Goal: Information Seeking & Learning: Learn about a topic

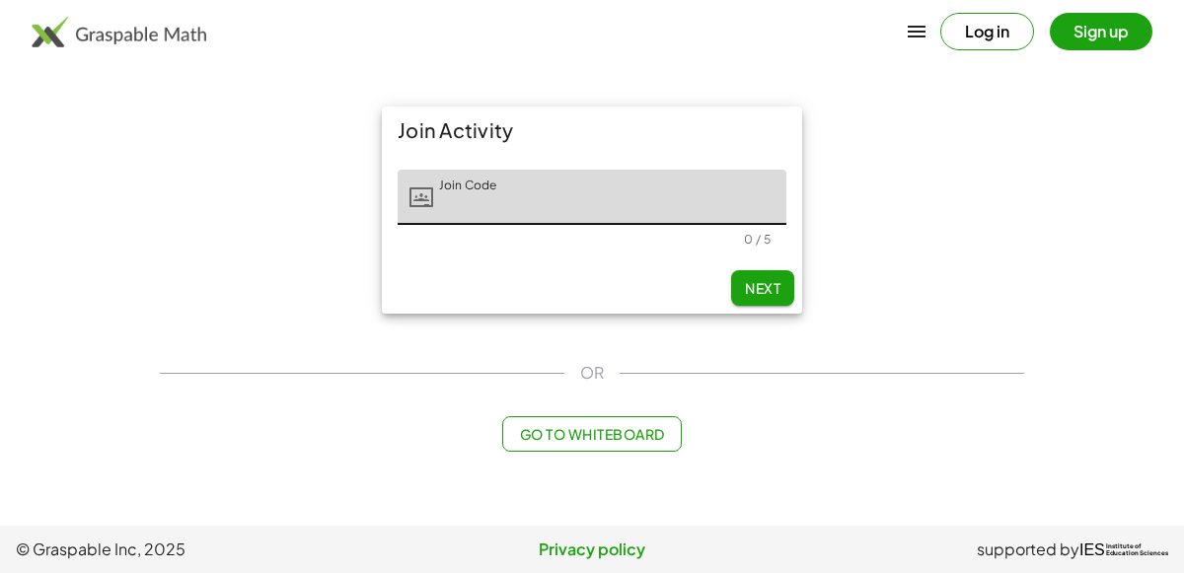
type input "*"
type input "*****"
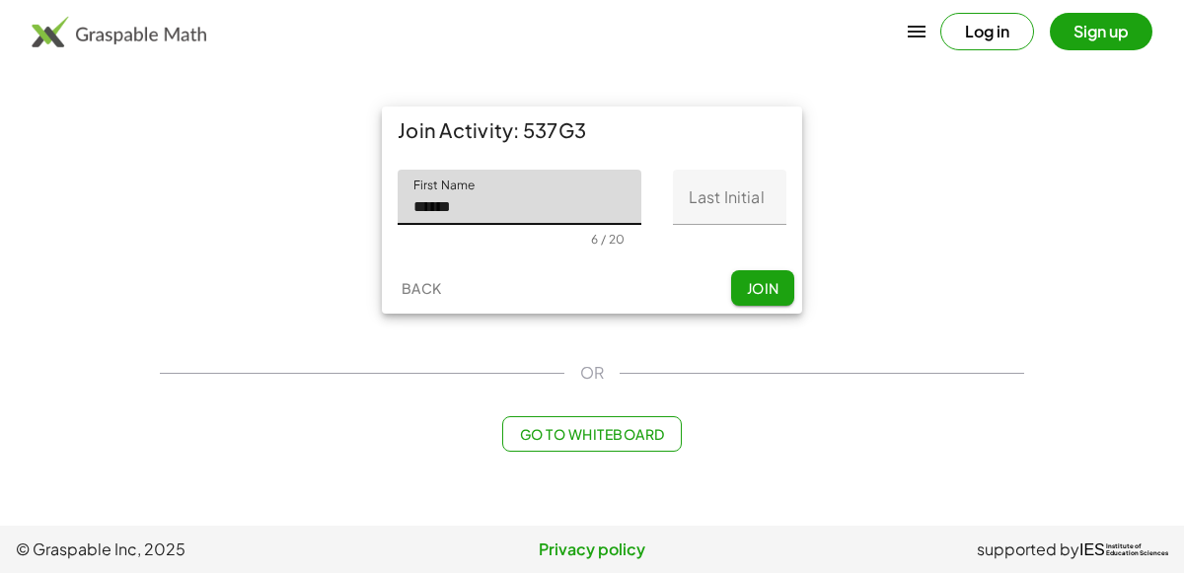
type input "******"
click at [755, 213] on input "Last Initial" at bounding box center [730, 197] width 114 height 55
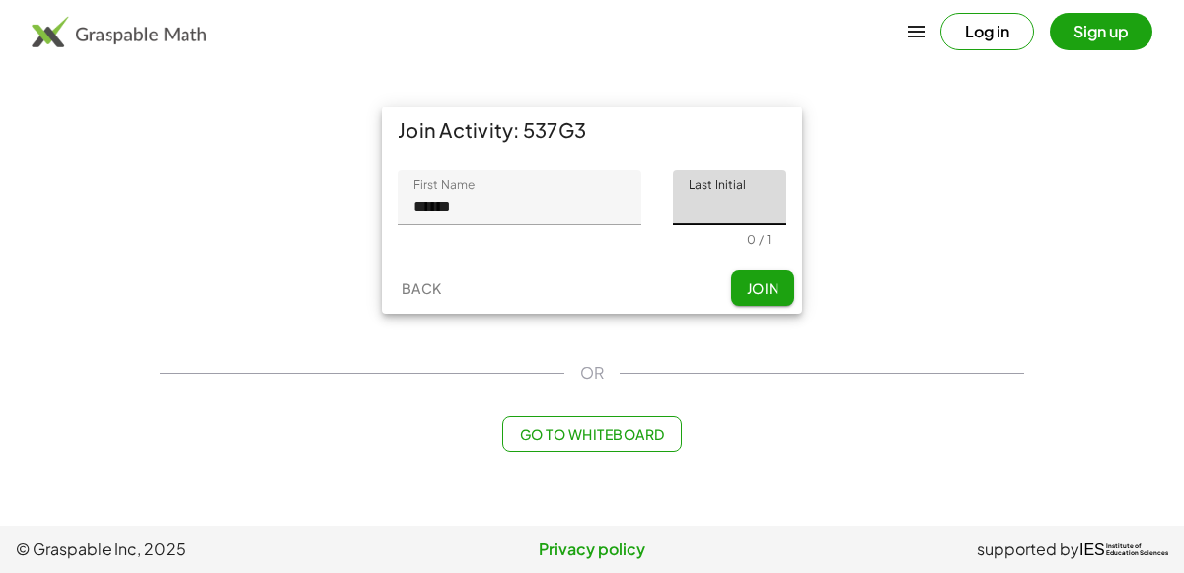
type input "*"
click at [539, 355] on div "Join Activity: 537G3 First Name First Name ****** 6 / 20 Last Initial Last Init…" at bounding box center [592, 279] width 888 height 369
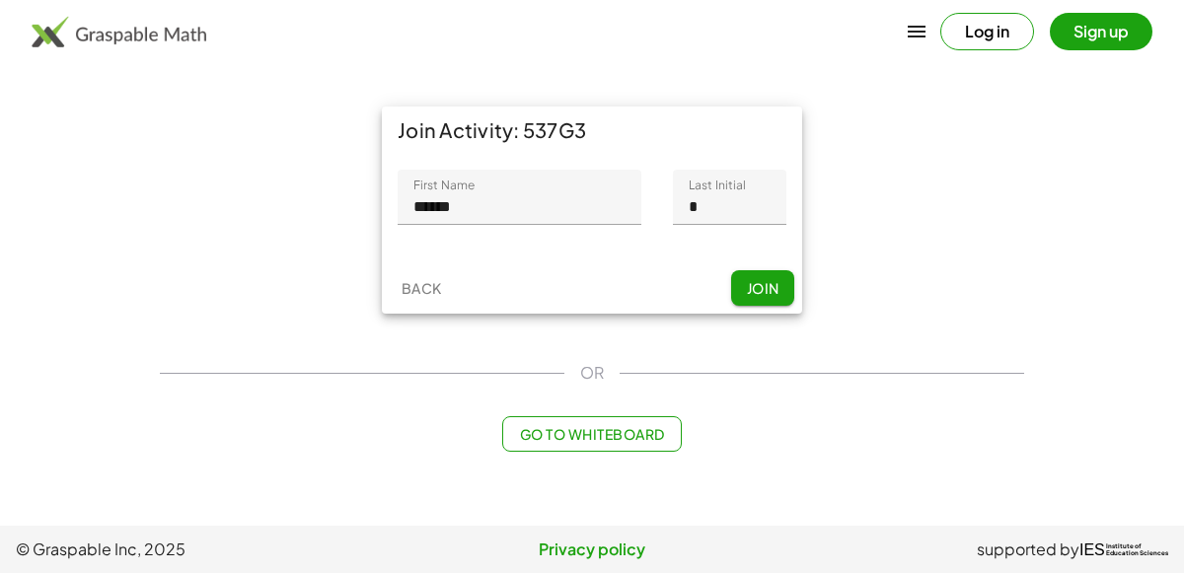
click at [733, 370] on div "OR" at bounding box center [592, 373] width 865 height 24
click at [771, 297] on button "Join" at bounding box center [762, 288] width 63 height 36
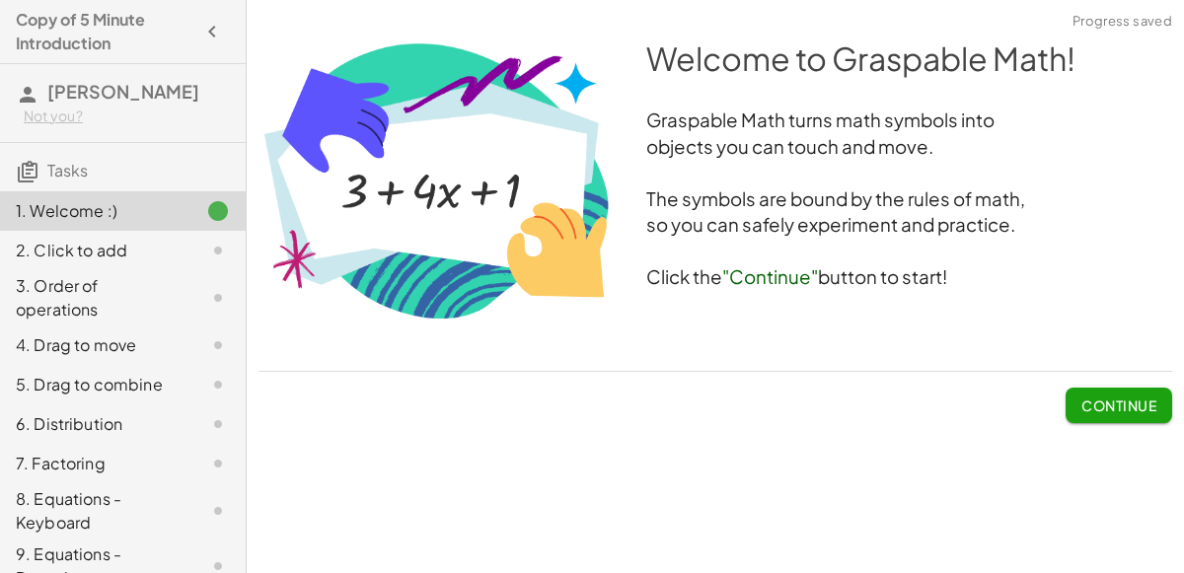
click at [0, 0] on div "Welcome to Graspable Math! Graspable Math turns math symbols into objects you c…" at bounding box center [0, 0] width 0 height 0
click at [1129, 404] on span "Continue" at bounding box center [1119, 406] width 75 height 18
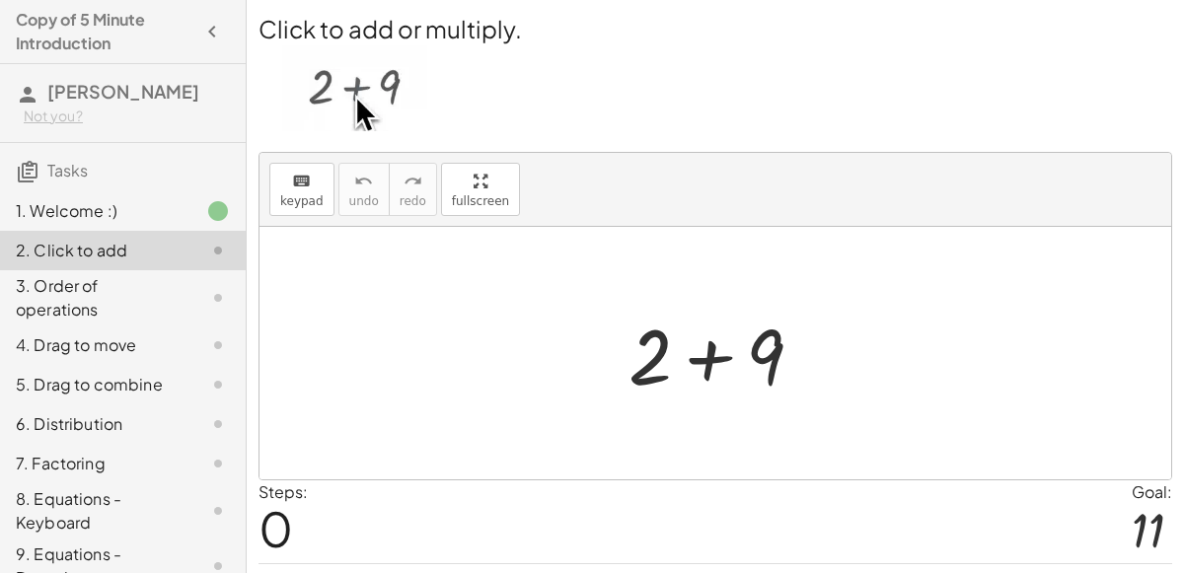
click at [717, 348] on div at bounding box center [724, 354] width 210 height 102
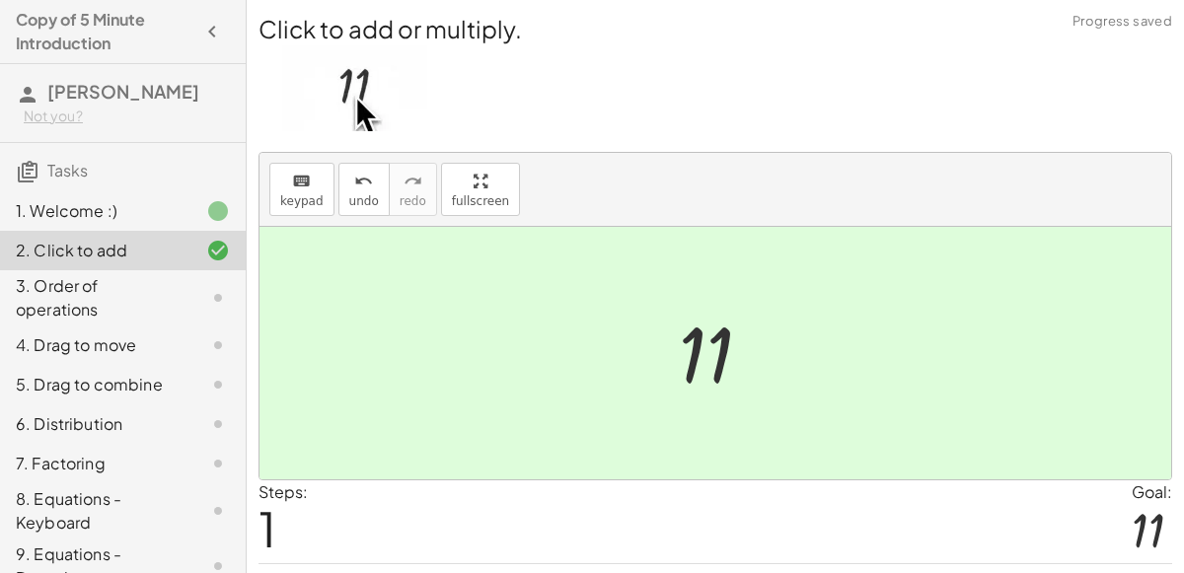
scroll to position [50, 0]
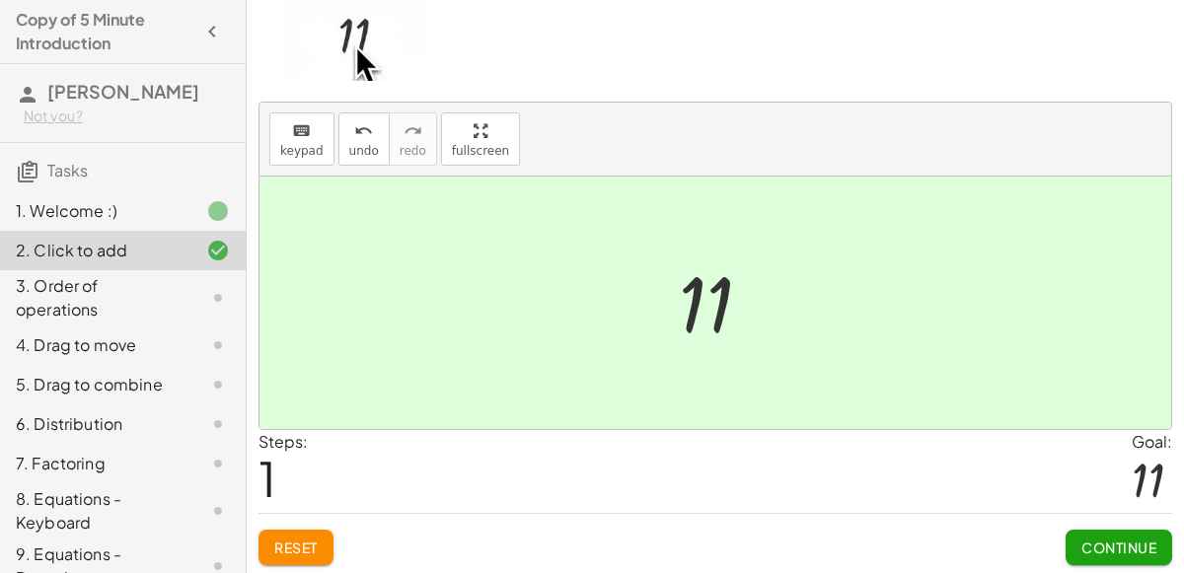
click at [1128, 553] on button "Continue" at bounding box center [1119, 548] width 107 height 36
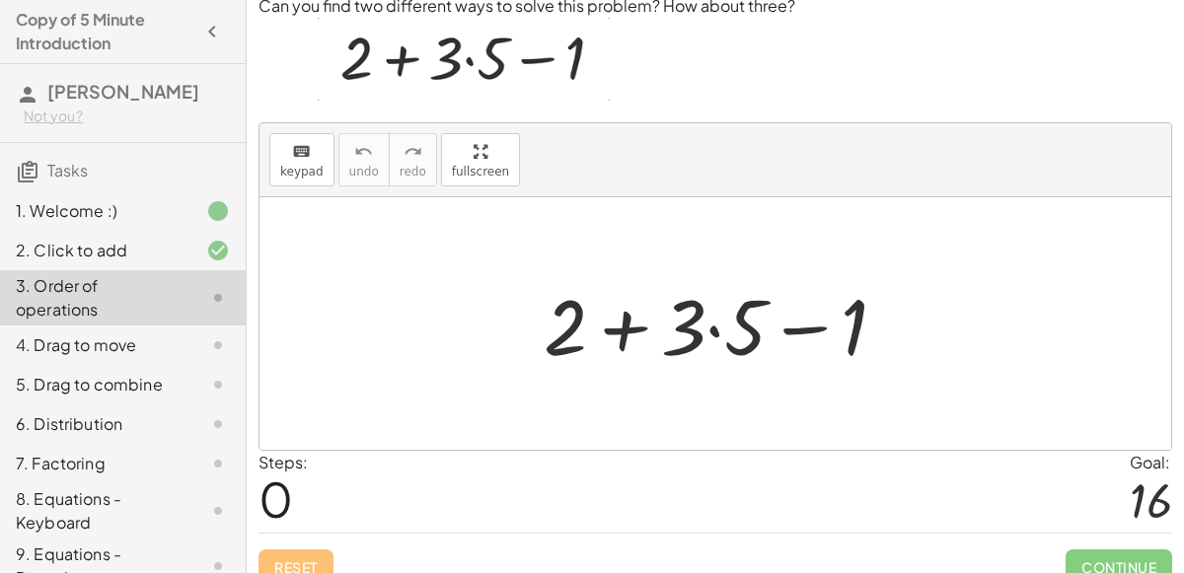
scroll to position [70, 0]
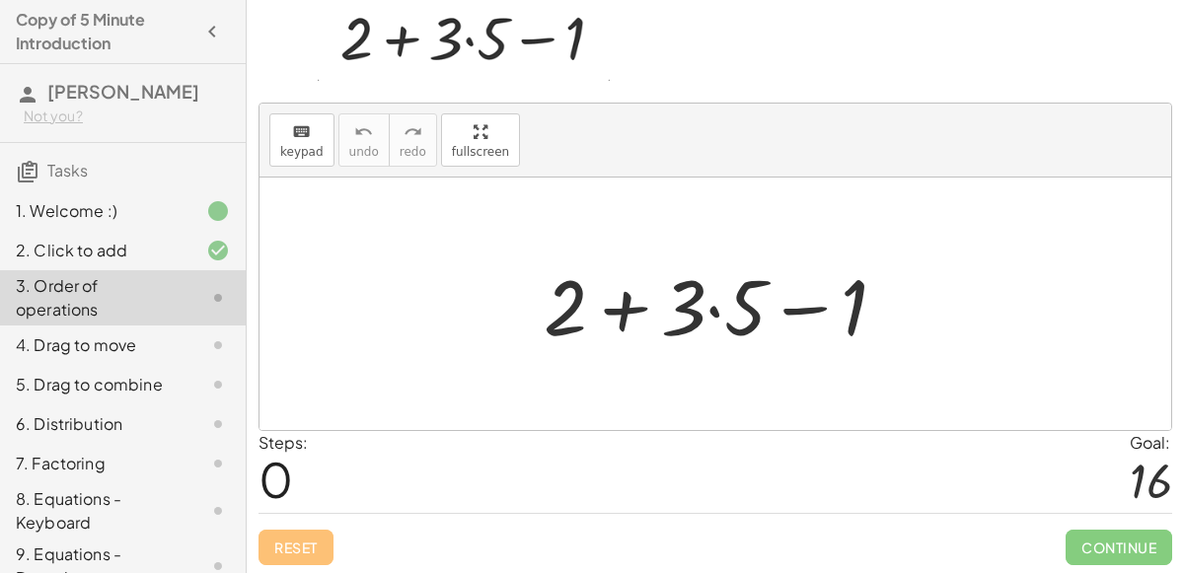
click at [713, 309] on div at bounding box center [723, 305] width 379 height 102
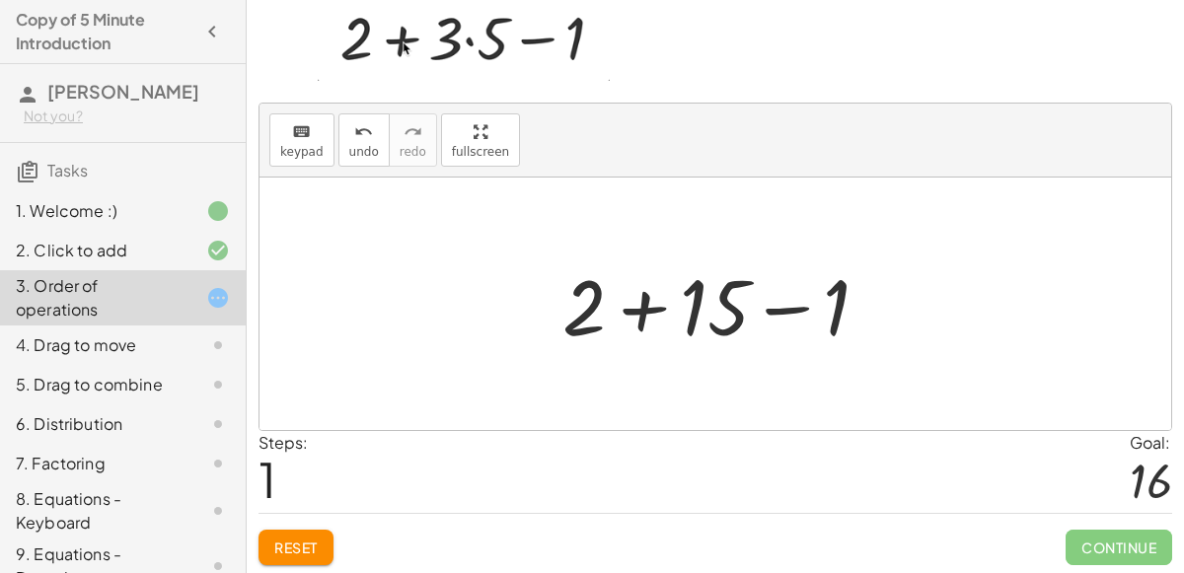
click at [643, 303] on div at bounding box center [724, 305] width 343 height 102
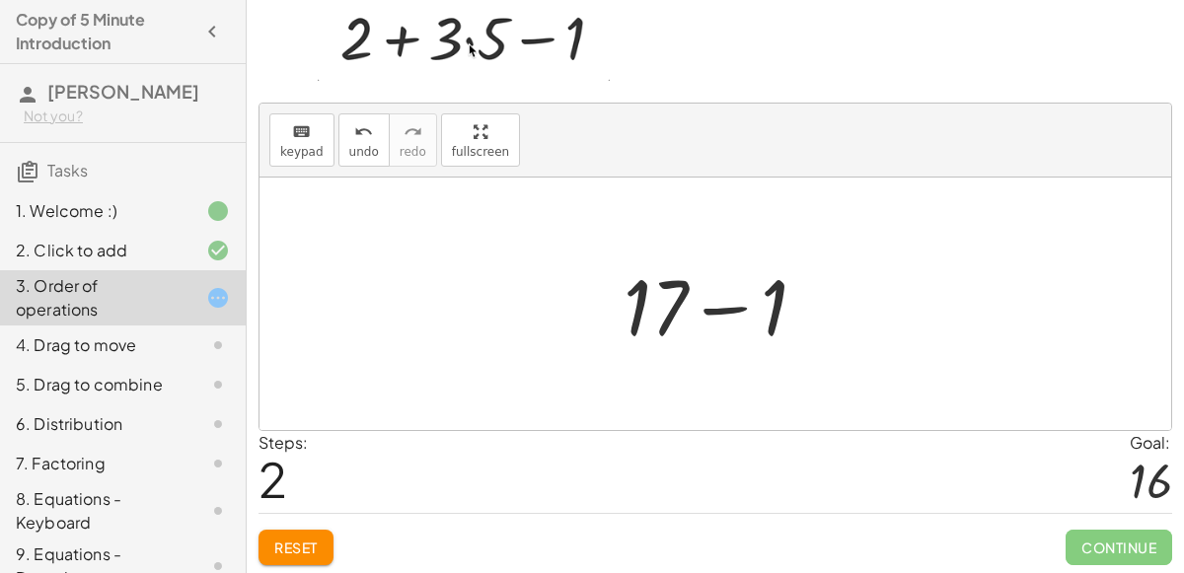
click at [716, 307] on div at bounding box center [723, 305] width 219 height 102
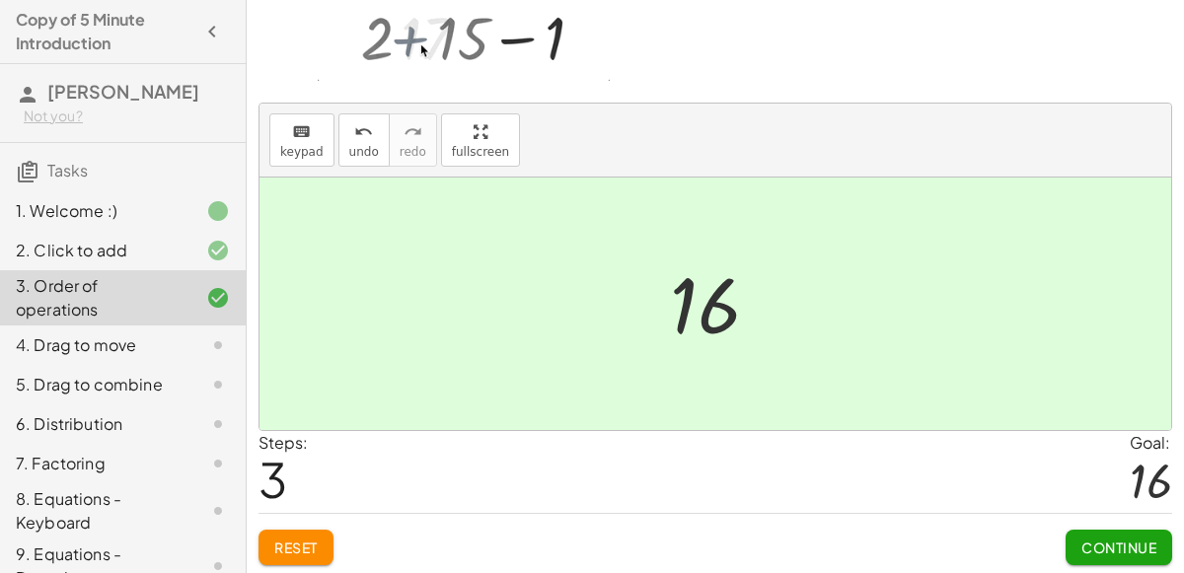
click at [1121, 559] on button "Continue" at bounding box center [1119, 548] width 107 height 36
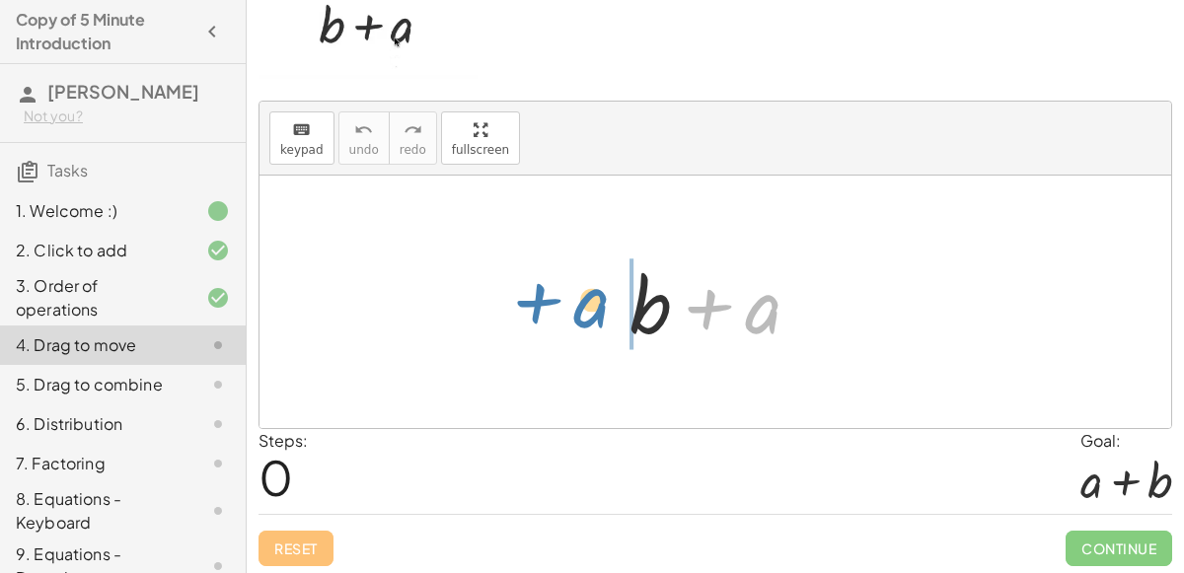
drag, startPoint x: 760, startPoint y: 307, endPoint x: 583, endPoint y: 308, distance: 176.7
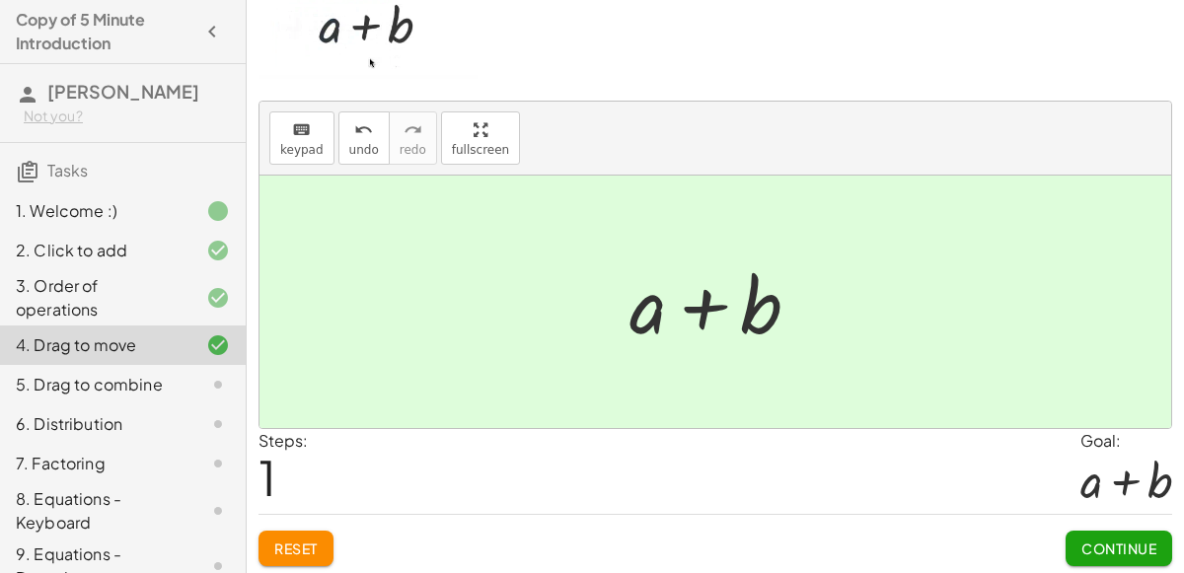
click at [1089, 531] on button "Continue" at bounding box center [1119, 549] width 107 height 36
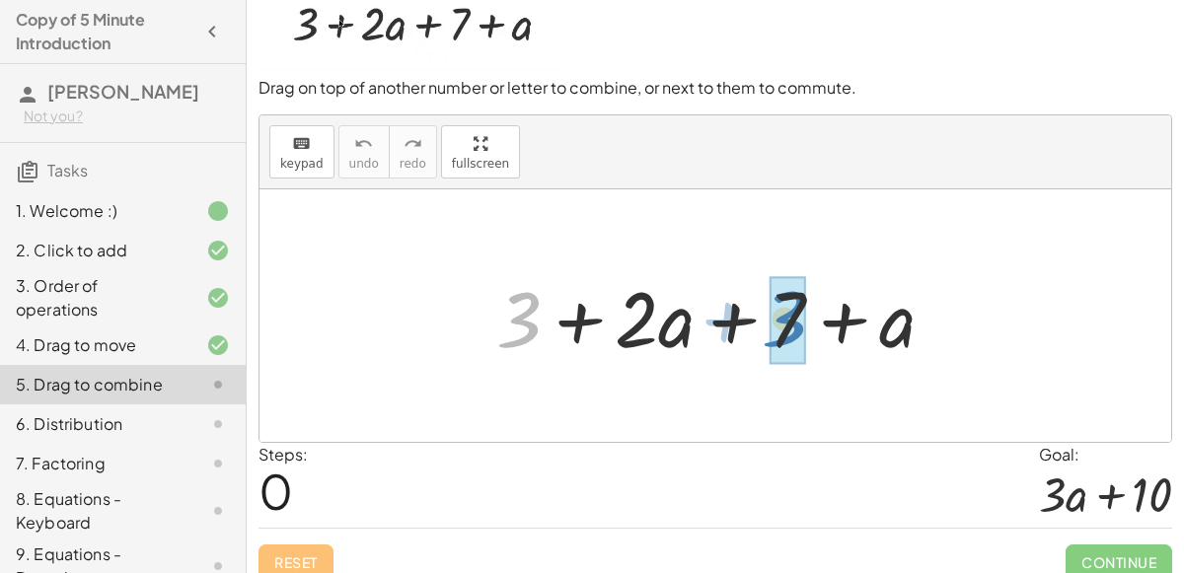
drag, startPoint x: 518, startPoint y: 317, endPoint x: 784, endPoint y: 315, distance: 265.5
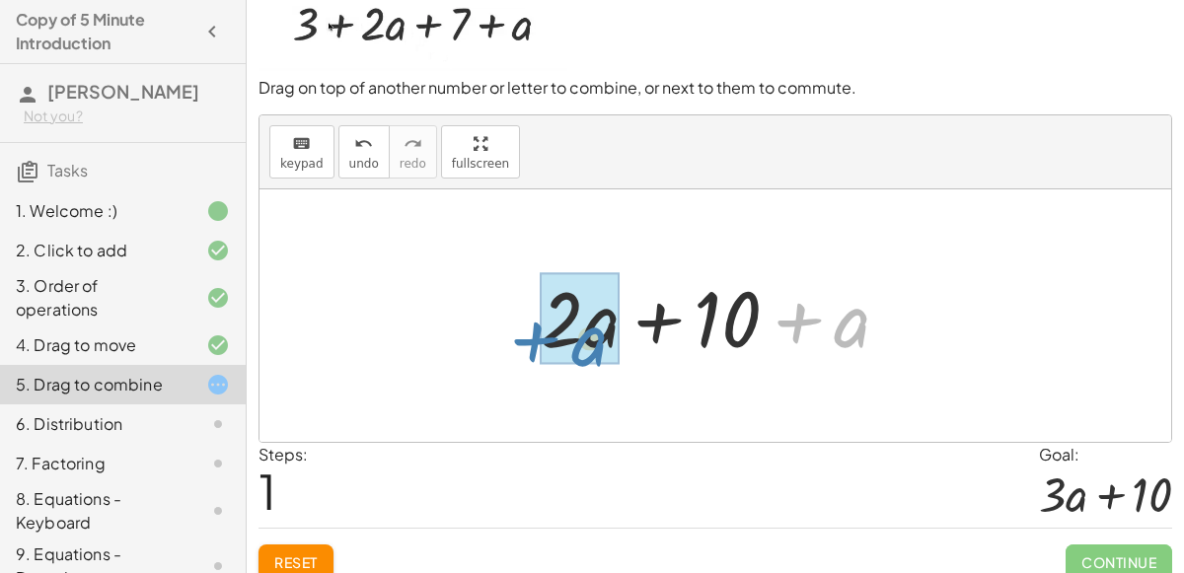
drag, startPoint x: 845, startPoint y: 335, endPoint x: 584, endPoint y: 350, distance: 261.1
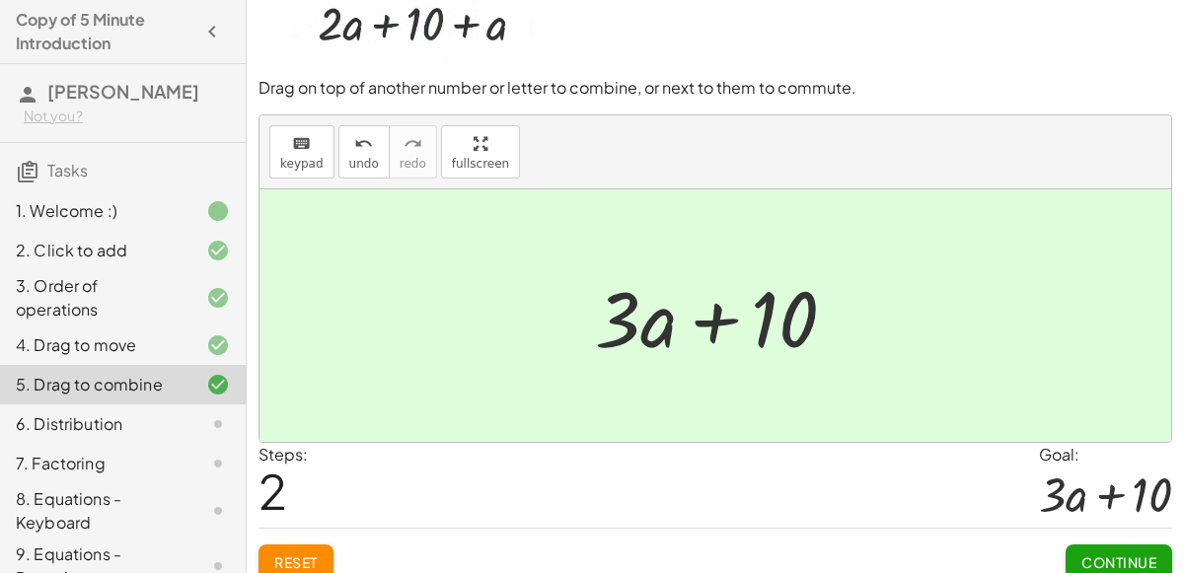
click at [1109, 554] on span "Continue" at bounding box center [1119, 563] width 75 height 18
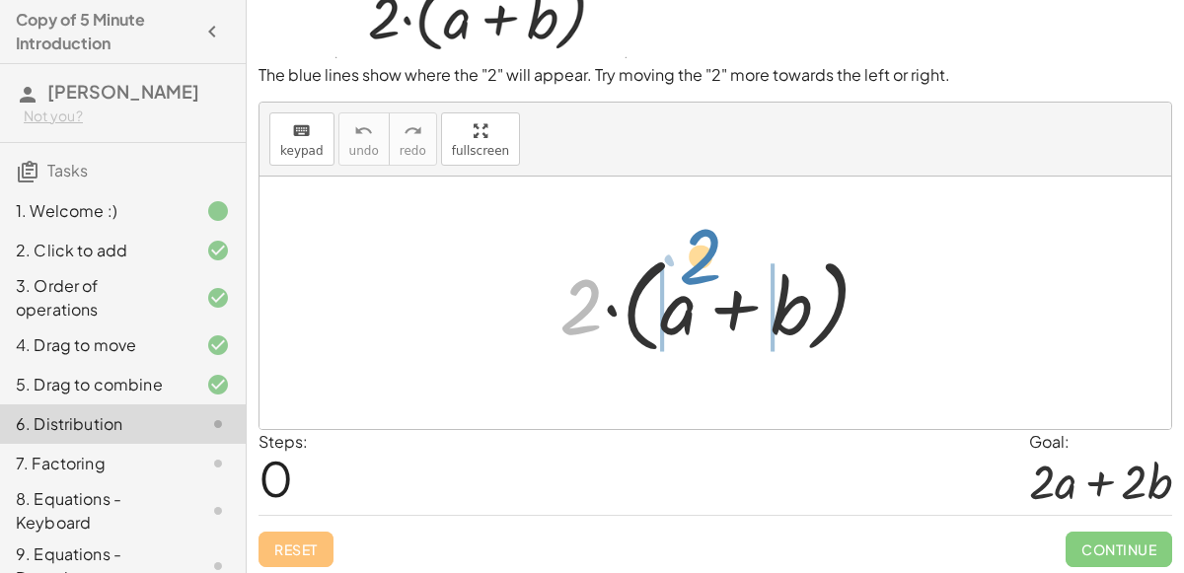
drag, startPoint x: 575, startPoint y: 310, endPoint x: 694, endPoint y: 284, distance: 121.2
click at [694, 284] on div at bounding box center [723, 304] width 346 height 114
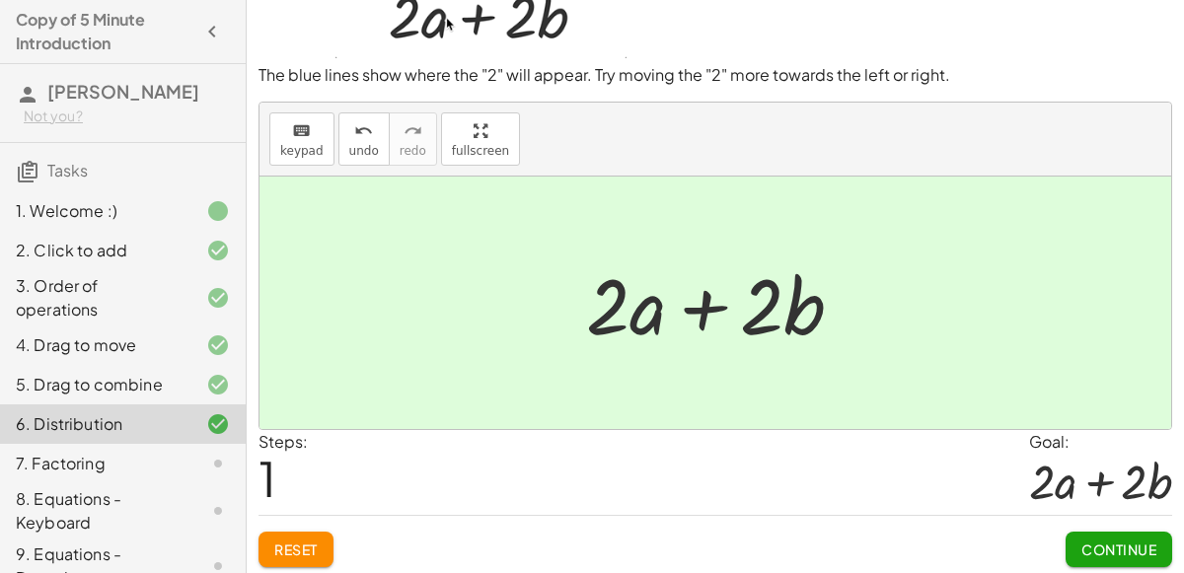
click at [1115, 554] on button "Continue" at bounding box center [1119, 550] width 107 height 36
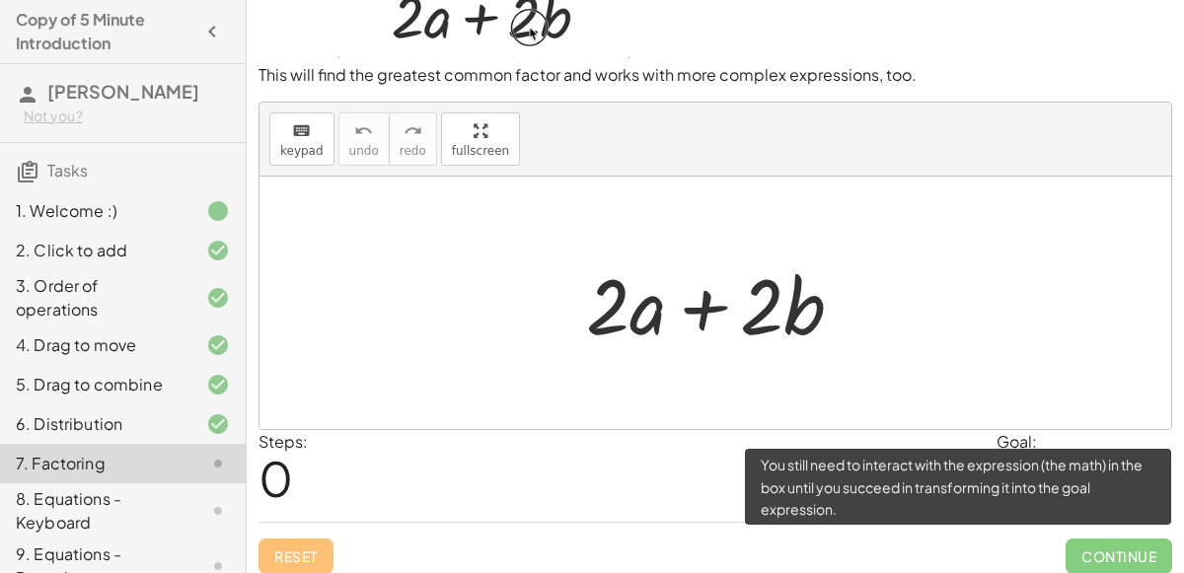
click at [1091, 547] on span "Continue" at bounding box center [1119, 557] width 107 height 36
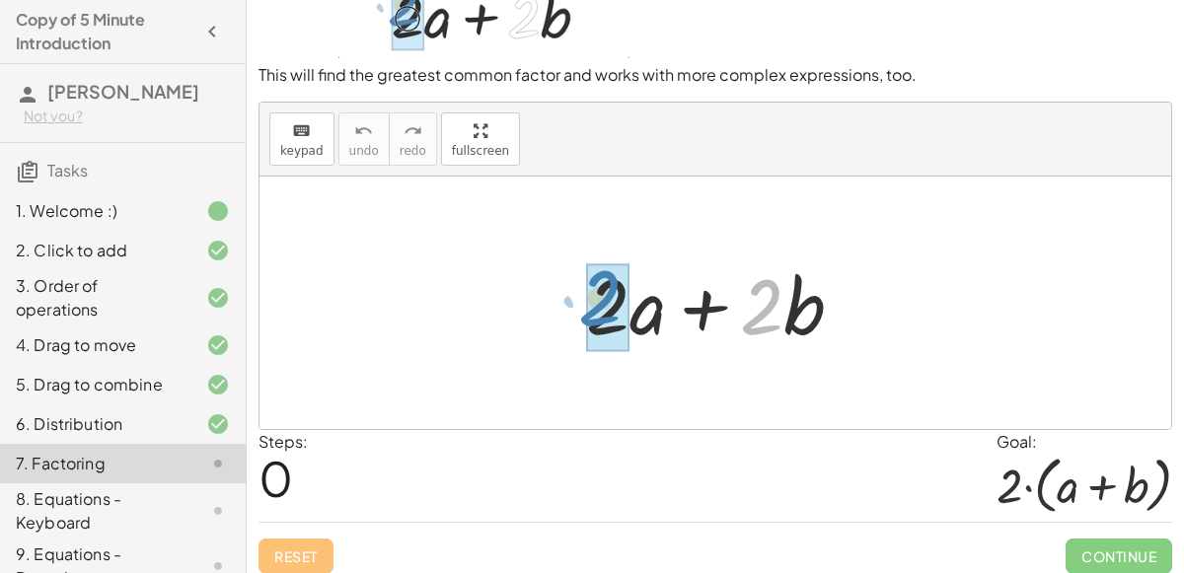
drag, startPoint x: 753, startPoint y: 321, endPoint x: 575, endPoint y: 338, distance: 178.5
click at [576, 338] on div at bounding box center [722, 304] width 293 height 102
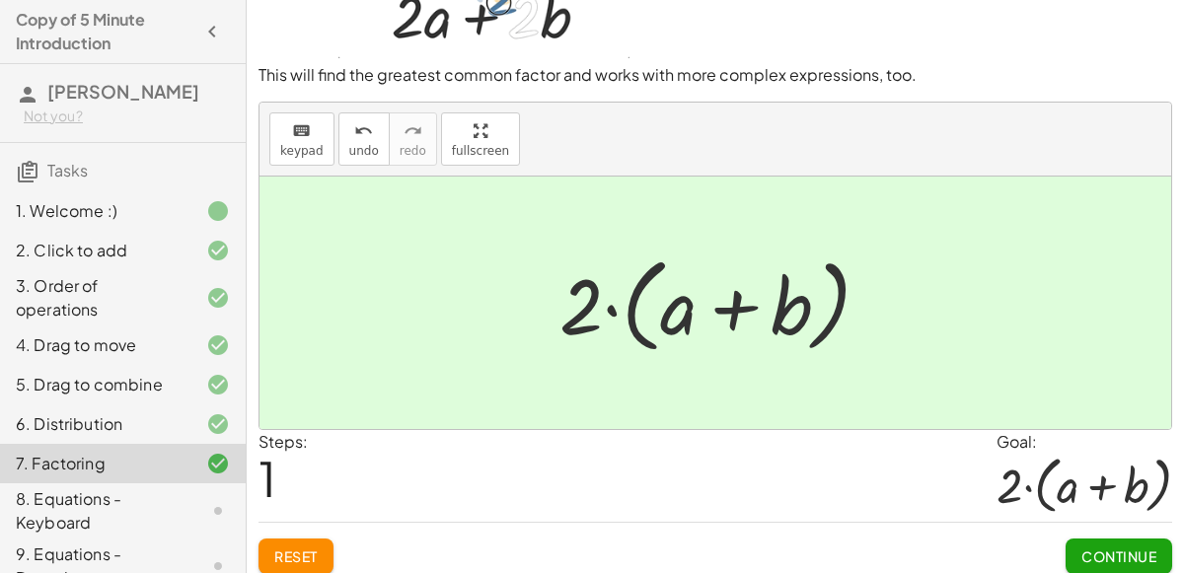
click at [1150, 553] on span "Continue" at bounding box center [1119, 557] width 75 height 18
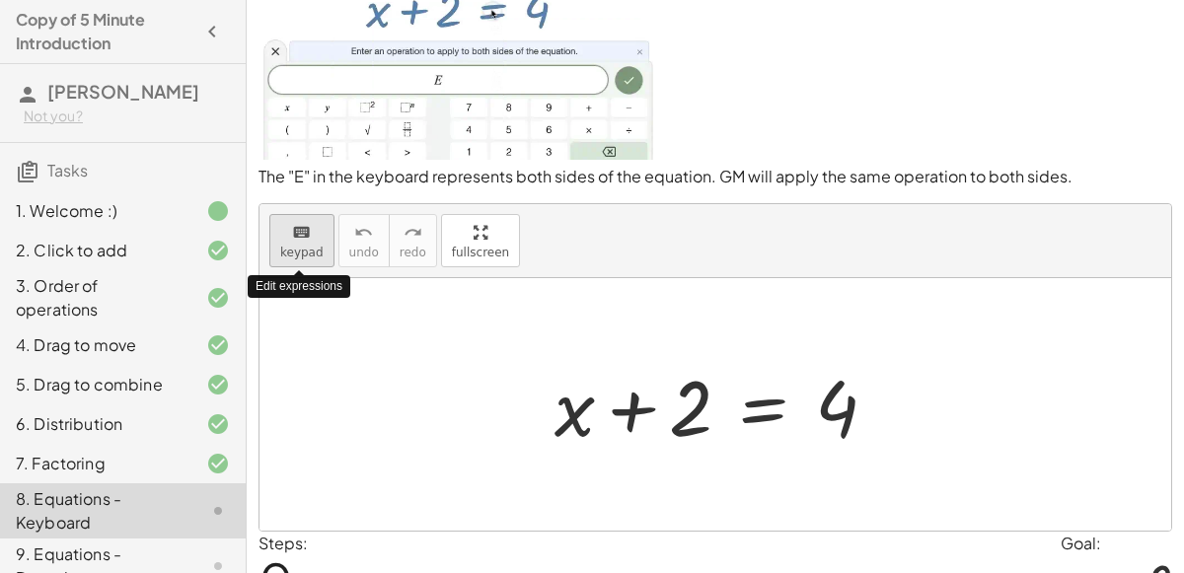
click at [298, 246] on span "keypad" at bounding box center [301, 253] width 43 height 14
click at [310, 246] on span "keypad" at bounding box center [301, 253] width 43 height 14
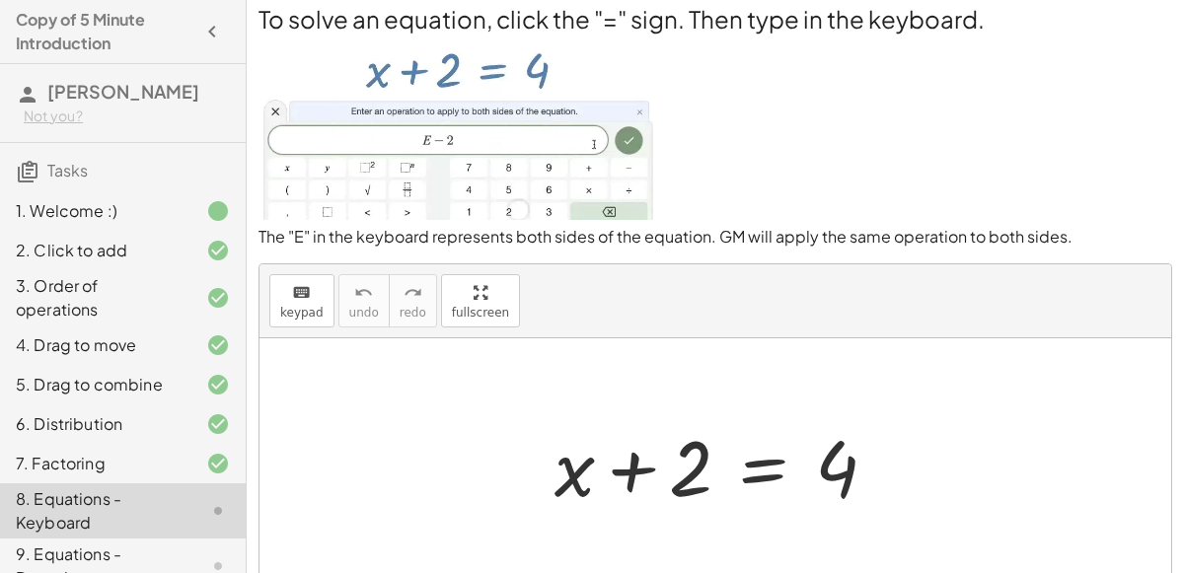
scroll to position [172, 0]
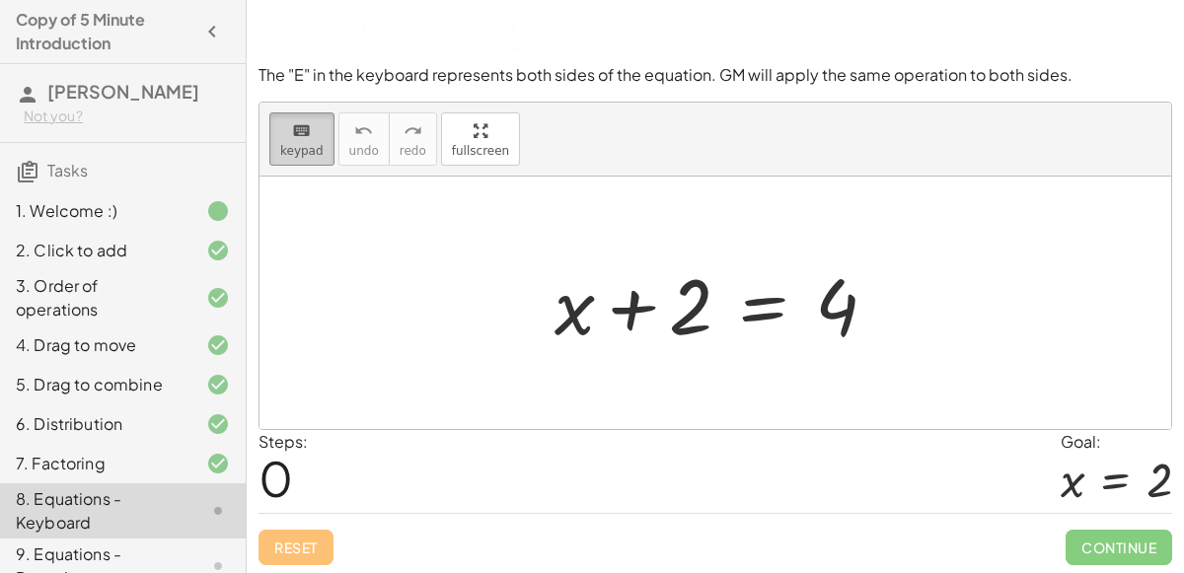
click at [314, 138] on div "keyboard" at bounding box center [301, 130] width 43 height 24
click at [314, 144] on span "keypad" at bounding box center [301, 151] width 43 height 14
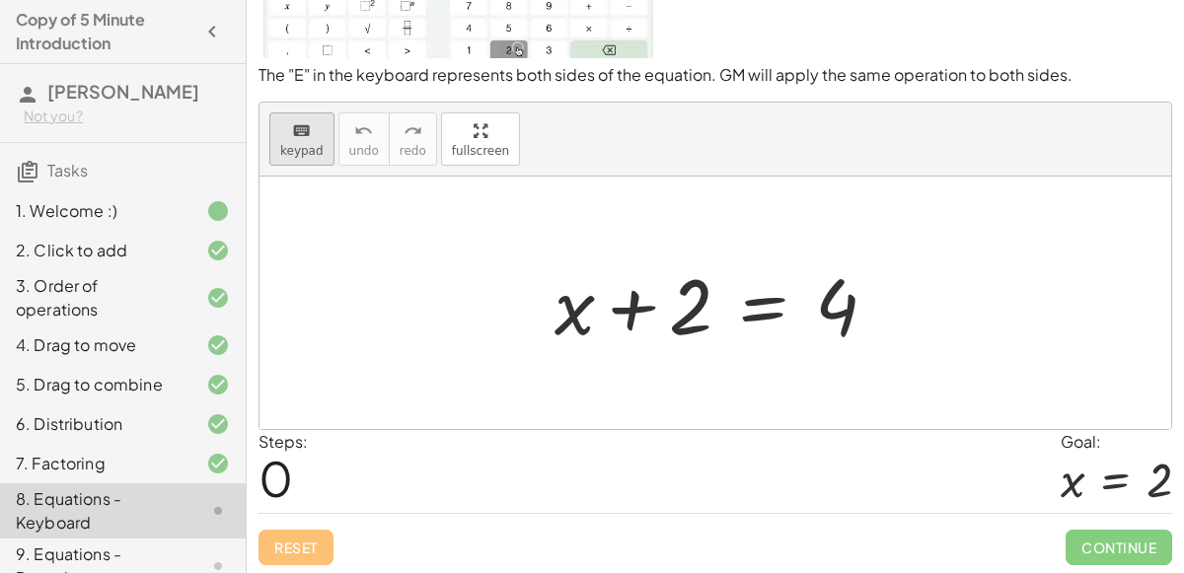
click at [311, 144] on span "keypad" at bounding box center [301, 151] width 43 height 14
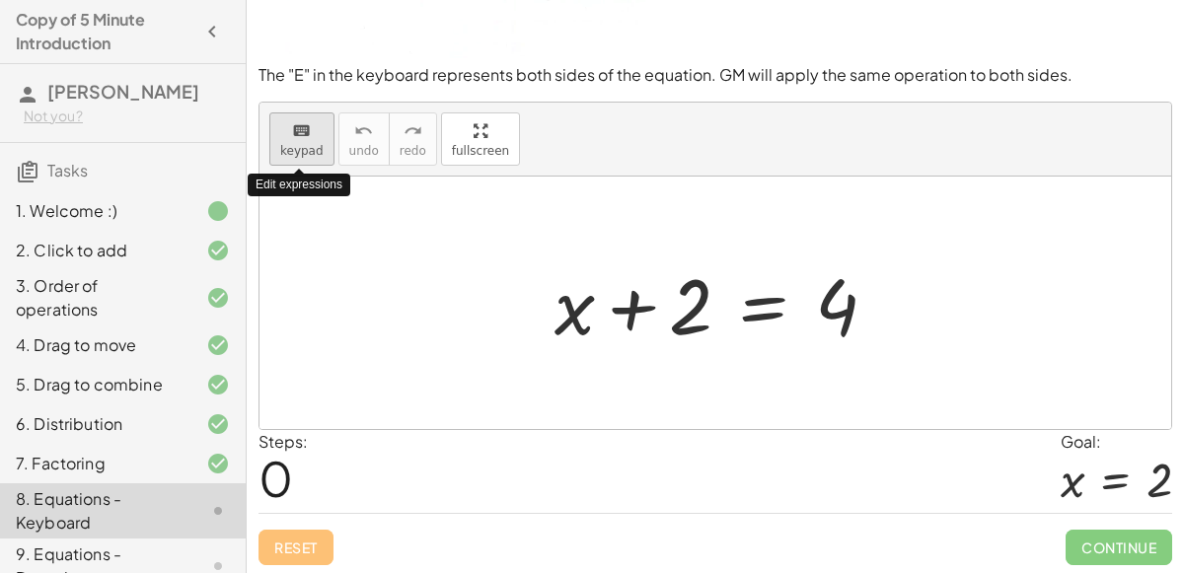
click at [292, 125] on icon "keyboard" at bounding box center [301, 131] width 19 height 24
click at [274, 145] on button "keyboard keypad" at bounding box center [301, 139] width 65 height 53
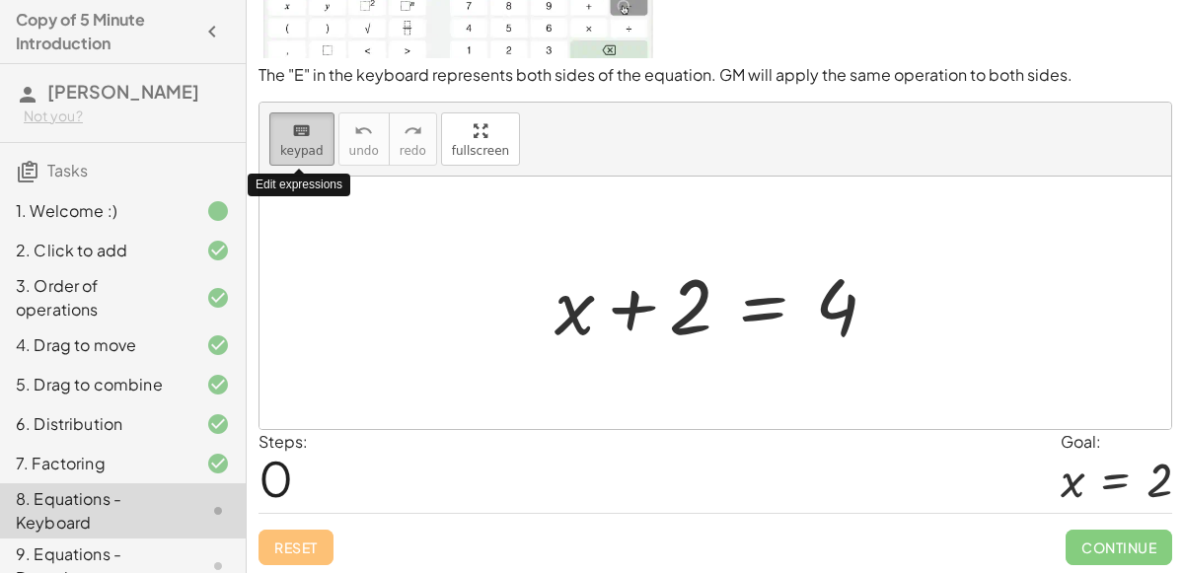
click at [274, 145] on button "keyboard keypad" at bounding box center [301, 139] width 65 height 53
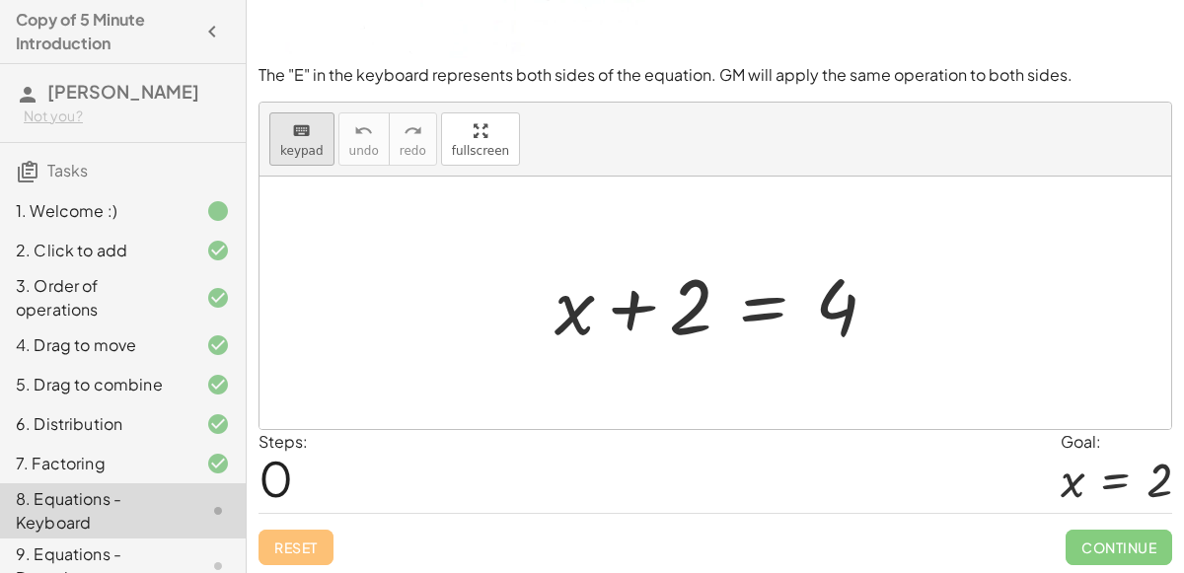
click at [302, 122] on icon "keyboard" at bounding box center [301, 131] width 19 height 24
click at [303, 131] on icon "keyboard" at bounding box center [301, 131] width 19 height 24
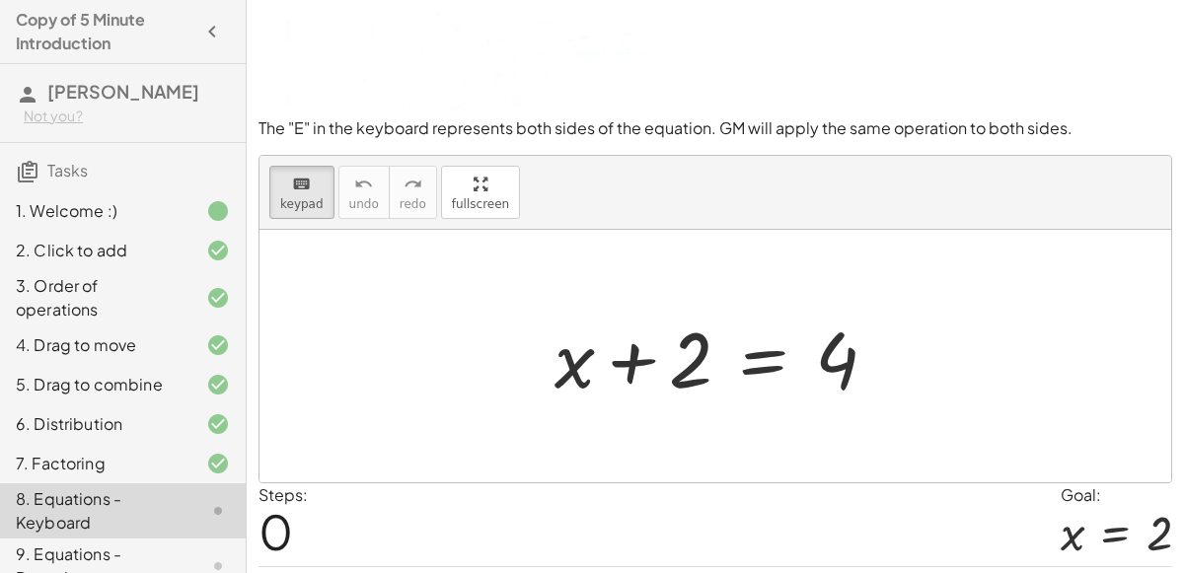
scroll to position [107, 0]
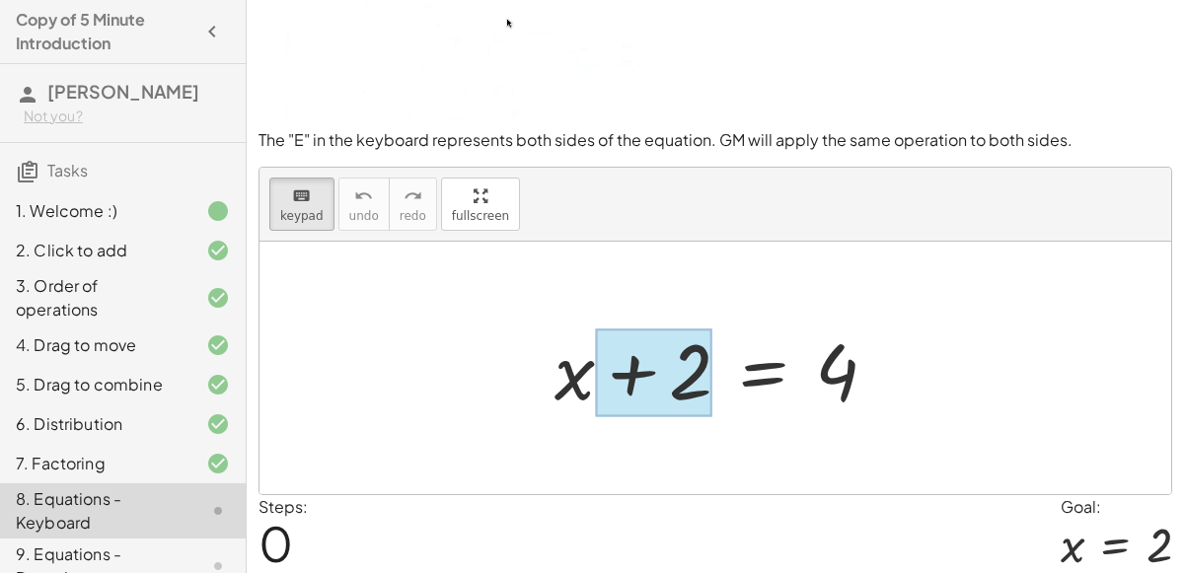
click at [660, 379] on div at bounding box center [653, 373] width 117 height 88
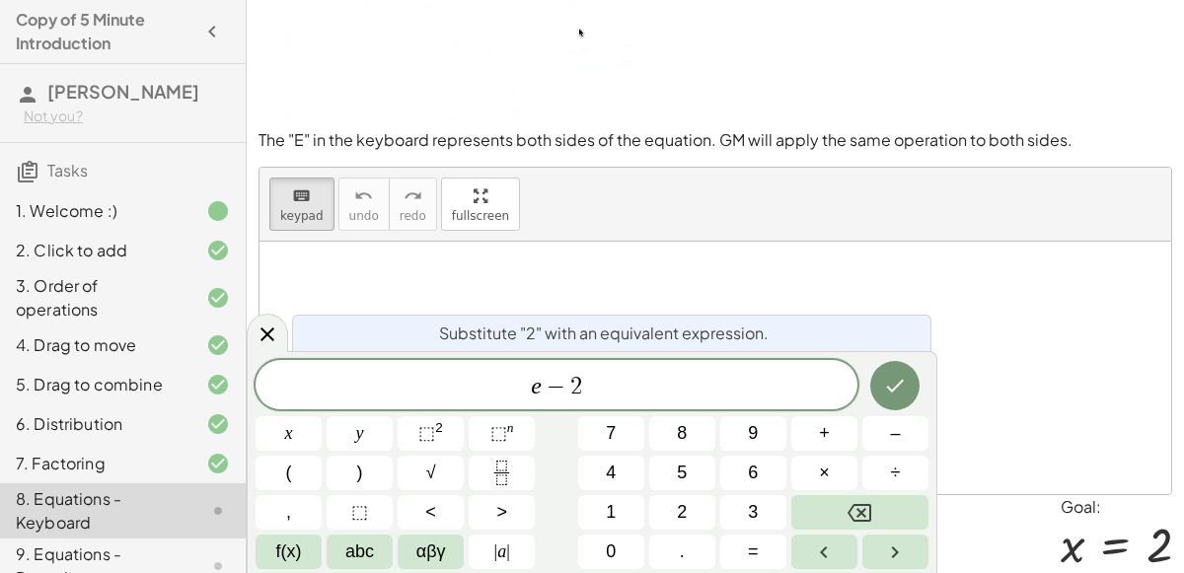
click at [551, 377] on span "−" at bounding box center [556, 387] width 29 height 24
click at [909, 385] on button "Done" at bounding box center [895, 385] width 49 height 49
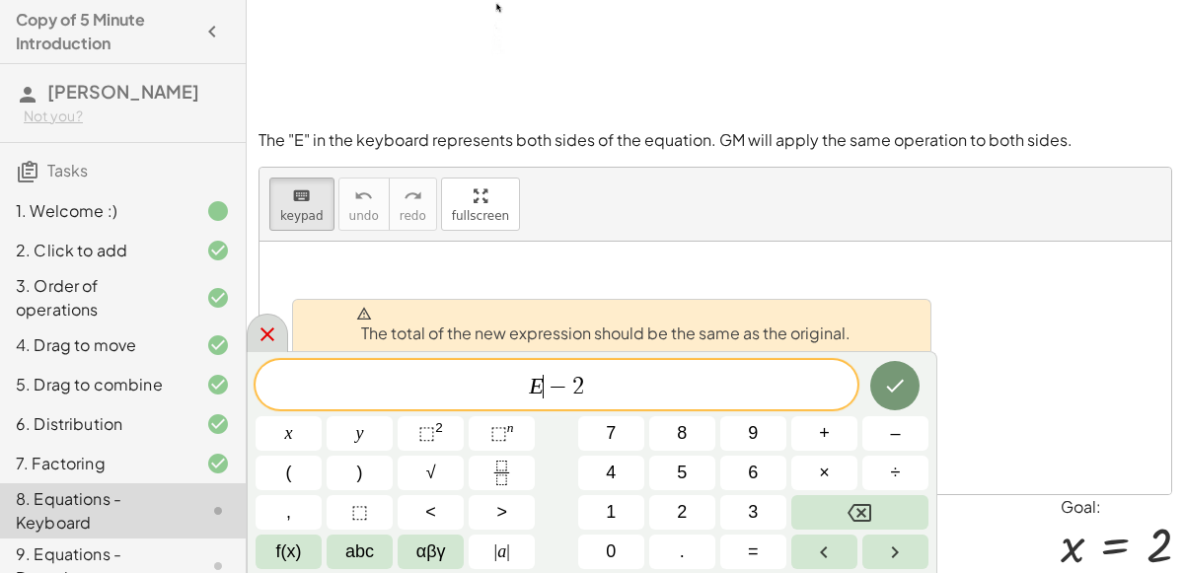
click at [271, 331] on icon at bounding box center [268, 335] width 14 height 14
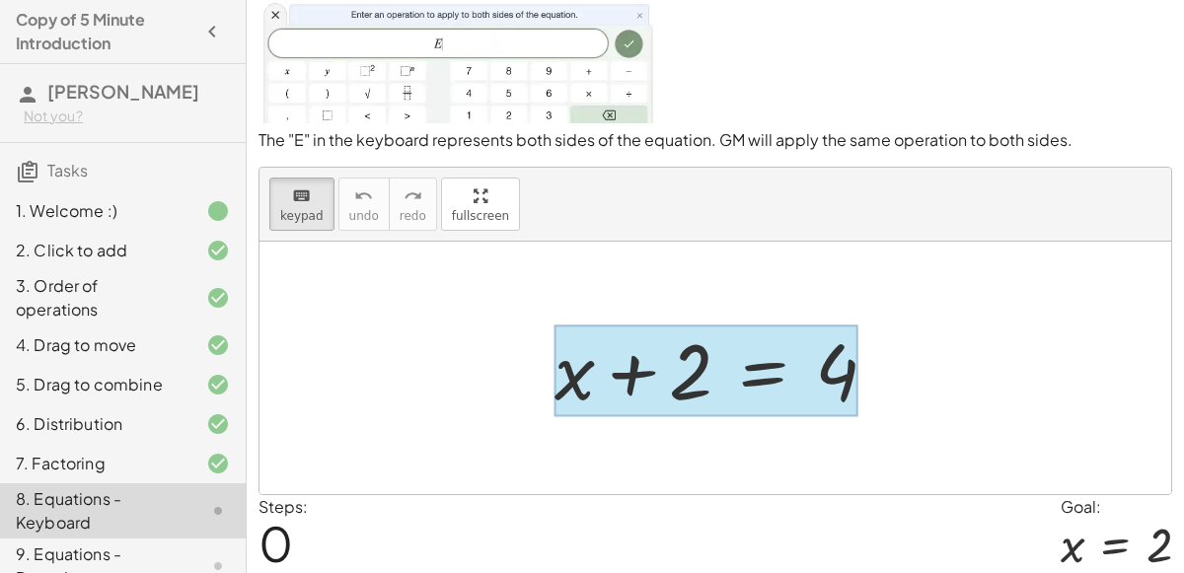
click at [788, 388] on div at bounding box center [707, 371] width 304 height 92
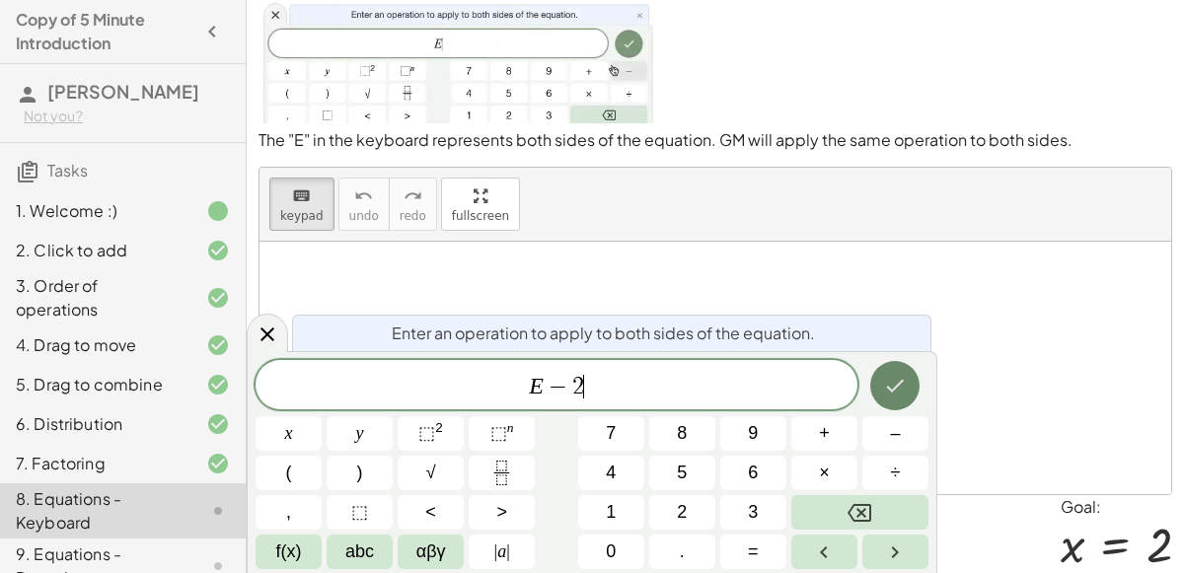
click at [889, 390] on icon "Done" at bounding box center [896, 386] width 18 height 13
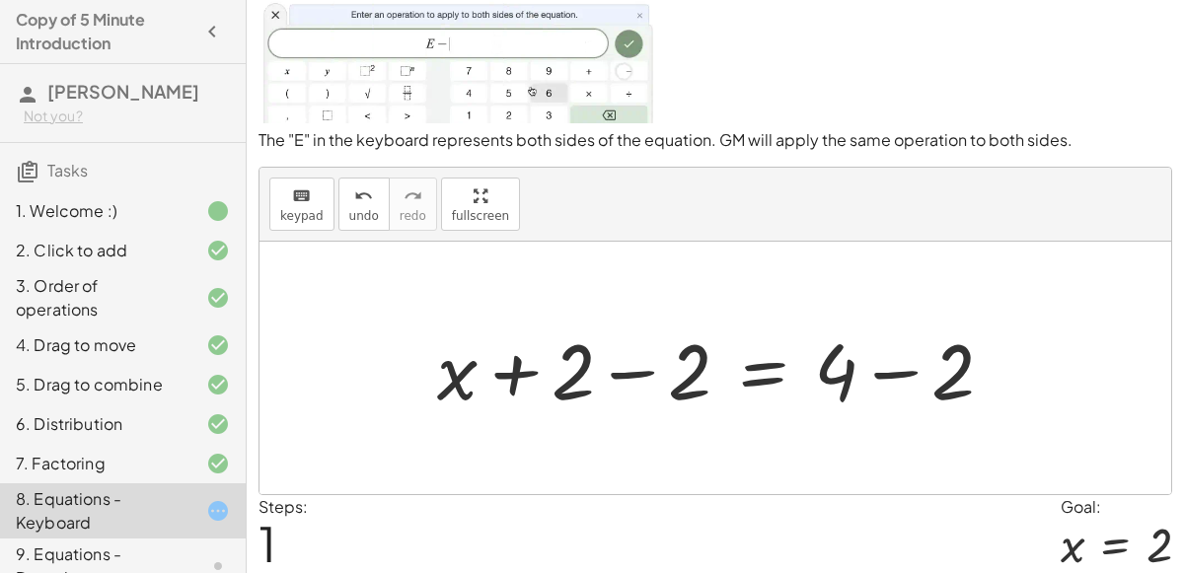
click at [617, 372] on div at bounding box center [723, 369] width 592 height 102
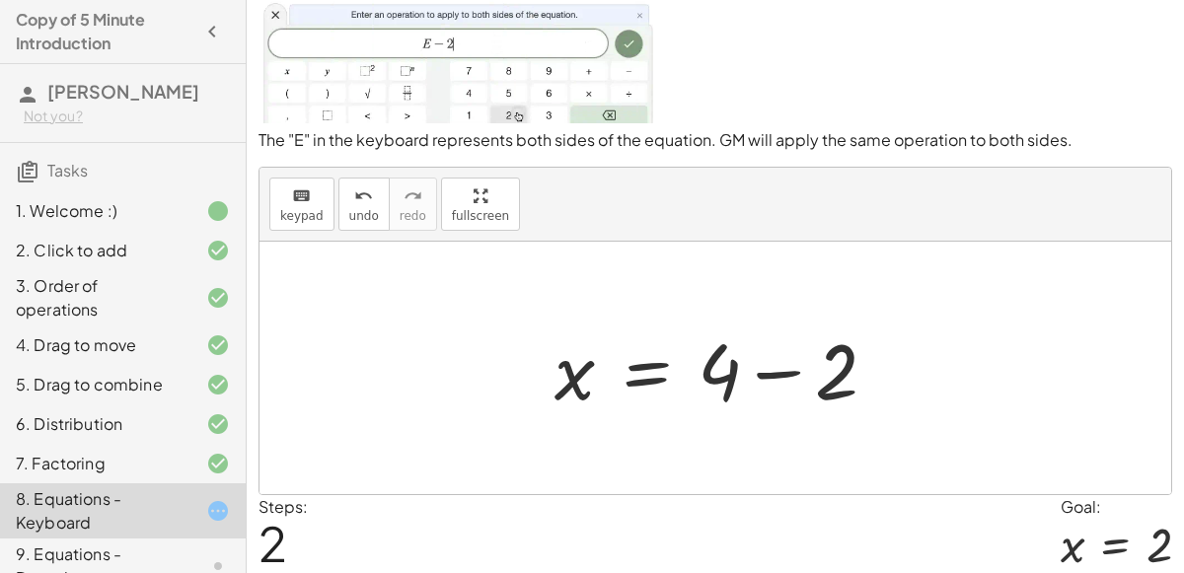
click at [772, 370] on div at bounding box center [724, 369] width 358 height 102
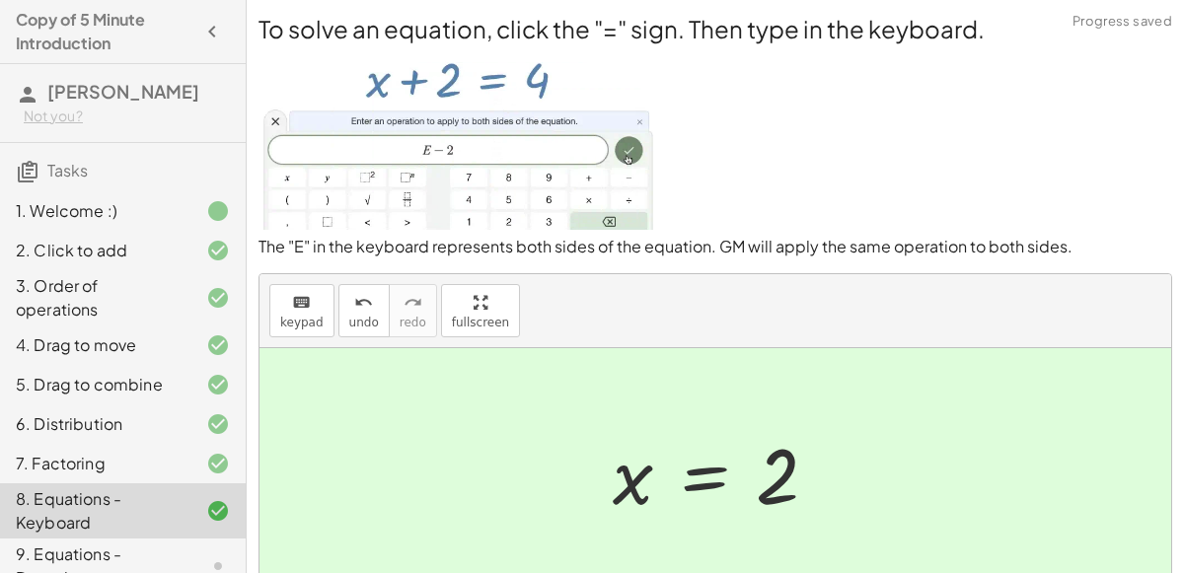
scroll to position [172, 0]
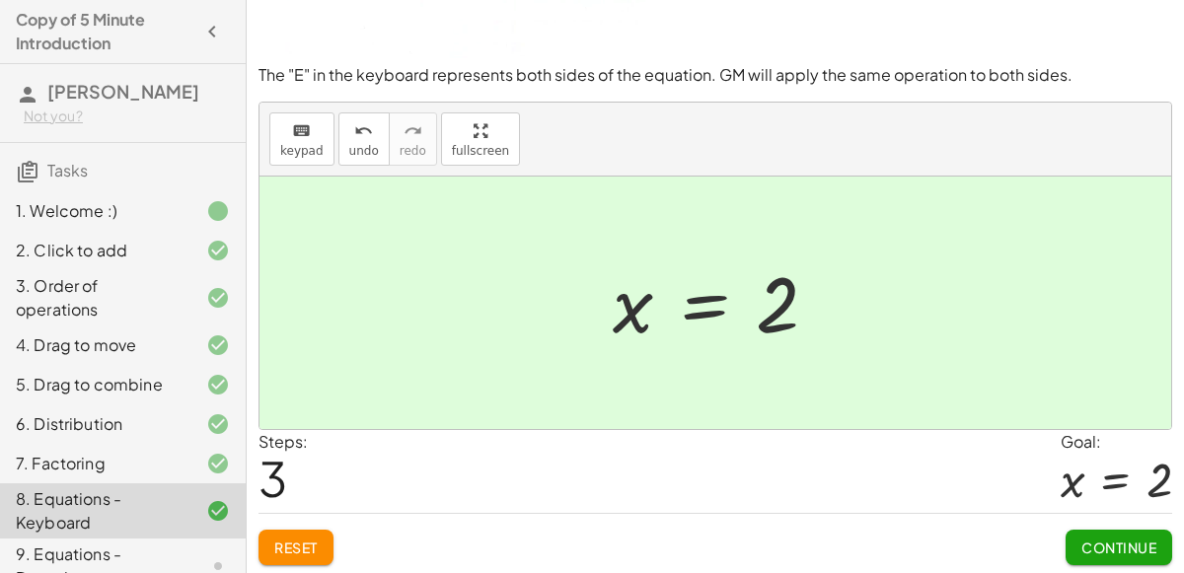
click at [1108, 541] on span "Continue" at bounding box center [1119, 548] width 75 height 18
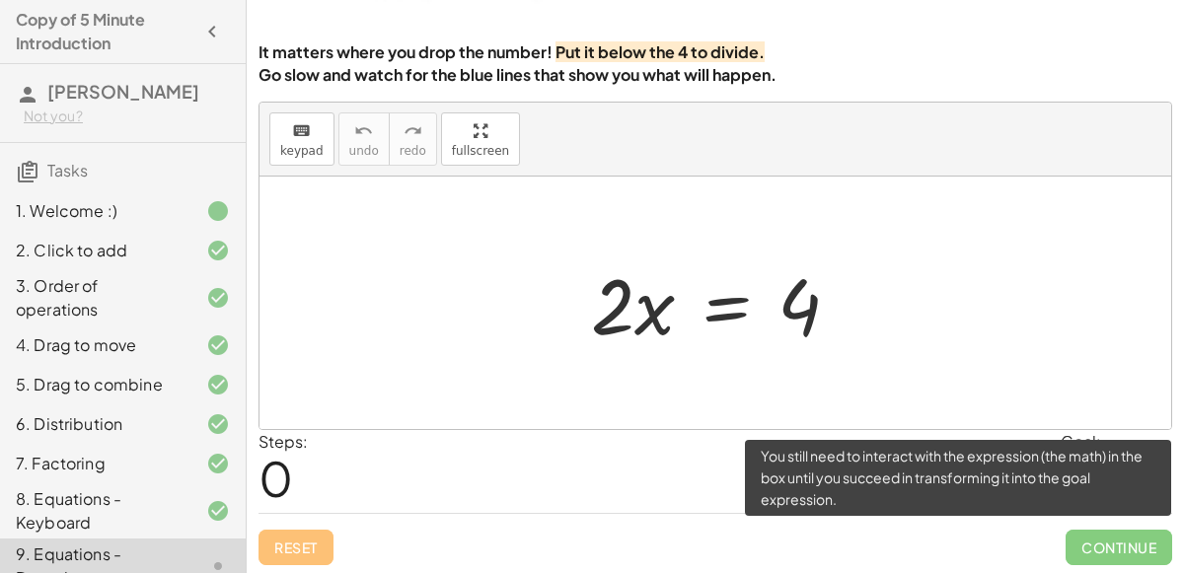
click at [1078, 544] on span "Continue" at bounding box center [1119, 548] width 107 height 36
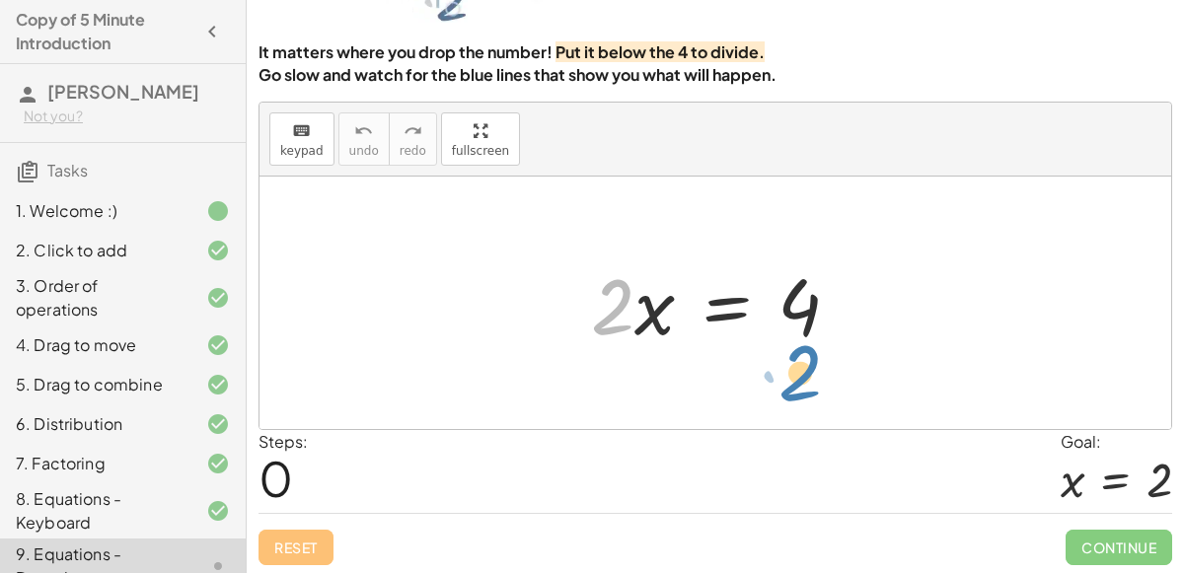
drag, startPoint x: 611, startPoint y: 308, endPoint x: 799, endPoint y: 374, distance: 198.9
click at [612, 315] on div at bounding box center [723, 304] width 284 height 102
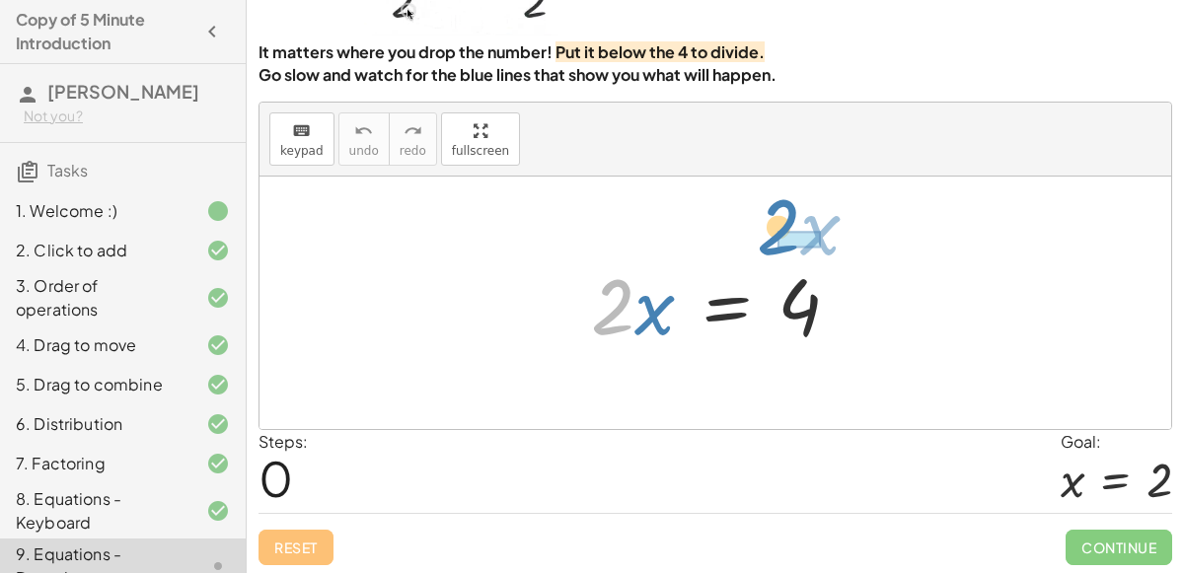
drag, startPoint x: 602, startPoint y: 299, endPoint x: 768, endPoint y: 219, distance: 184.1
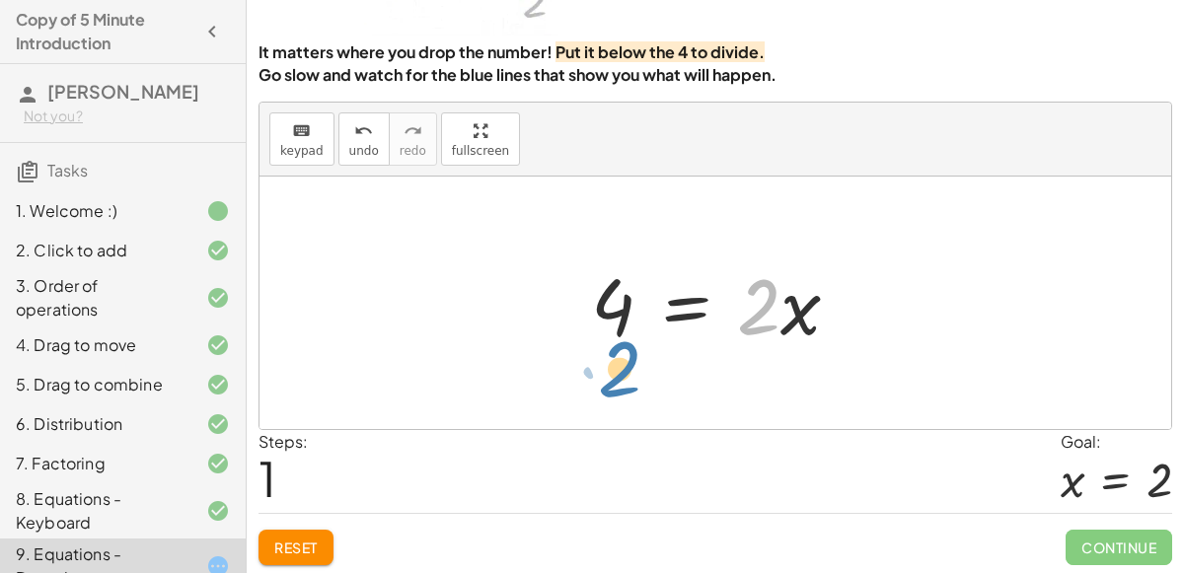
drag, startPoint x: 757, startPoint y: 316, endPoint x: 618, endPoint y: 375, distance: 151.3
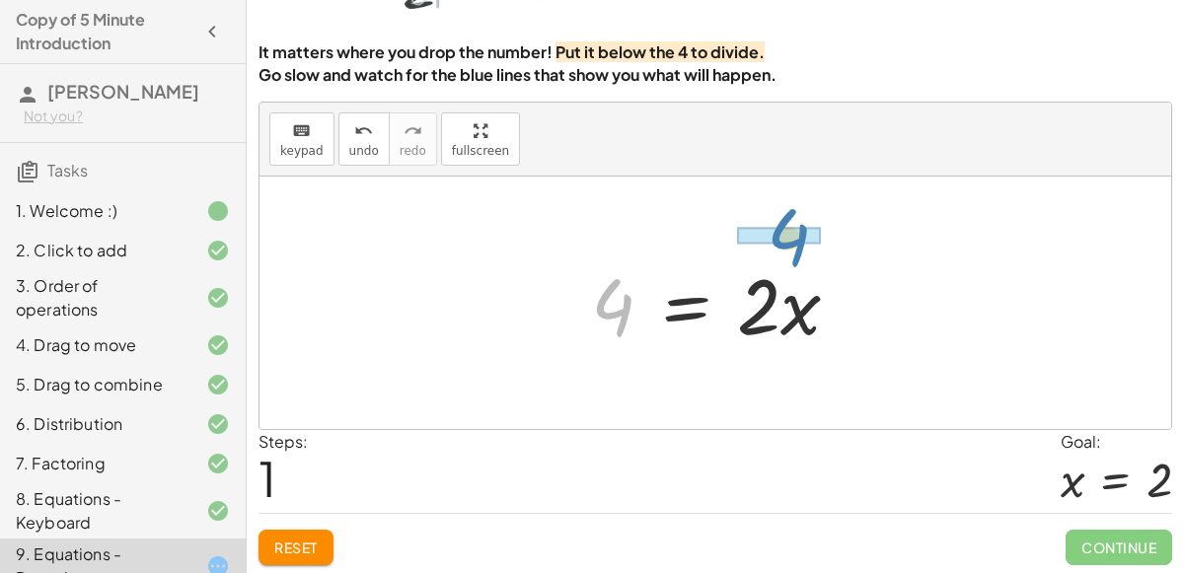
drag, startPoint x: 621, startPoint y: 319, endPoint x: 779, endPoint y: 237, distance: 177.9
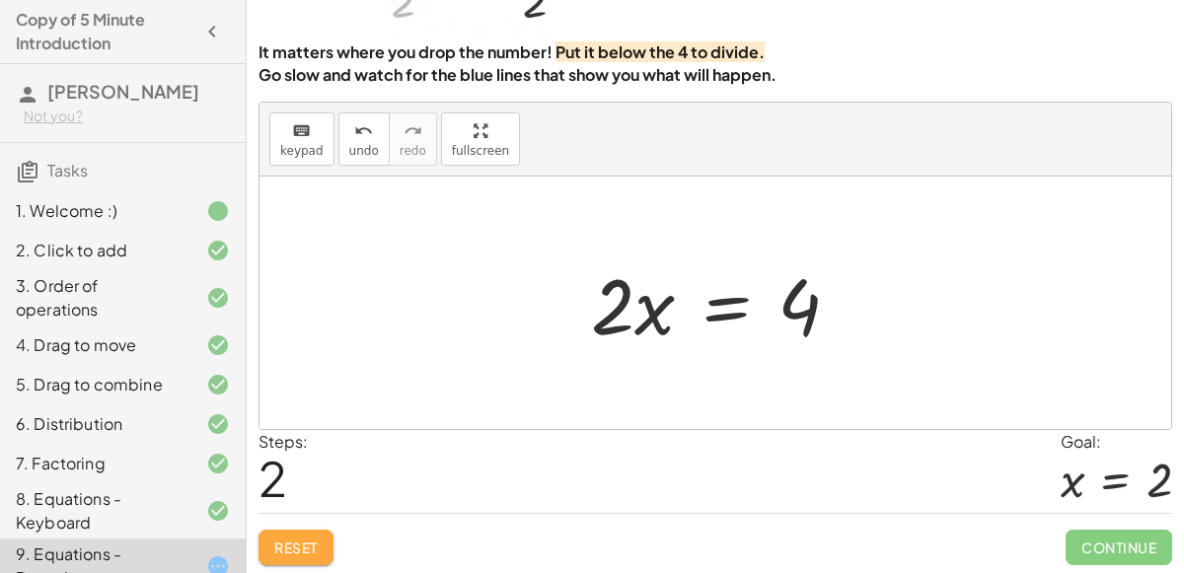
click at [315, 539] on span "Reset" at bounding box center [295, 548] width 43 height 18
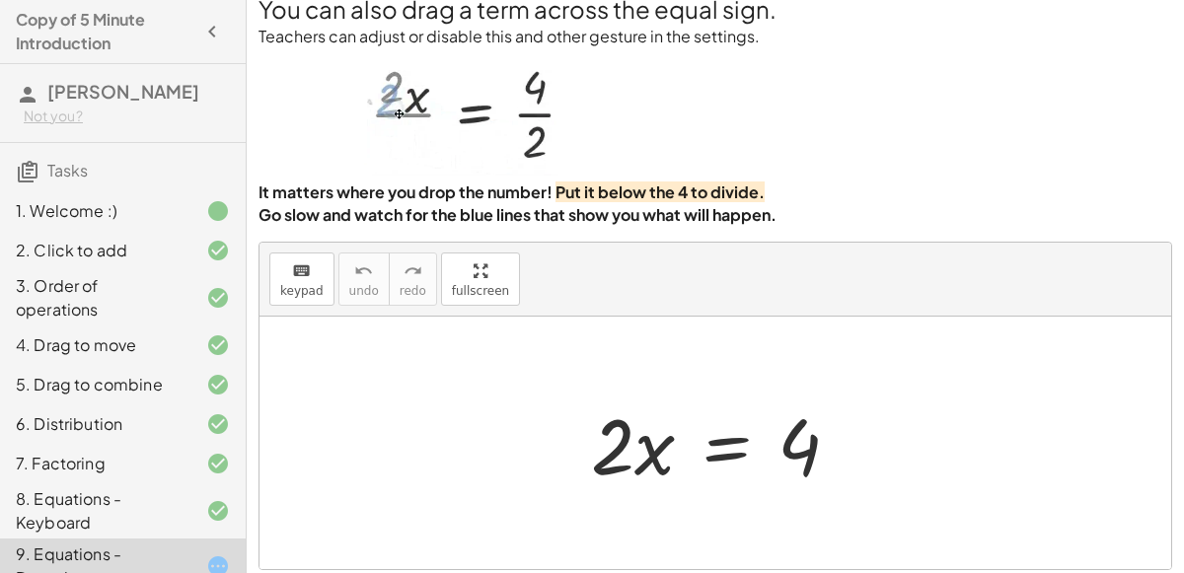
scroll to position [0, 0]
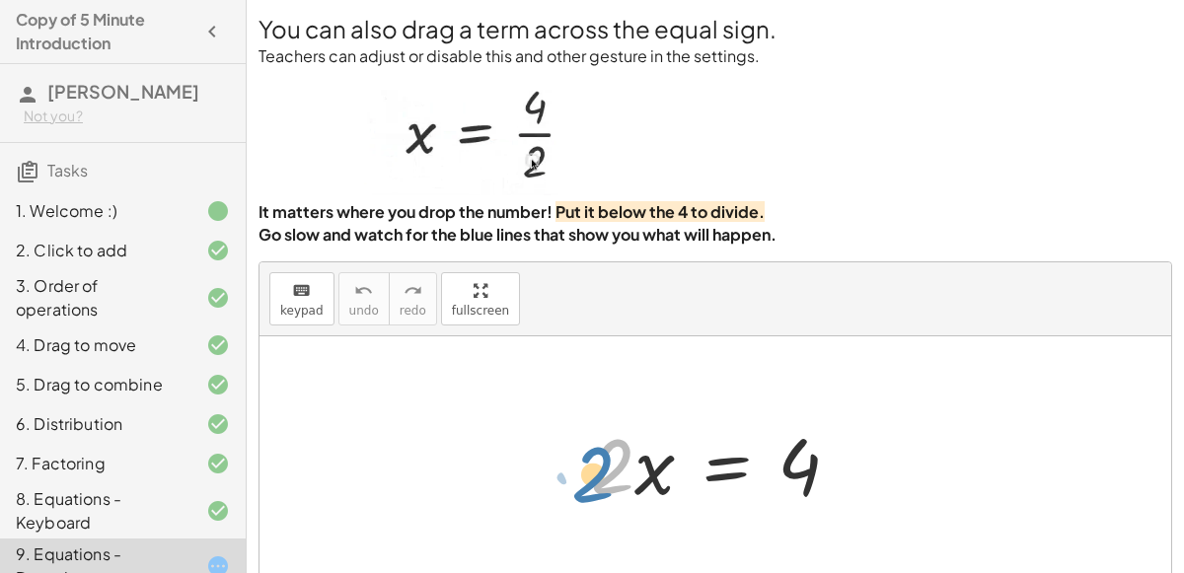
drag, startPoint x: 617, startPoint y: 451, endPoint x: 604, endPoint y: 441, distance: 16.2
click at [604, 441] on div at bounding box center [723, 464] width 284 height 102
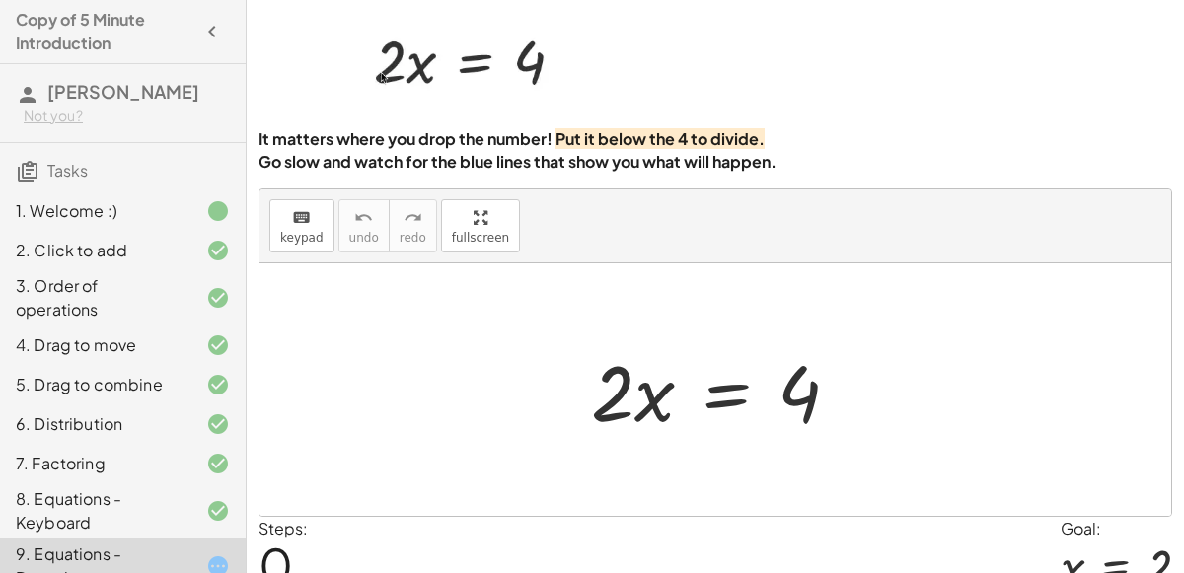
scroll to position [74, 0]
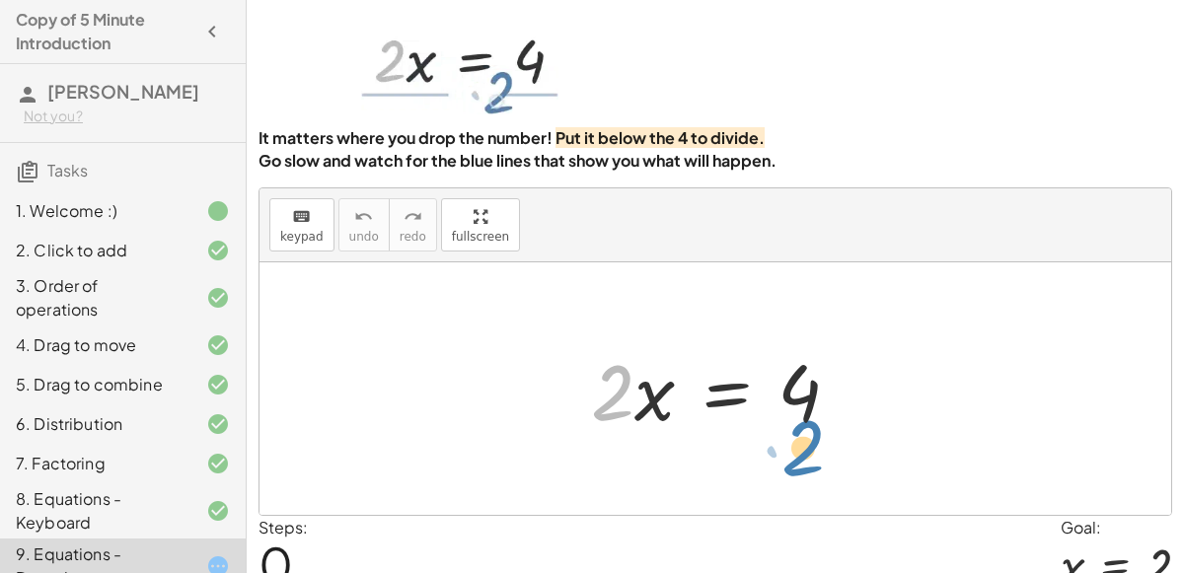
drag, startPoint x: 616, startPoint y: 402, endPoint x: 805, endPoint y: 461, distance: 198.6
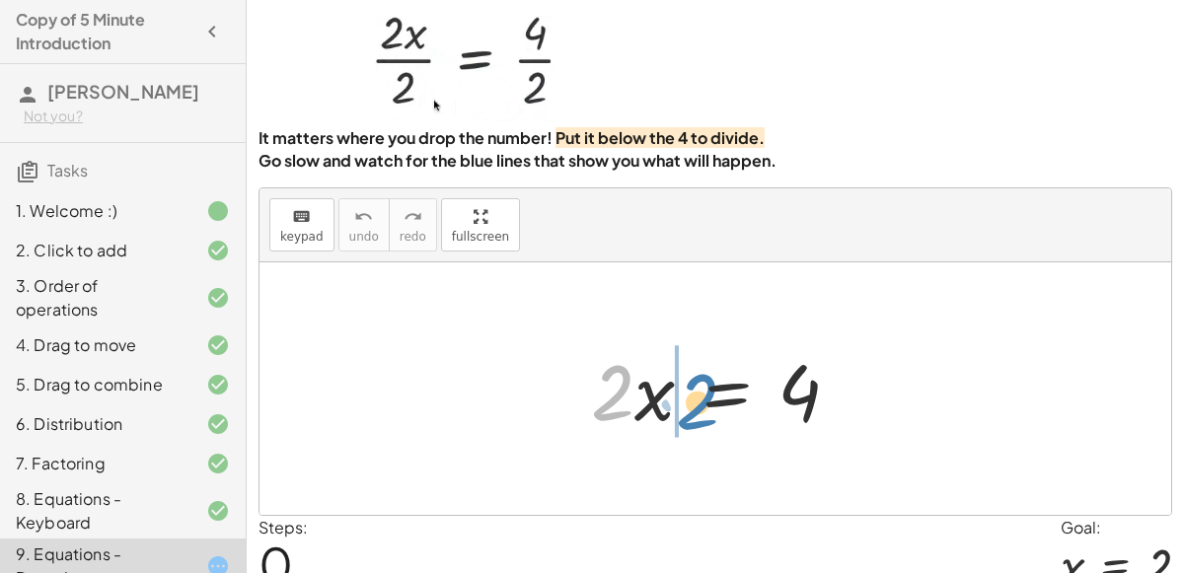
drag, startPoint x: 605, startPoint y: 402, endPoint x: 686, endPoint y: 403, distance: 80.9
click at [686, 403] on div at bounding box center [723, 390] width 284 height 102
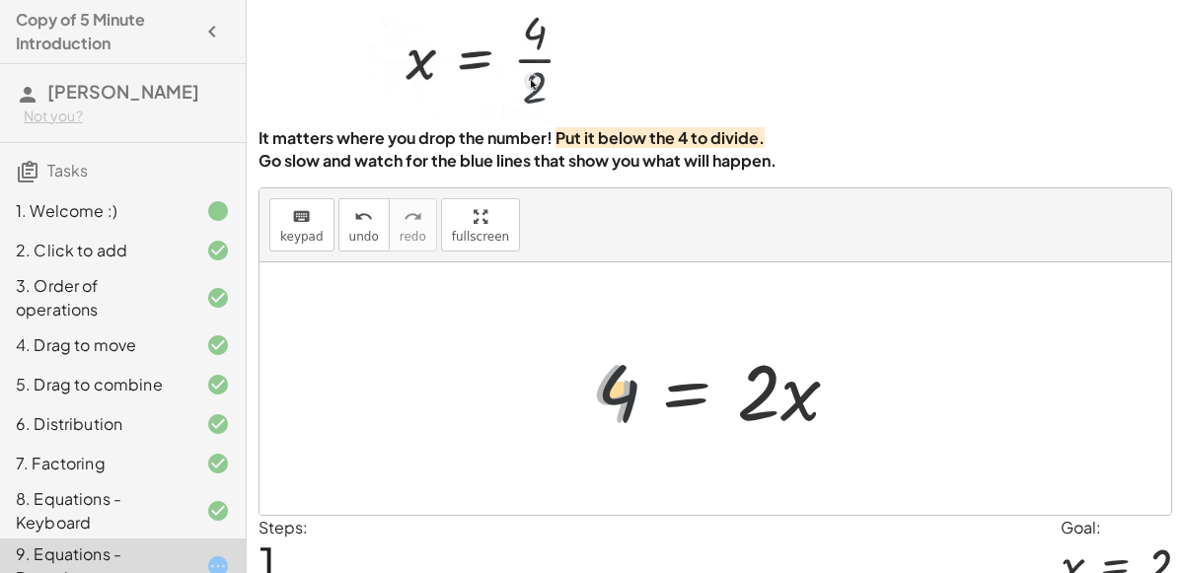
drag, startPoint x: 611, startPoint y: 396, endPoint x: 734, endPoint y: 395, distance: 123.4
click at [734, 395] on div at bounding box center [723, 390] width 284 height 102
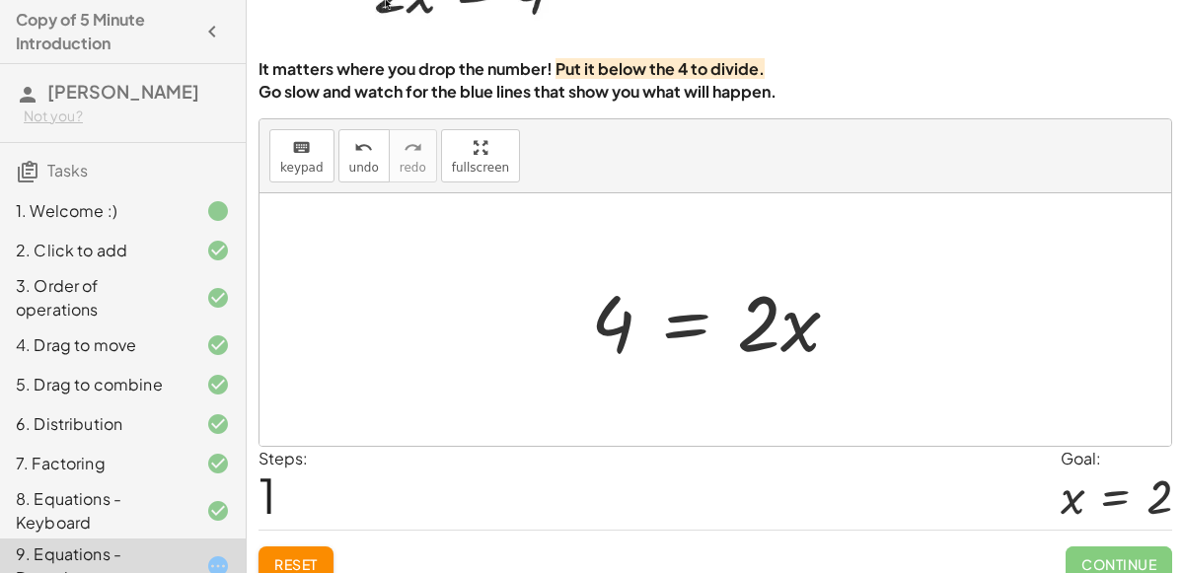
scroll to position [160, 0]
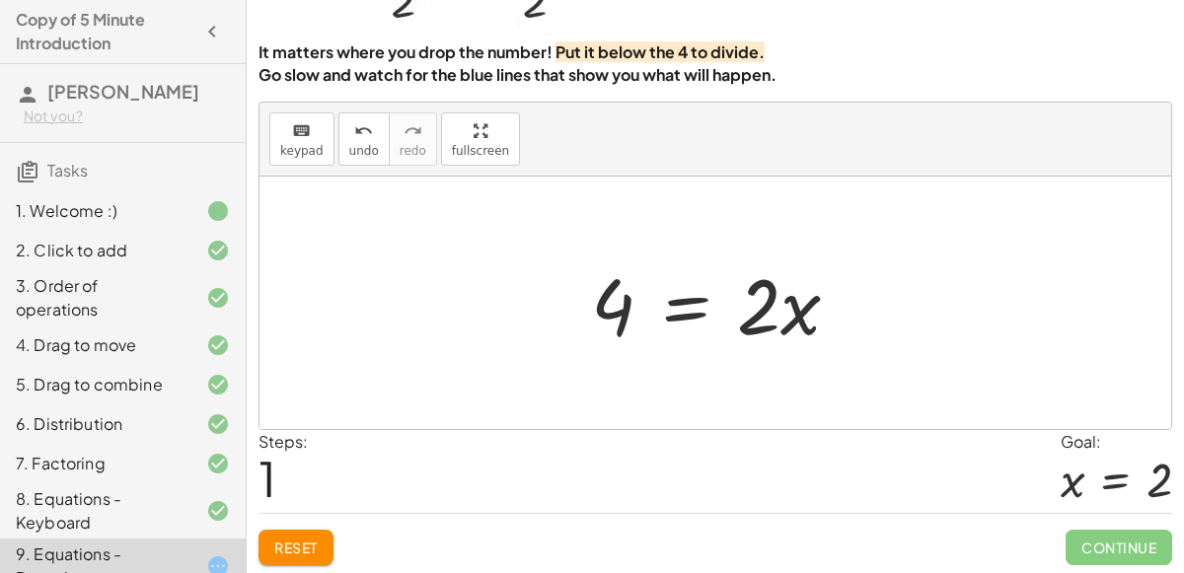
click at [310, 543] on span "Reset" at bounding box center [295, 548] width 43 height 18
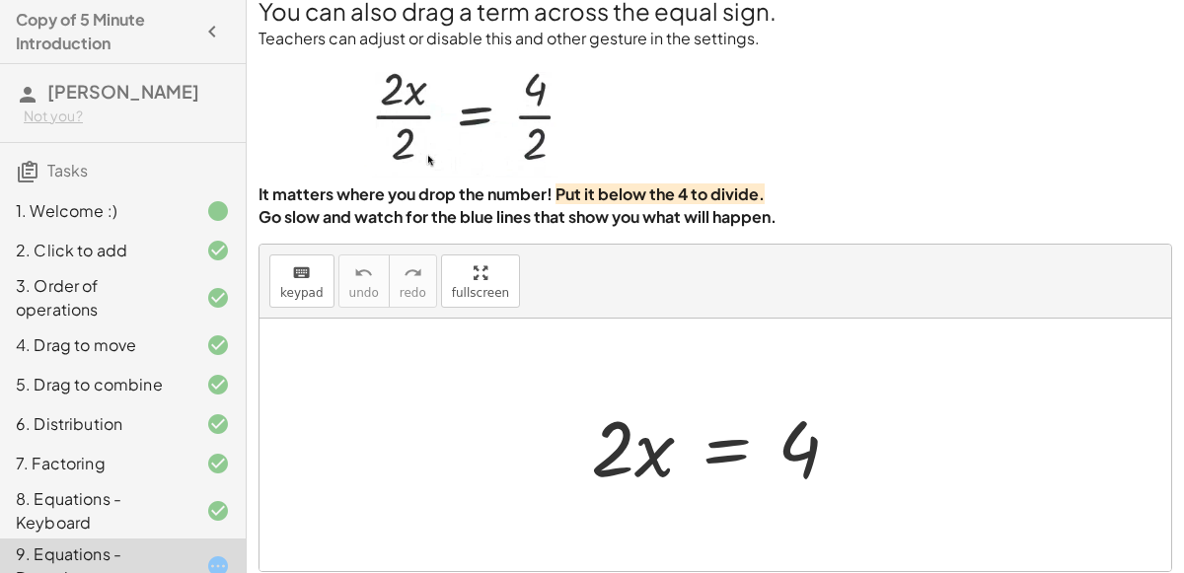
scroll to position [0, 0]
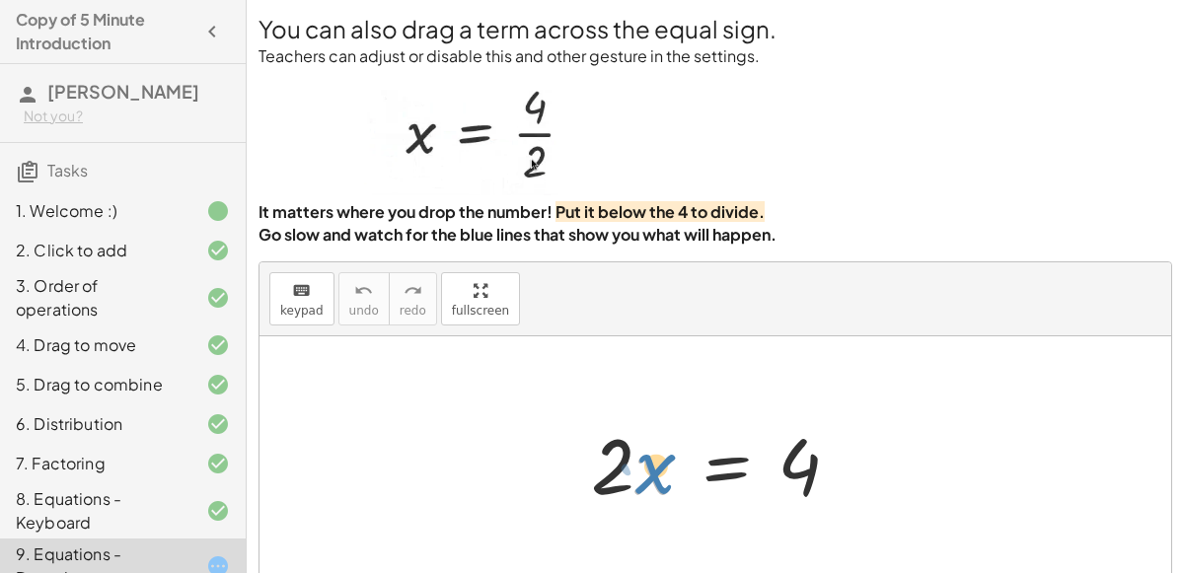
click at [642, 482] on div at bounding box center [723, 464] width 284 height 102
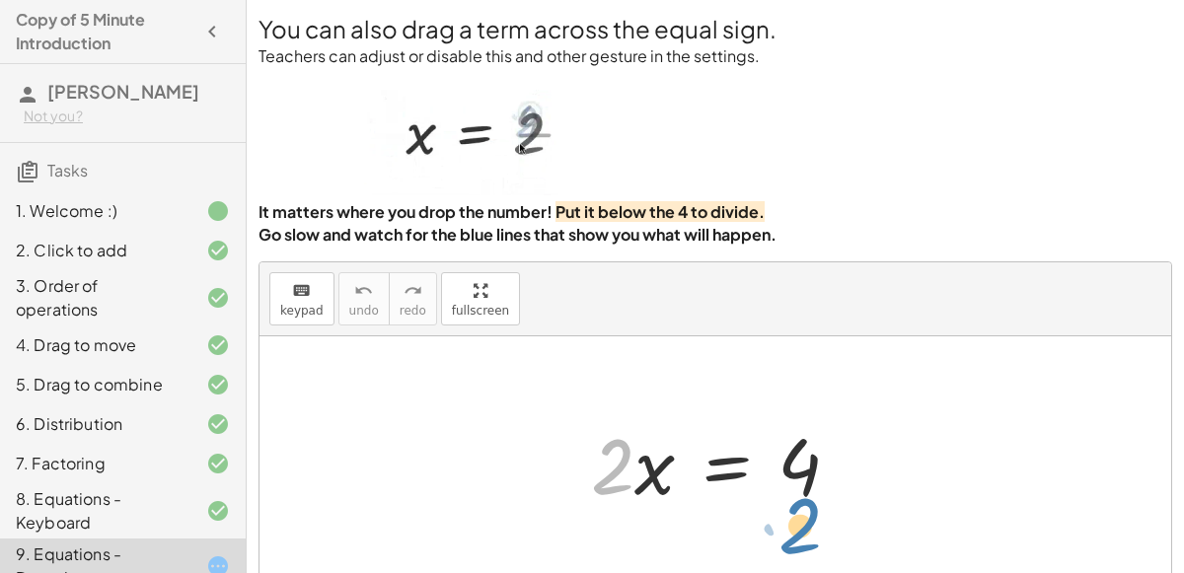
drag, startPoint x: 615, startPoint y: 476, endPoint x: 802, endPoint y: 534, distance: 196.4
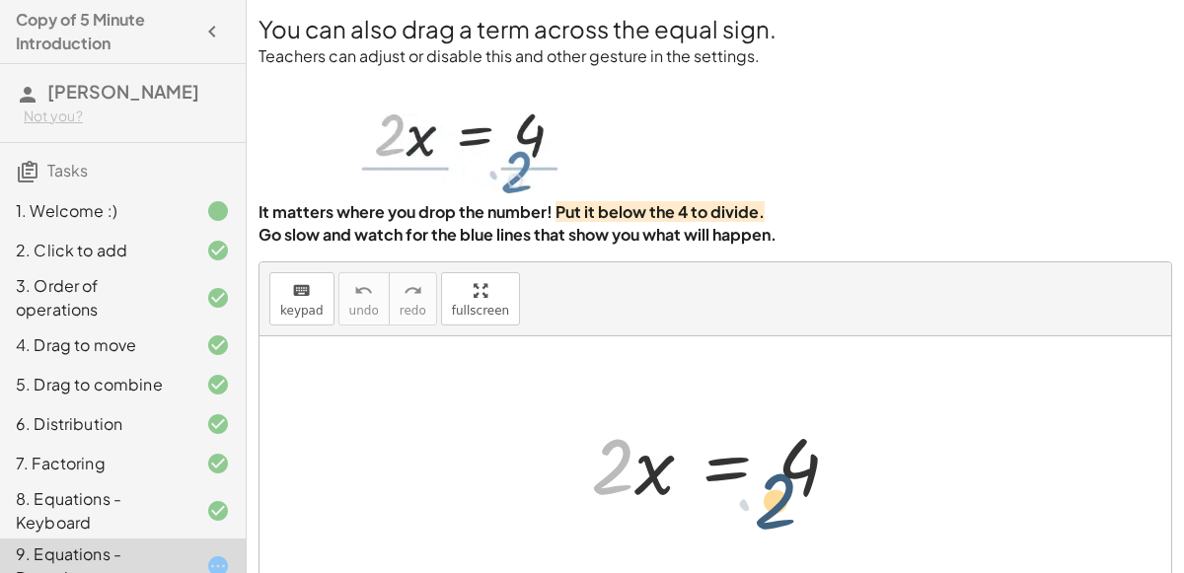
drag, startPoint x: 592, startPoint y: 464, endPoint x: 756, endPoint y: 499, distance: 167.7
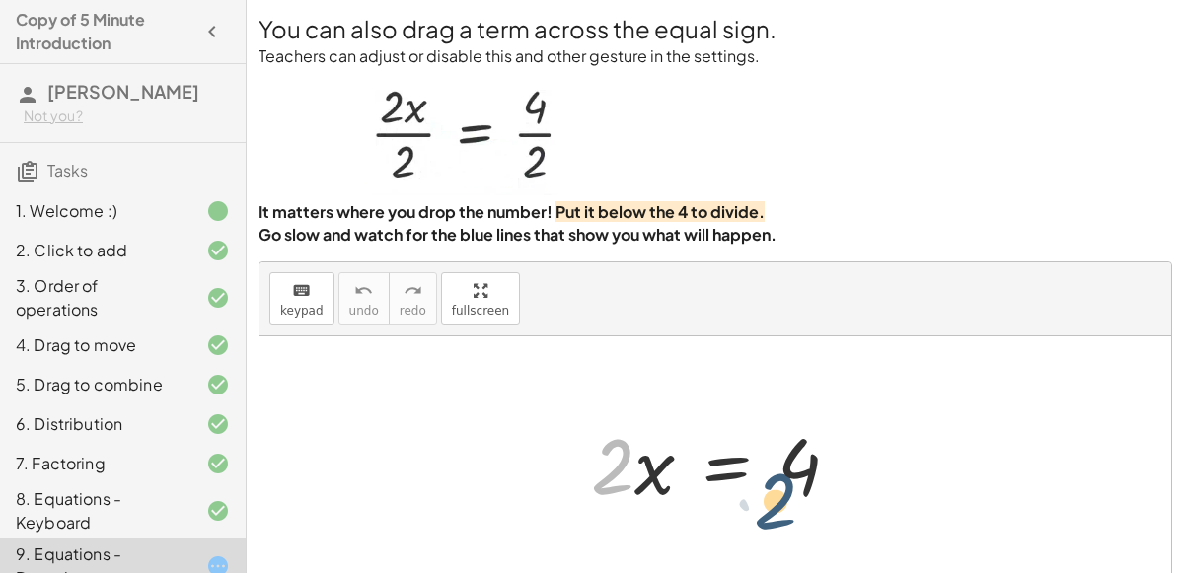
click at [756, 499] on div at bounding box center [723, 464] width 284 height 102
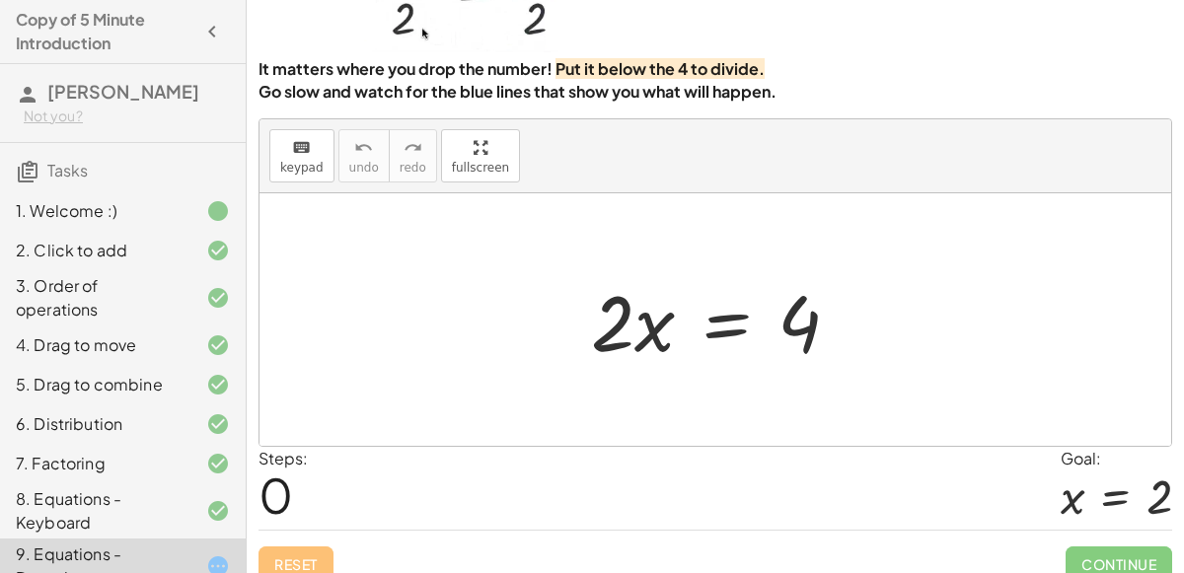
scroll to position [160, 0]
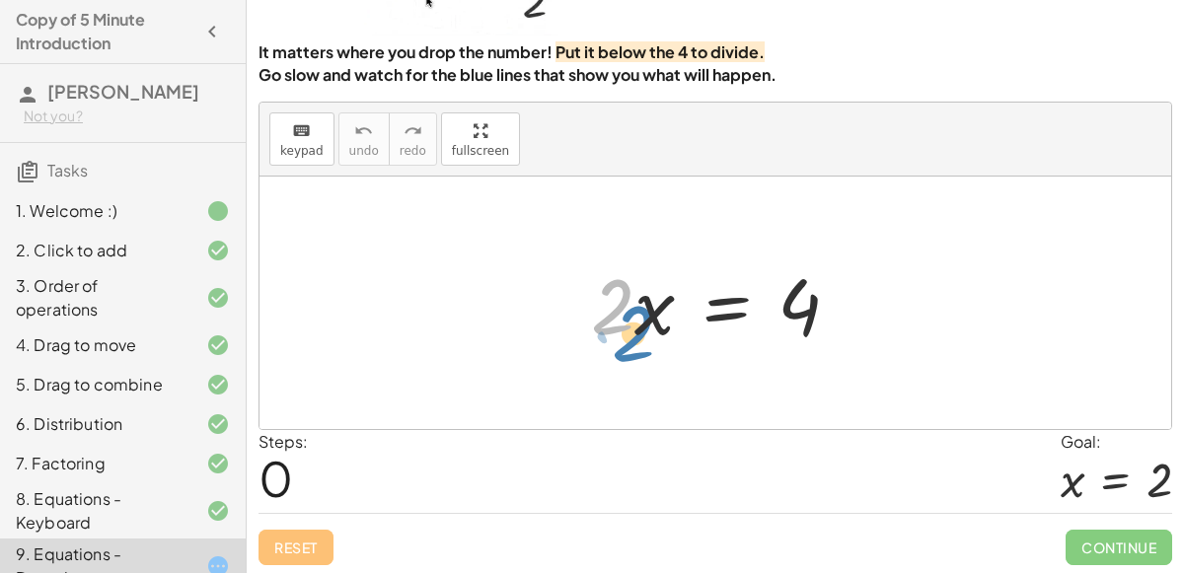
drag, startPoint x: 594, startPoint y: 321, endPoint x: 567, endPoint y: 321, distance: 27.6
click at [567, 321] on div "· 2 · 2 · x = 4" at bounding box center [716, 304] width 309 height 112
drag, startPoint x: 593, startPoint y: 312, endPoint x: 603, endPoint y: 314, distance: 10.1
click at [603, 314] on div at bounding box center [723, 304] width 284 height 102
drag, startPoint x: 602, startPoint y: 313, endPoint x: 795, endPoint y: 369, distance: 200.5
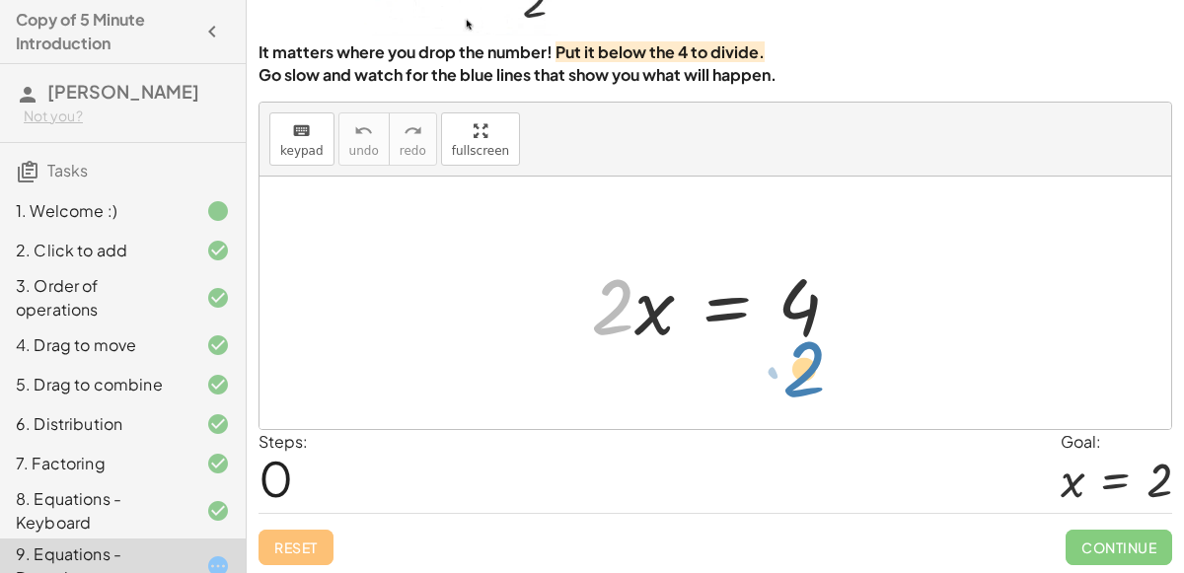
drag, startPoint x: 607, startPoint y: 293, endPoint x: 799, endPoint y: 355, distance: 201.3
drag, startPoint x: 615, startPoint y: 310, endPoint x: 845, endPoint y: 375, distance: 239.0
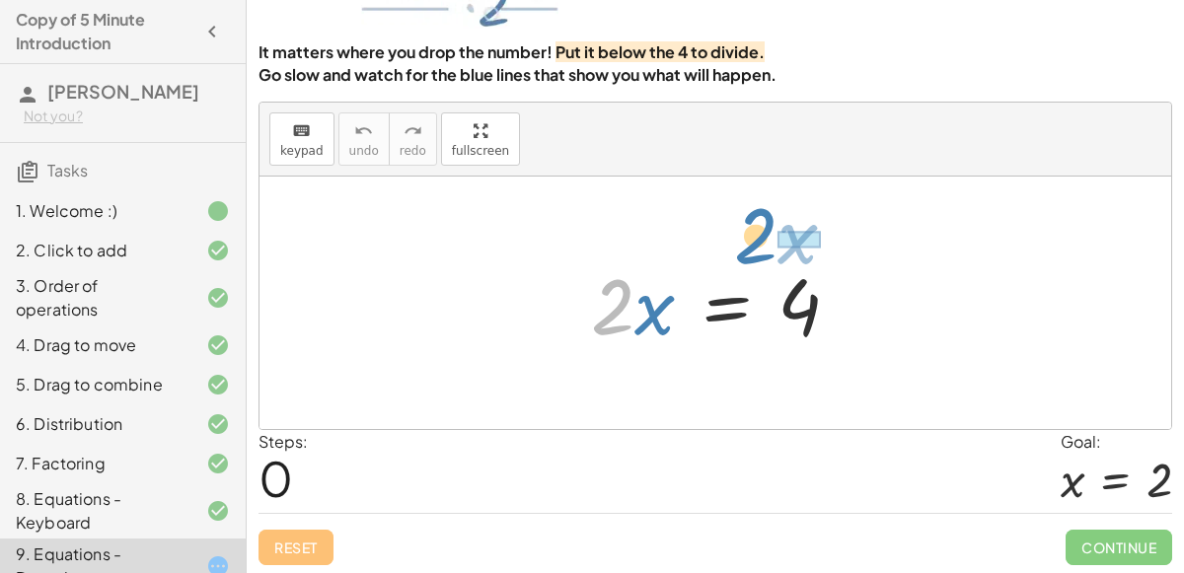
drag, startPoint x: 613, startPoint y: 315, endPoint x: 758, endPoint y: 243, distance: 162.0
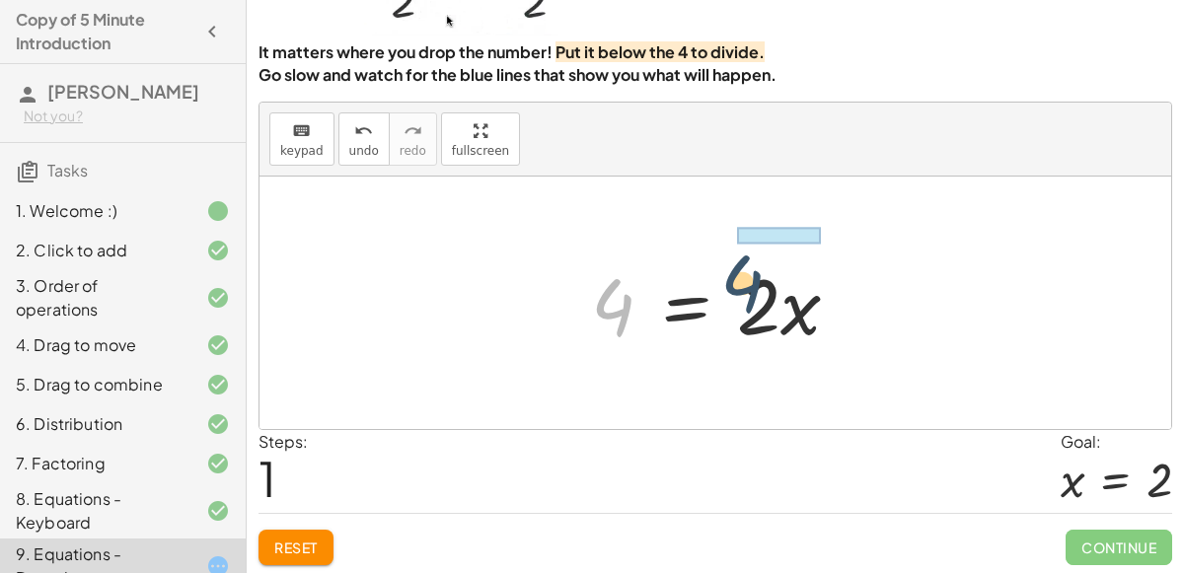
drag, startPoint x: 596, startPoint y: 304, endPoint x: 764, endPoint y: 267, distance: 171.9
click at [764, 267] on div at bounding box center [723, 304] width 284 height 102
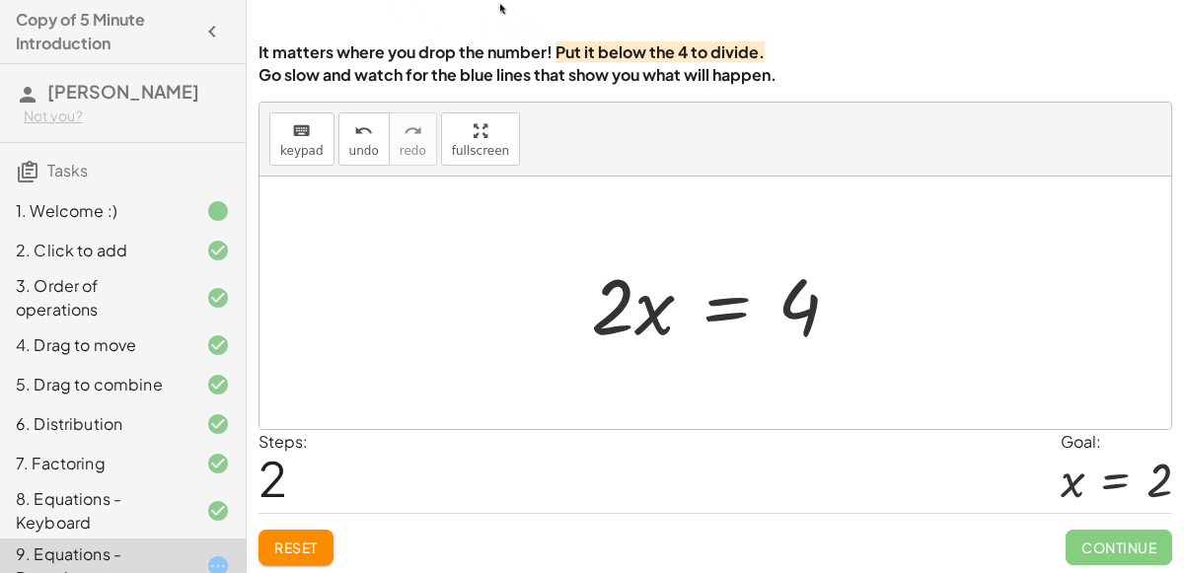
click at [294, 539] on span "Reset" at bounding box center [295, 548] width 43 height 18
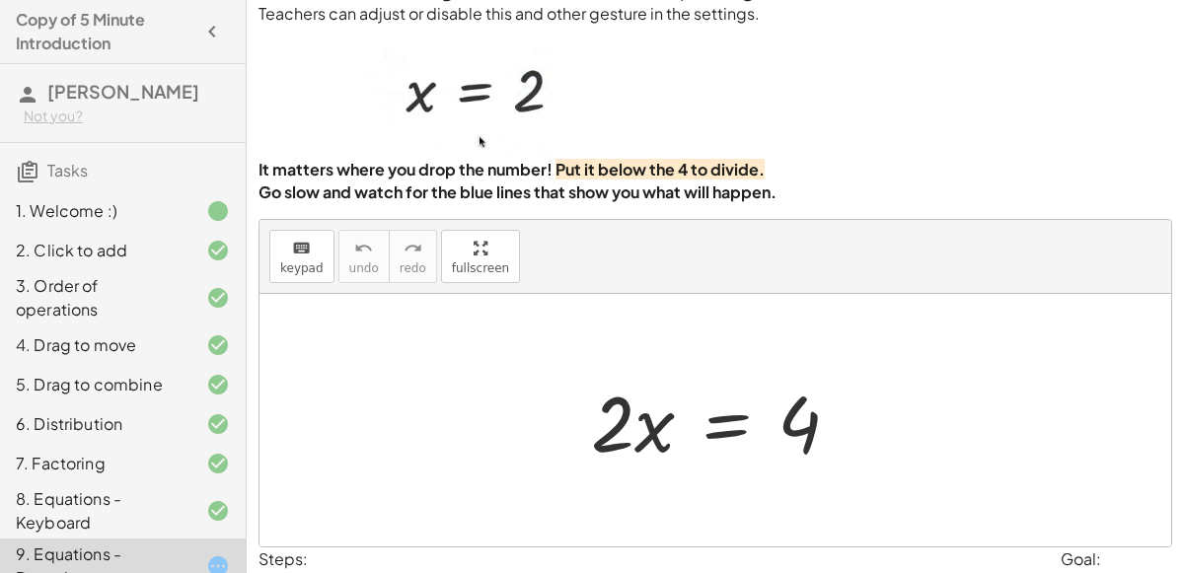
scroll to position [45, 0]
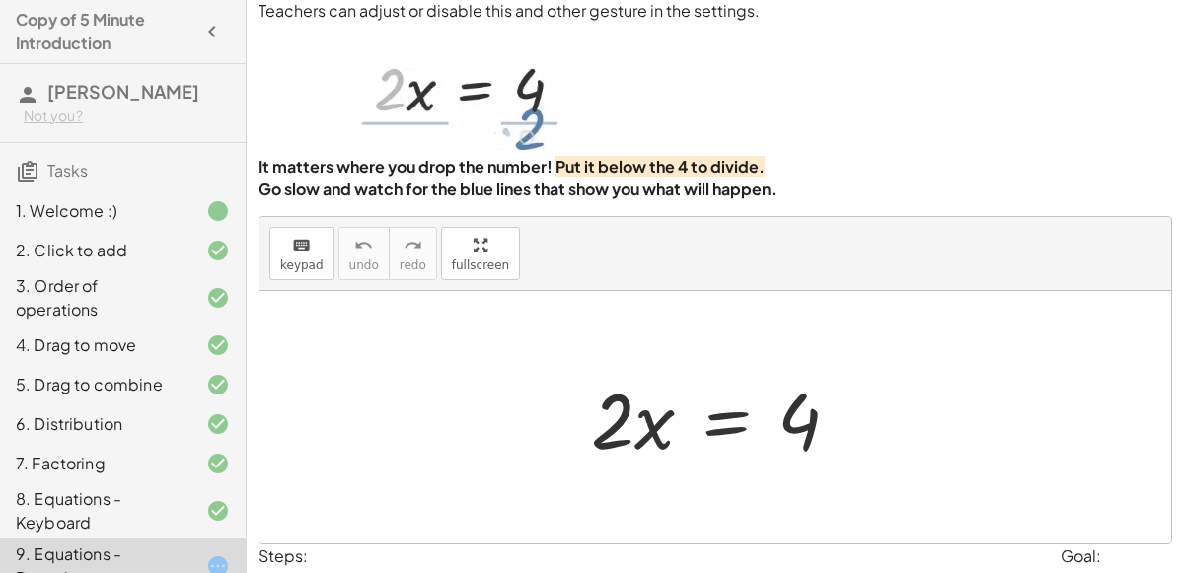
click at [730, 422] on div at bounding box center [723, 418] width 284 height 102
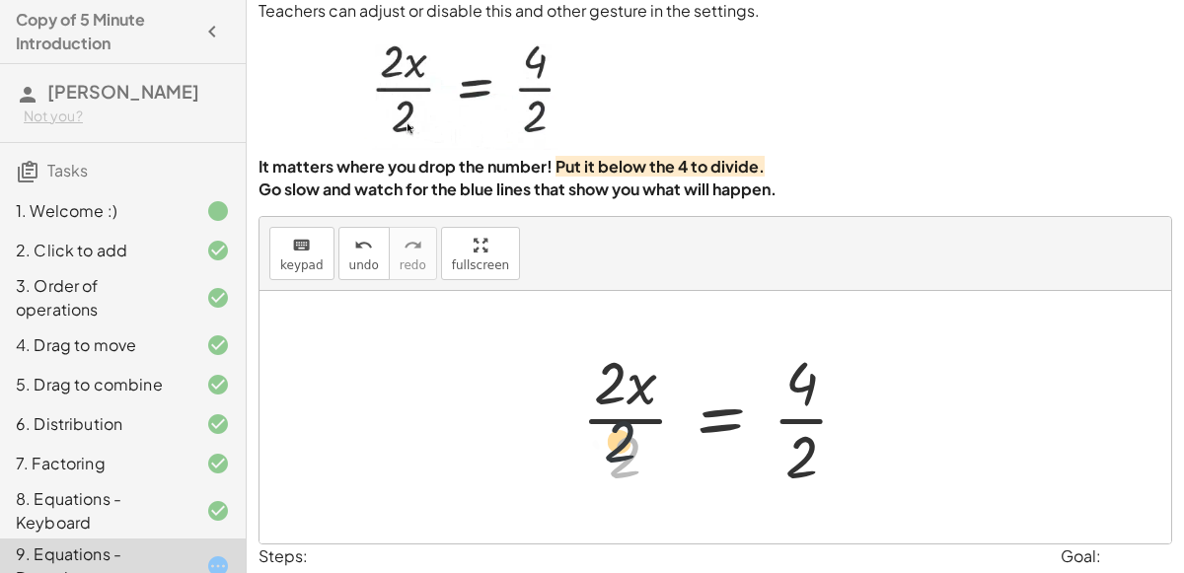
drag, startPoint x: 640, startPoint y: 462, endPoint x: 626, endPoint y: 391, distance: 72.4
click at [626, 391] on div at bounding box center [724, 418] width 304 height 152
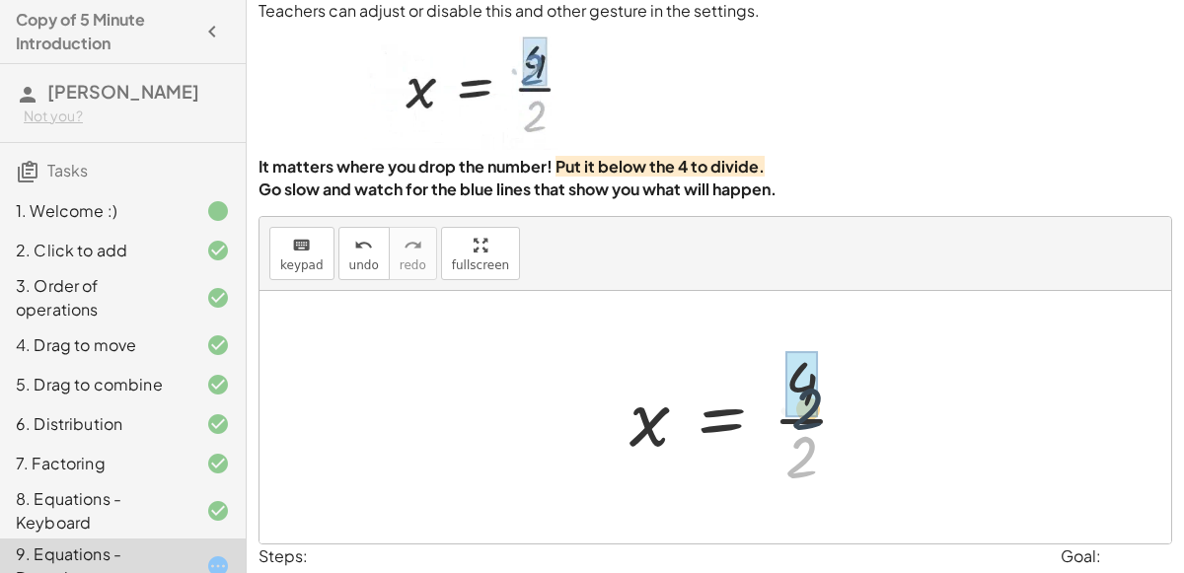
drag, startPoint x: 793, startPoint y: 454, endPoint x: 801, endPoint y: 384, distance: 70.5
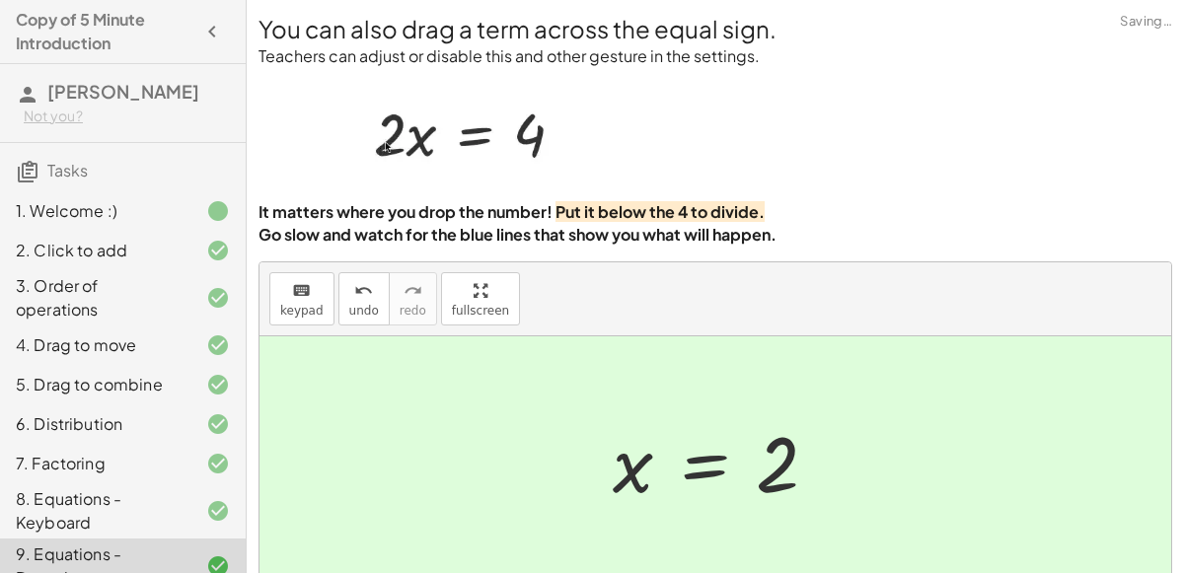
scroll to position [160, 0]
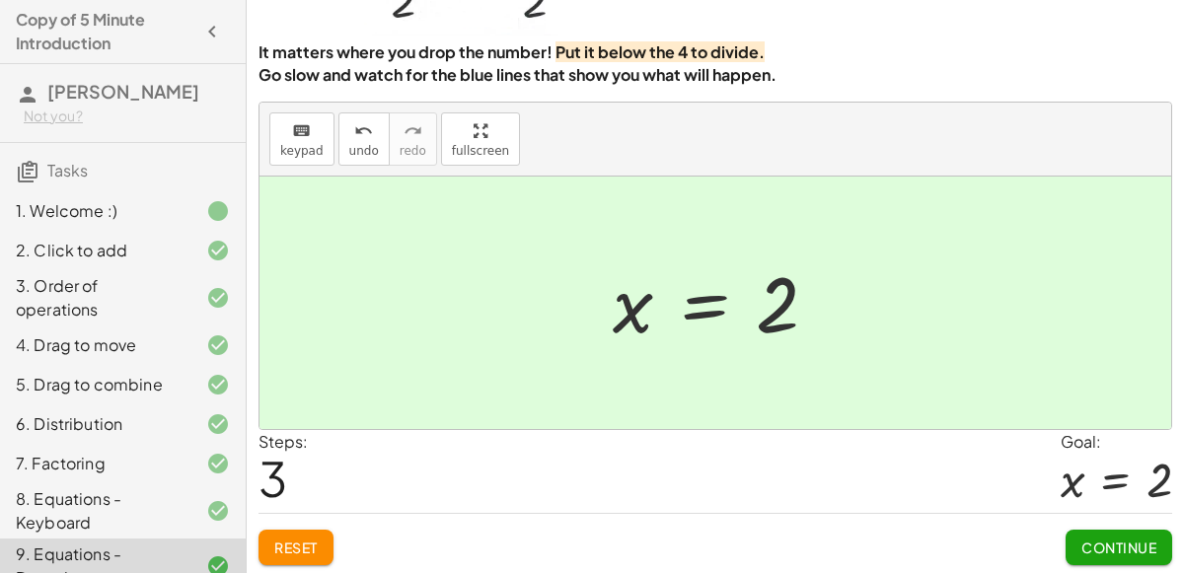
click at [1109, 544] on span "Continue" at bounding box center [1119, 548] width 75 height 18
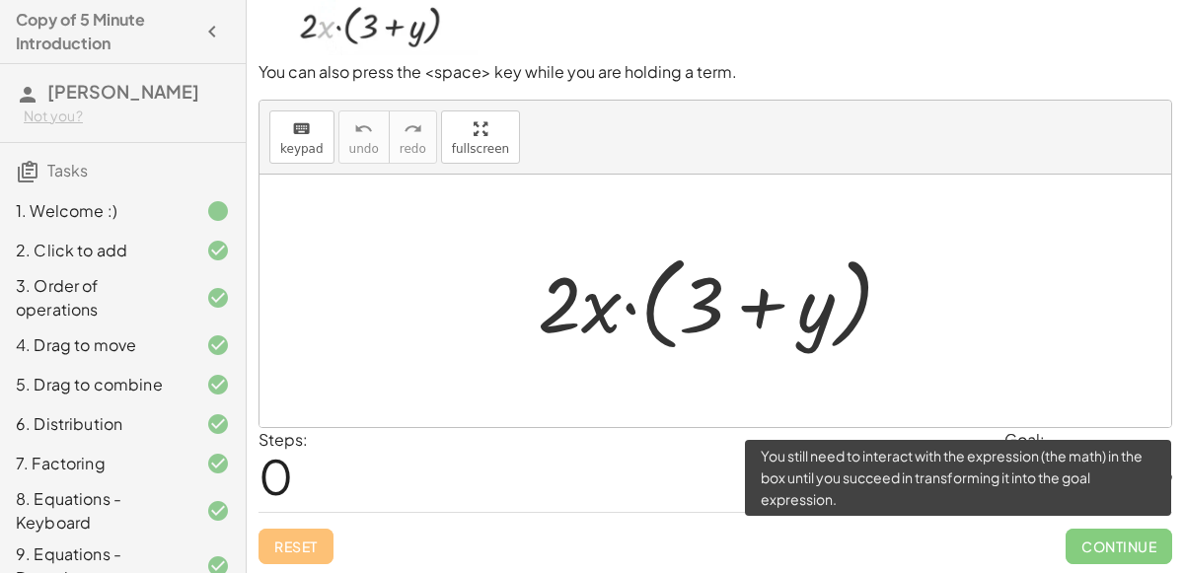
click at [1095, 551] on span "Continue" at bounding box center [1119, 547] width 107 height 36
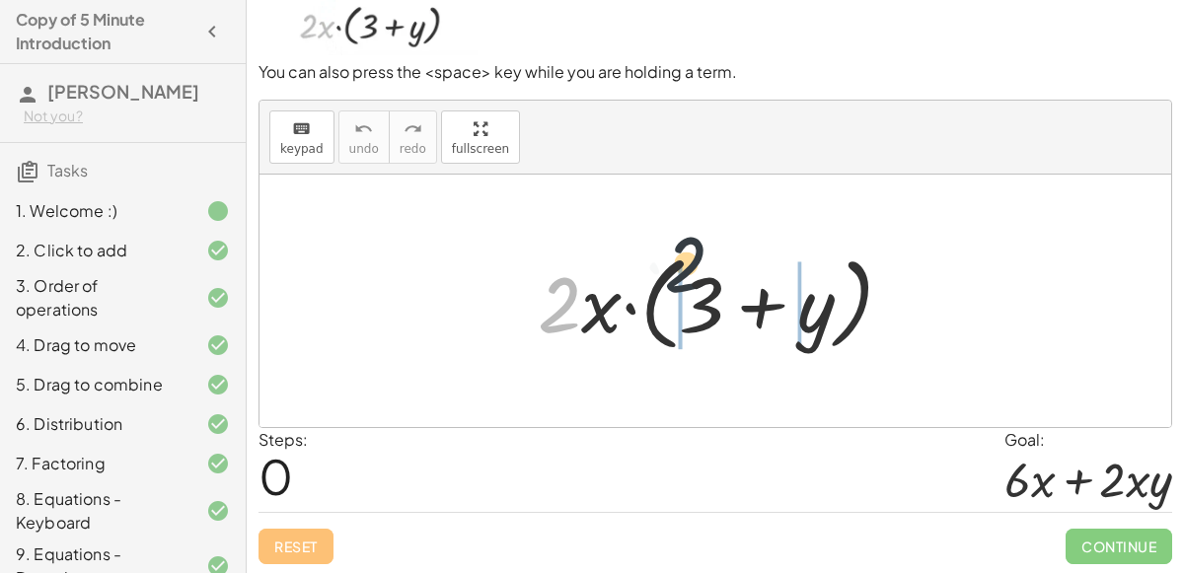
drag, startPoint x: 563, startPoint y: 305, endPoint x: 793, endPoint y: 252, distance: 236.1
click at [793, 252] on div at bounding box center [723, 302] width 391 height 114
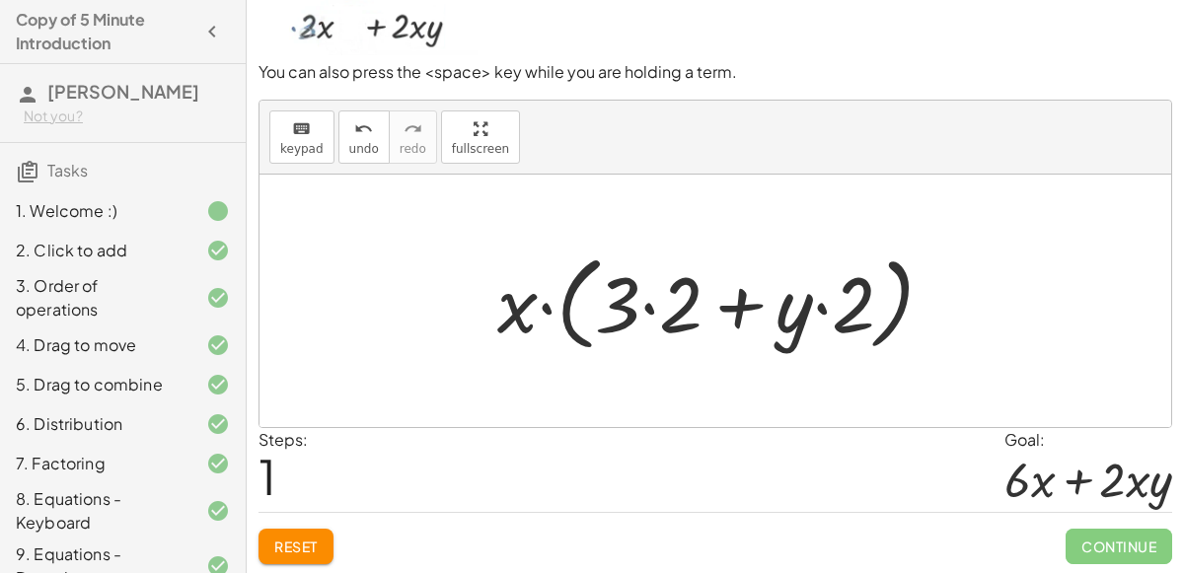
click at [313, 538] on span "Reset" at bounding box center [295, 547] width 43 height 18
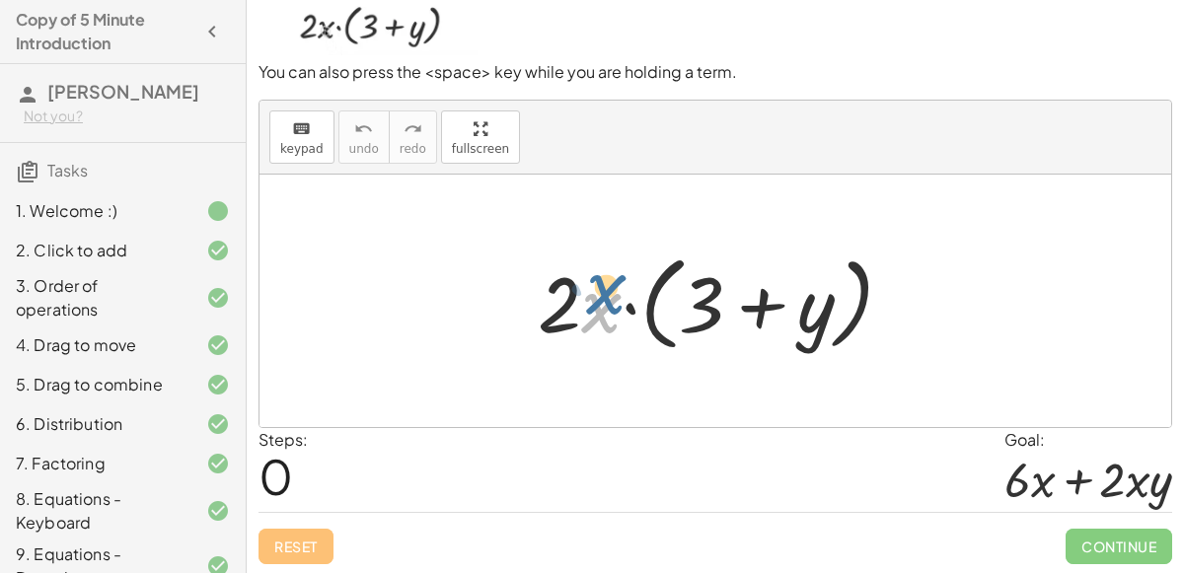
drag, startPoint x: 600, startPoint y: 311, endPoint x: 604, endPoint y: 294, distance: 17.2
click at [604, 294] on div at bounding box center [723, 302] width 391 height 114
drag, startPoint x: 561, startPoint y: 318, endPoint x: 749, endPoint y: 270, distance: 194.4
click at [749, 270] on div at bounding box center [723, 302] width 391 height 114
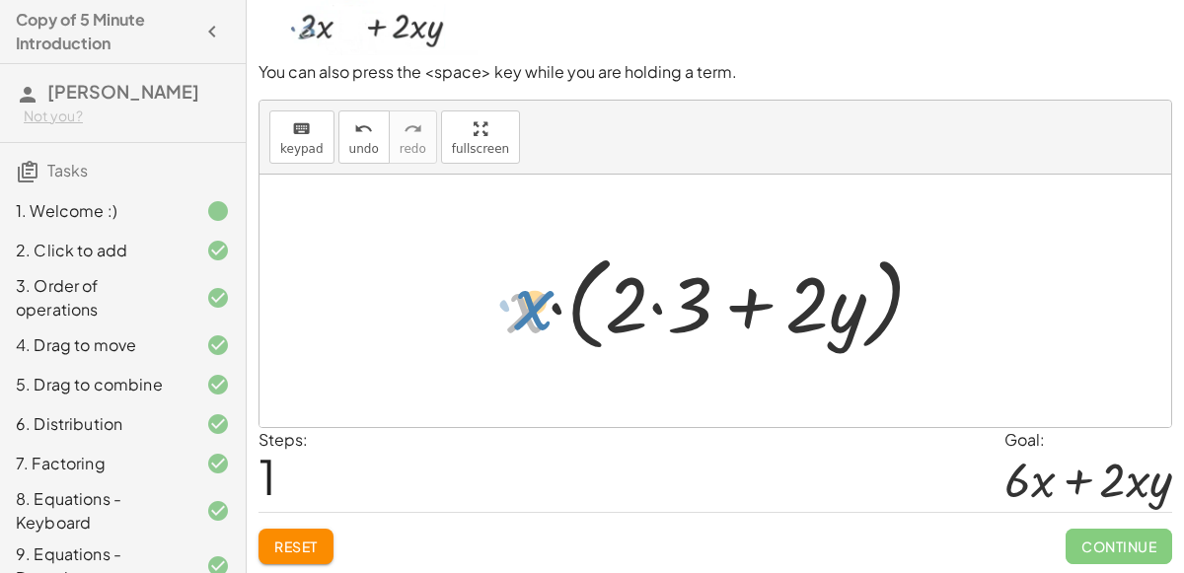
click at [530, 310] on div at bounding box center [723, 302] width 453 height 114
click at [662, 309] on div at bounding box center [723, 302] width 453 height 114
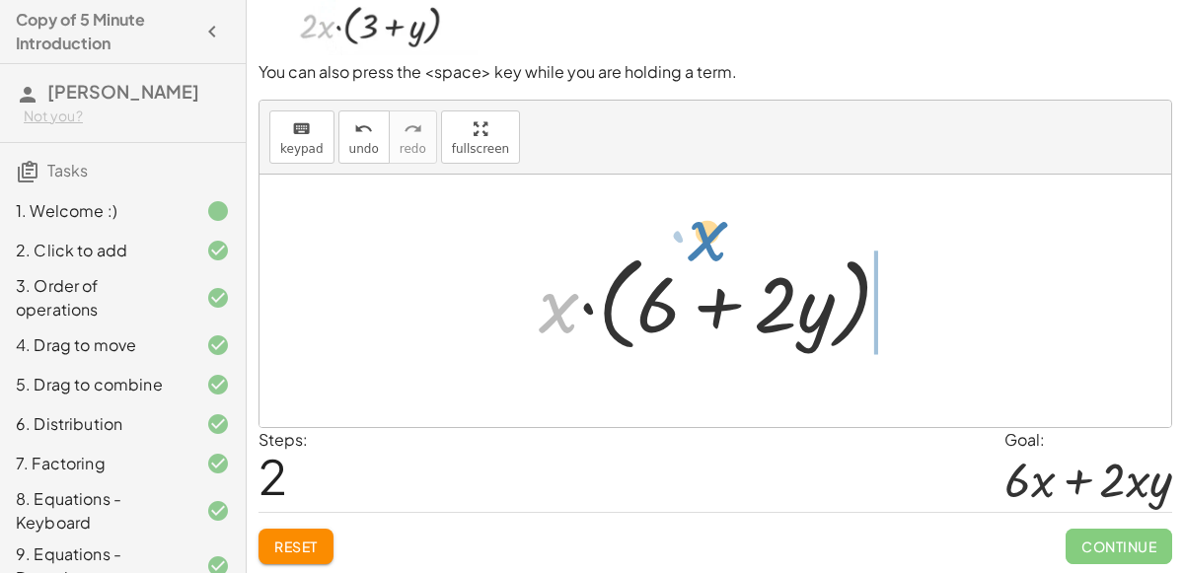
drag, startPoint x: 551, startPoint y: 313, endPoint x: 699, endPoint y: 240, distance: 165.1
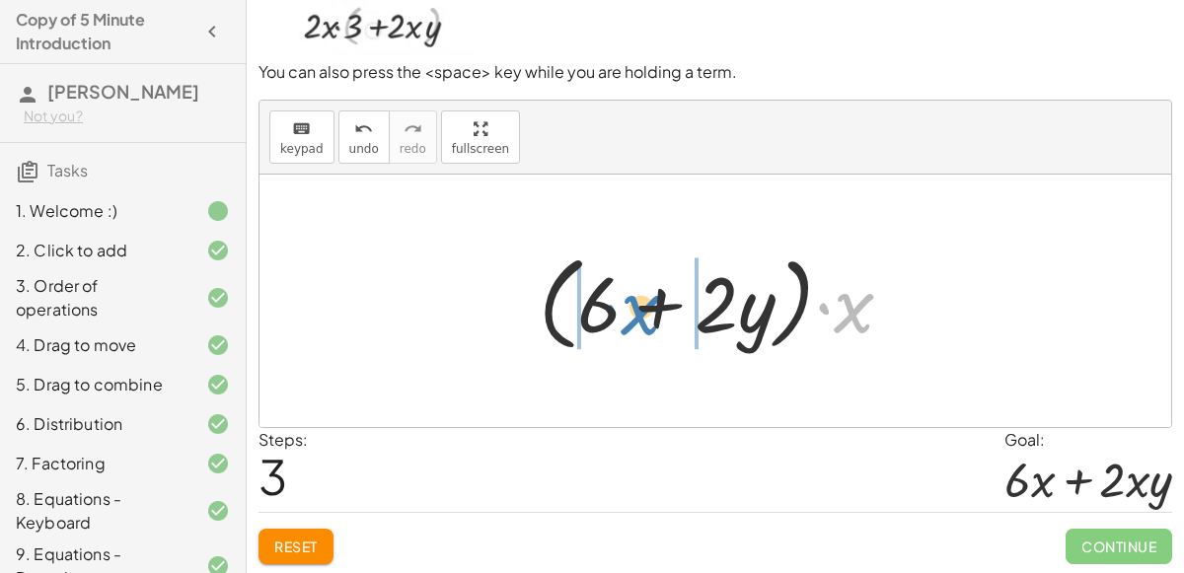
drag, startPoint x: 838, startPoint y: 312, endPoint x: 625, endPoint y: 314, distance: 213.2
click at [625, 314] on div at bounding box center [724, 302] width 390 height 114
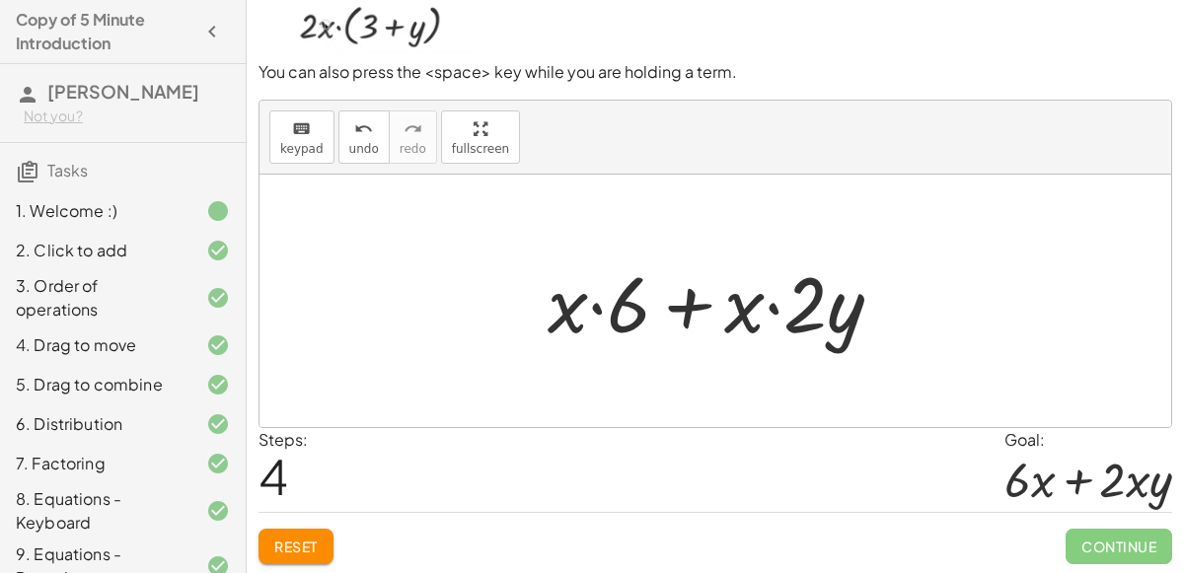
click at [597, 307] on div at bounding box center [723, 302] width 371 height 102
drag, startPoint x: 629, startPoint y: 303, endPoint x: 536, endPoint y: 293, distance: 93.3
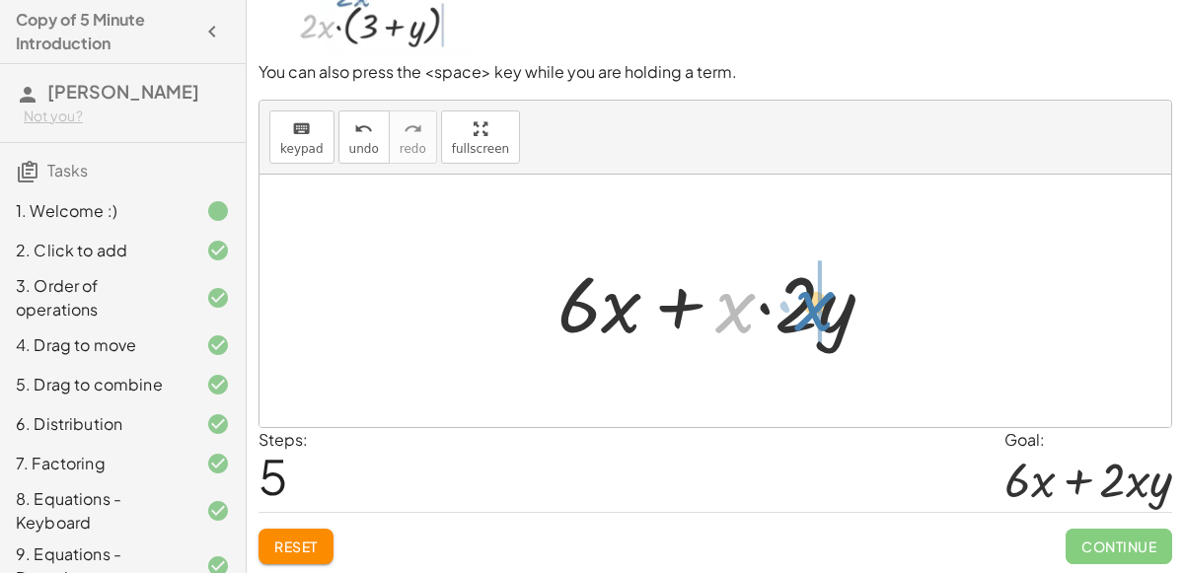
drag, startPoint x: 741, startPoint y: 313, endPoint x: 820, endPoint y: 311, distance: 79.0
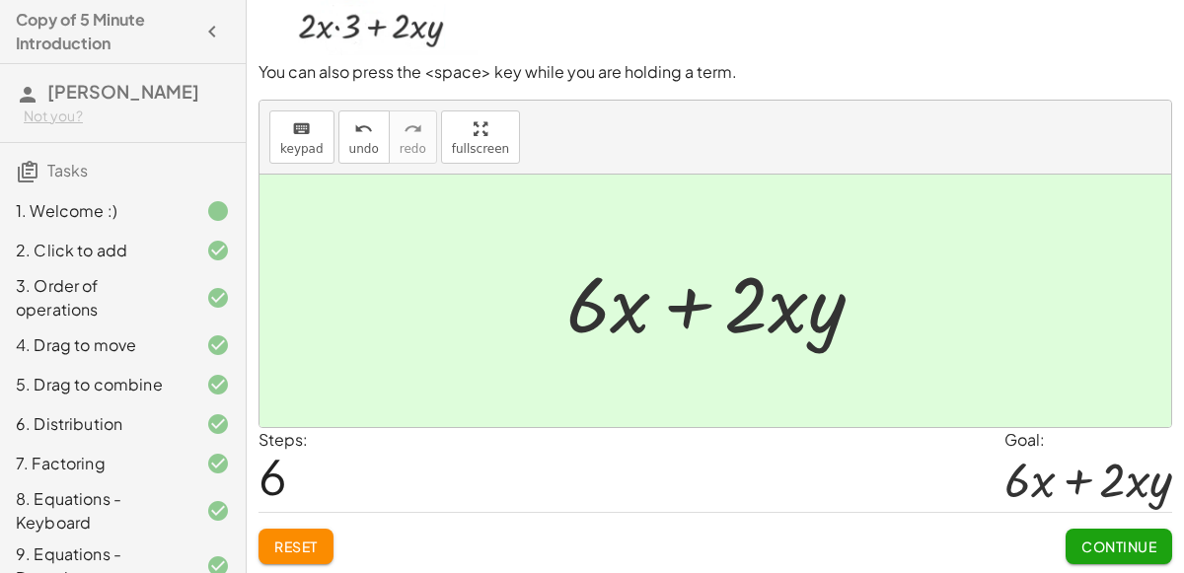
click at [1104, 541] on span "Continue" at bounding box center [1119, 547] width 75 height 18
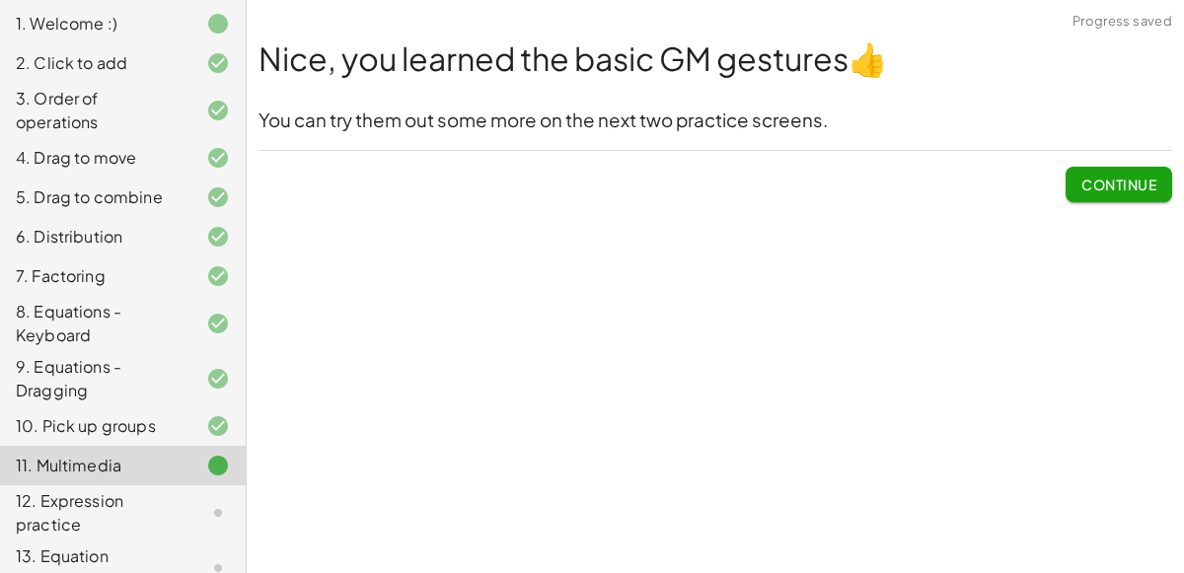
scroll to position [240, 0]
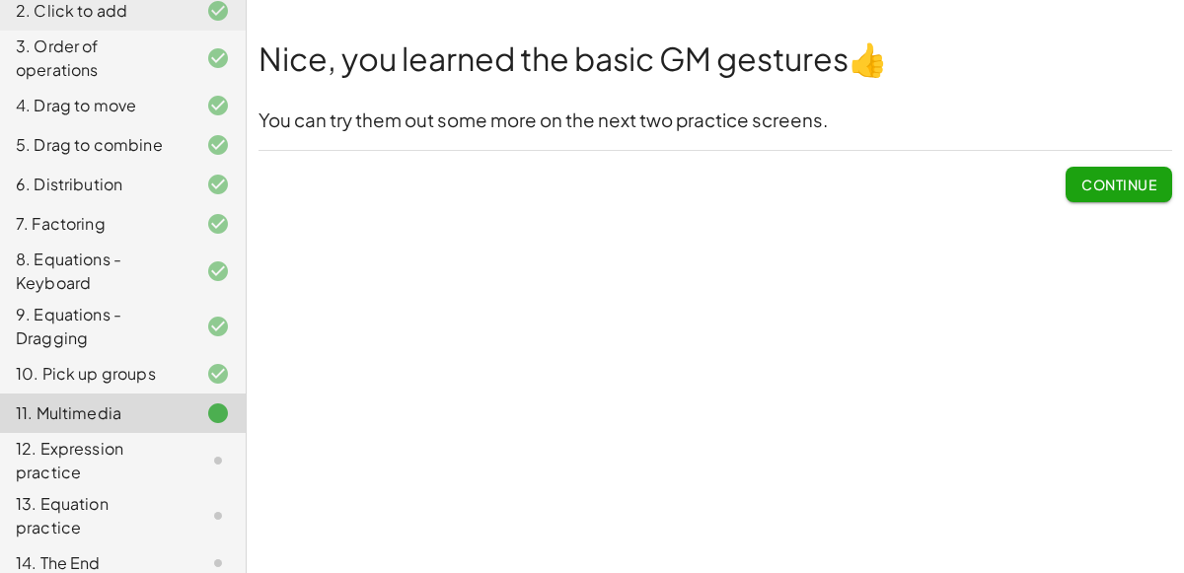
click at [1075, 190] on button "Continue" at bounding box center [1119, 185] width 107 height 36
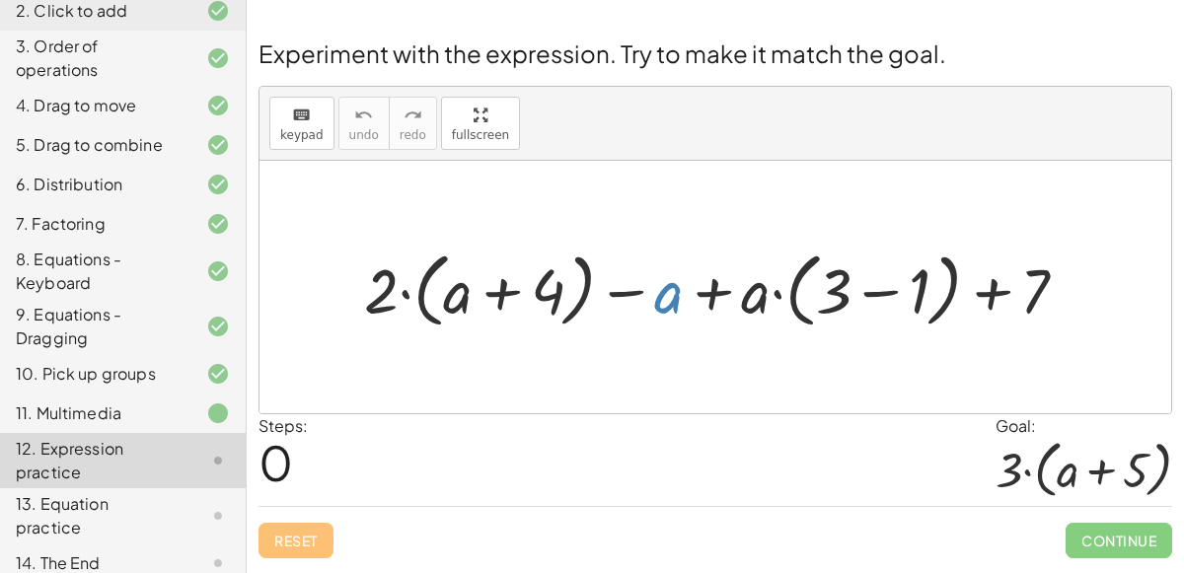
click at [674, 304] on div at bounding box center [723, 288] width 739 height 92
drag, startPoint x: 661, startPoint y: 292, endPoint x: 861, endPoint y: 293, distance: 199.4
click at [861, 293] on div at bounding box center [723, 288] width 739 height 92
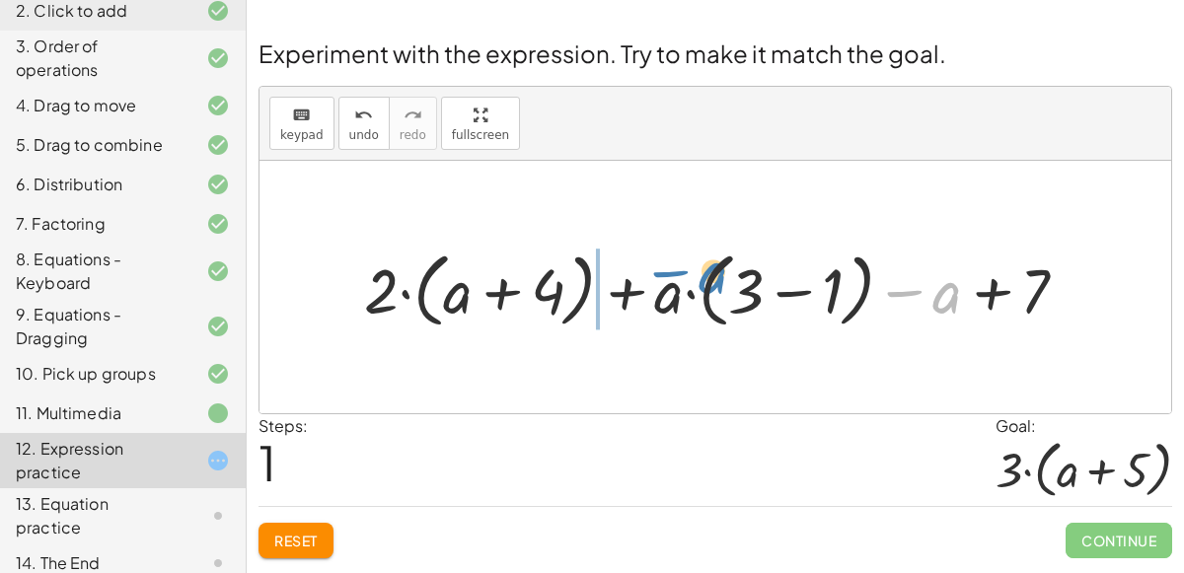
drag, startPoint x: 936, startPoint y: 296, endPoint x: 692, endPoint y: 277, distance: 244.5
click at [692, 277] on div at bounding box center [723, 288] width 739 height 92
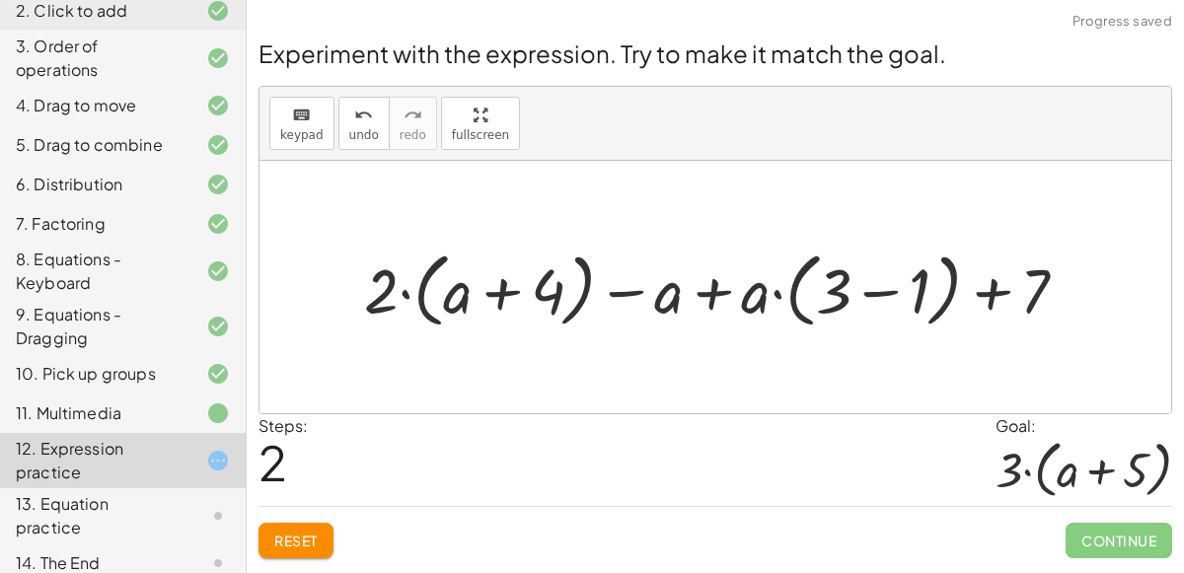
click at [282, 546] on span "Reset" at bounding box center [295, 541] width 43 height 18
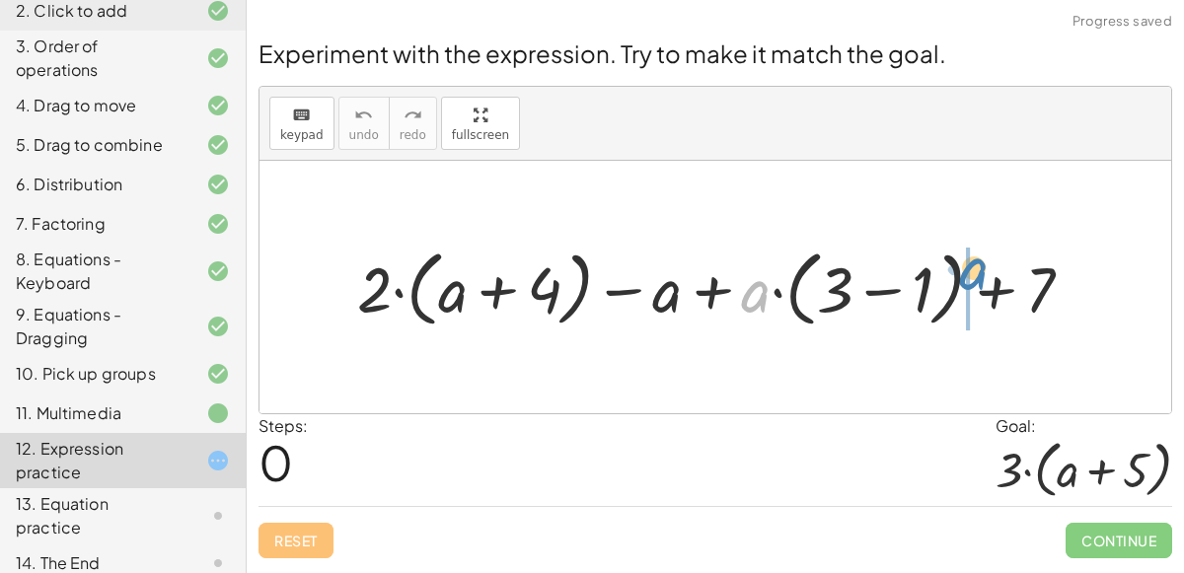
drag, startPoint x: 751, startPoint y: 298, endPoint x: 971, endPoint y: 279, distance: 220.9
click at [971, 279] on div at bounding box center [722, 287] width 751 height 93
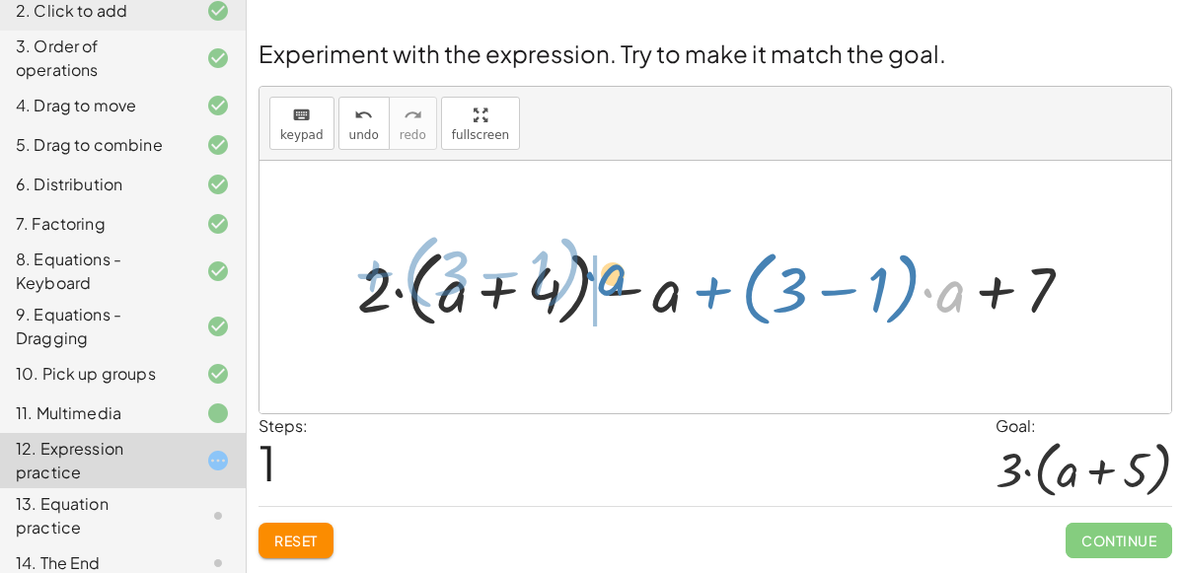
drag, startPoint x: 952, startPoint y: 296, endPoint x: 624, endPoint y: 282, distance: 328.0
click at [624, 282] on div at bounding box center [722, 287] width 751 height 93
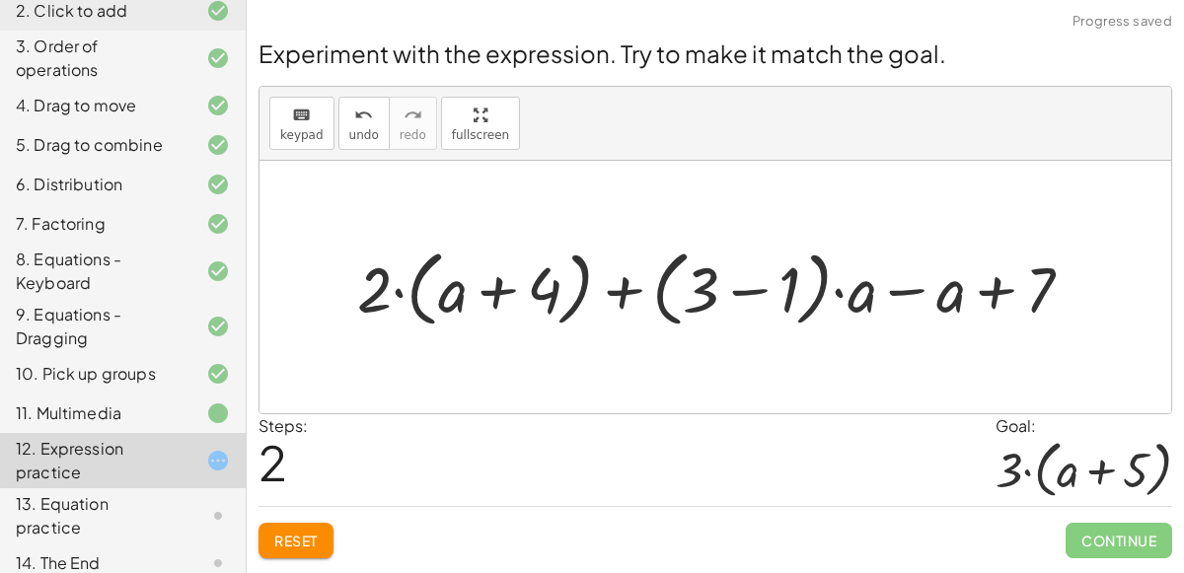
click at [317, 519] on div "Reset Continue" at bounding box center [716, 532] width 914 height 52
click at [303, 532] on span "Reset" at bounding box center [295, 541] width 43 height 18
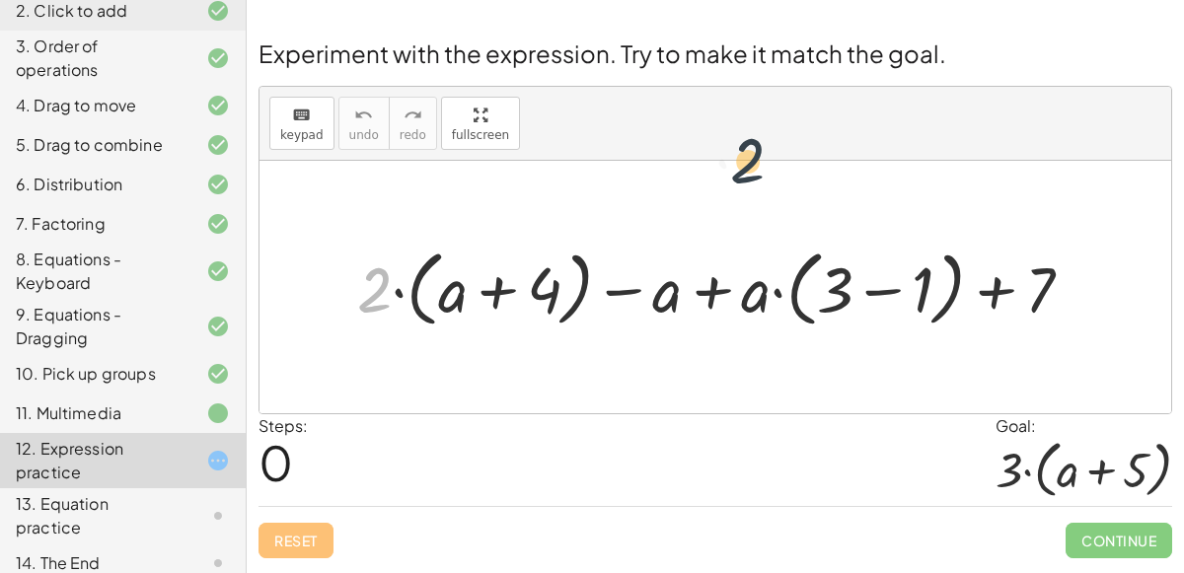
drag, startPoint x: 380, startPoint y: 289, endPoint x: 1183, endPoint y: 288, distance: 803.5
click at [0, 0] on div "Experiment with the expression. Try to make it match the goal. keyboard keypad …" at bounding box center [0, 0] width 0 height 0
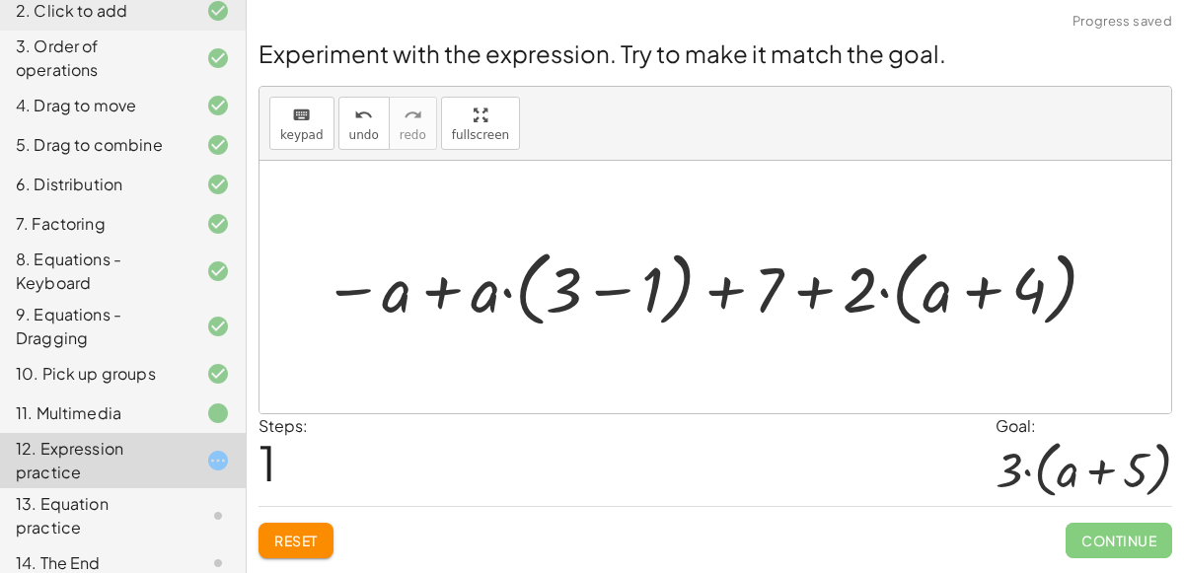
click at [816, 293] on div at bounding box center [713, 287] width 800 height 93
click at [726, 292] on div at bounding box center [713, 287] width 800 height 93
drag, startPoint x: 591, startPoint y: 277, endPoint x: 920, endPoint y: 278, distance: 328.7
click at [920, 278] on div at bounding box center [713, 287] width 800 height 93
click at [303, 523] on button "Reset" at bounding box center [296, 541] width 75 height 36
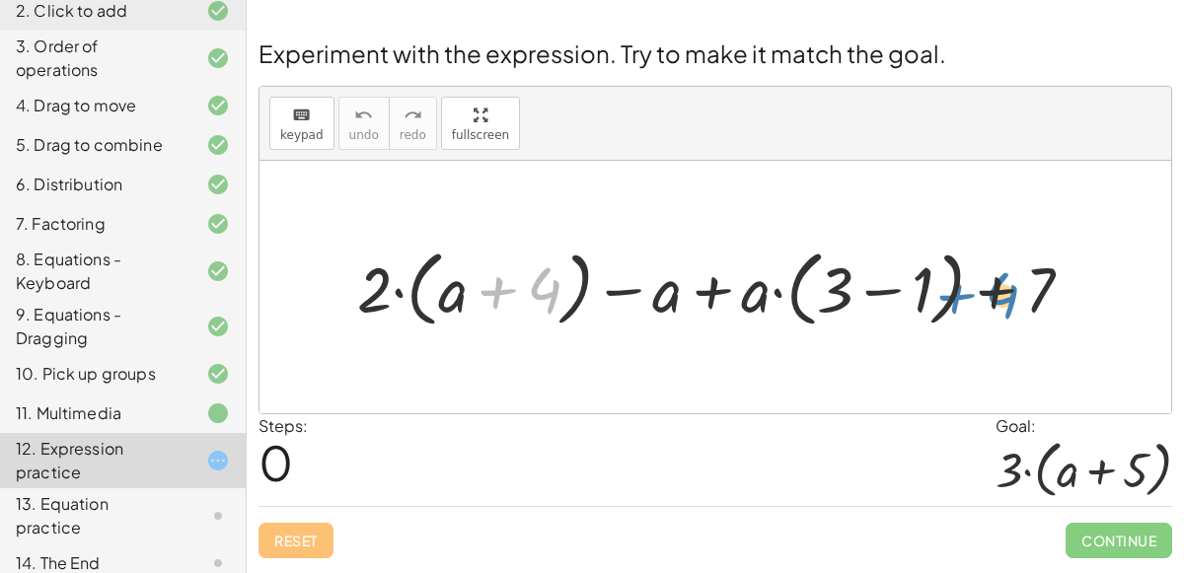
drag, startPoint x: 498, startPoint y: 281, endPoint x: 954, endPoint y: 288, distance: 456.1
click at [954, 288] on div at bounding box center [722, 287] width 751 height 93
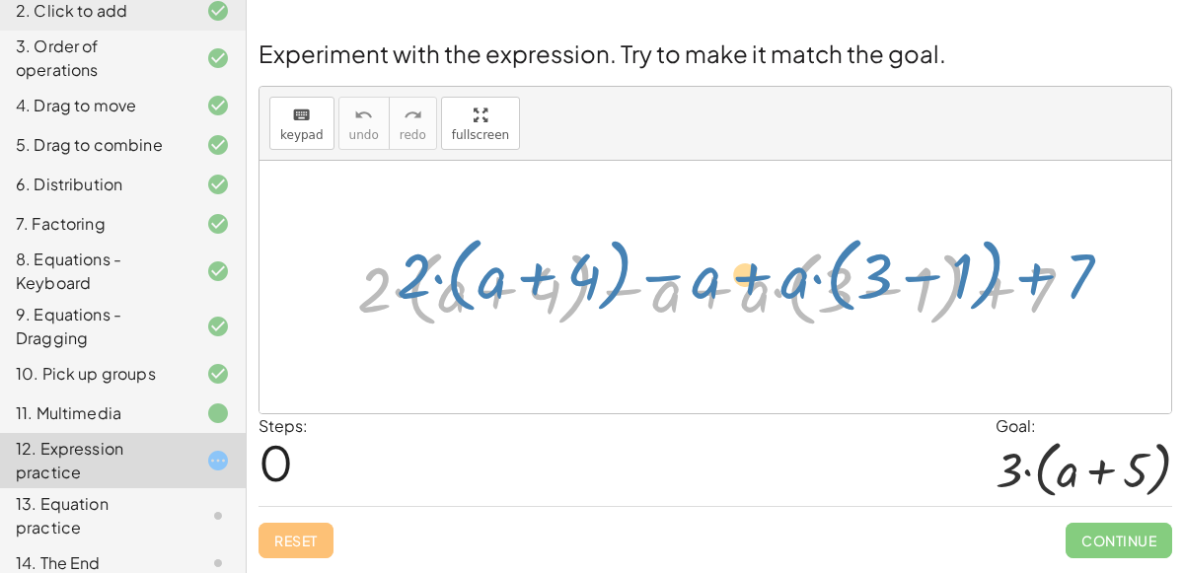
drag, startPoint x: 1029, startPoint y: 292, endPoint x: 1068, endPoint y: 278, distance: 41.8
click at [1068, 278] on div at bounding box center [722, 287] width 751 height 93
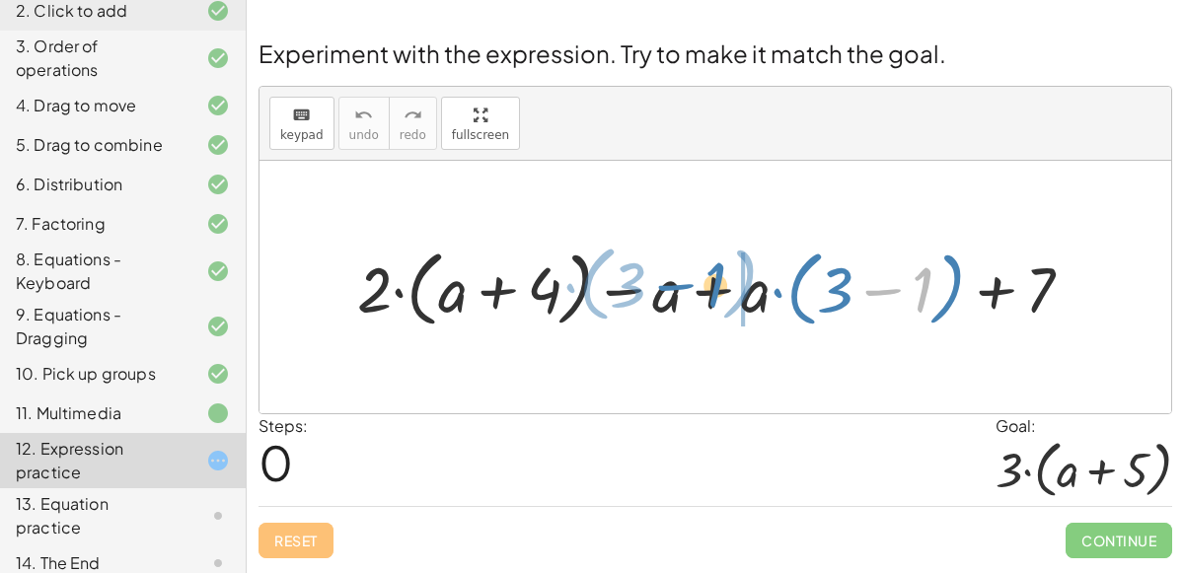
drag, startPoint x: 888, startPoint y: 292, endPoint x: 680, endPoint y: 287, distance: 208.3
click at [680, 287] on div at bounding box center [722, 287] width 751 height 93
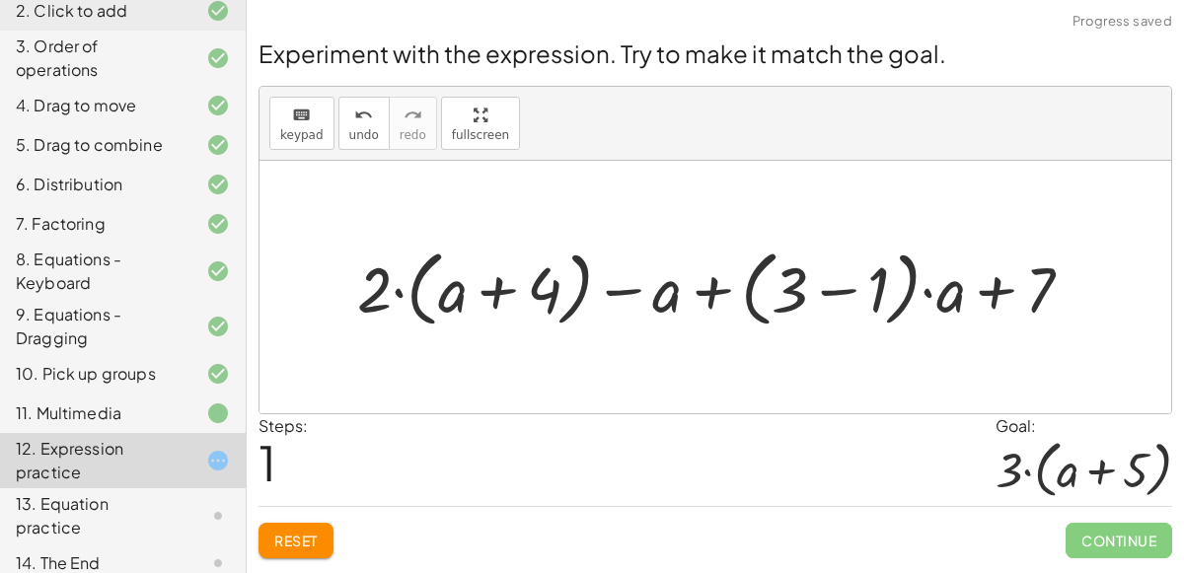
click at [305, 536] on span "Reset" at bounding box center [295, 541] width 43 height 18
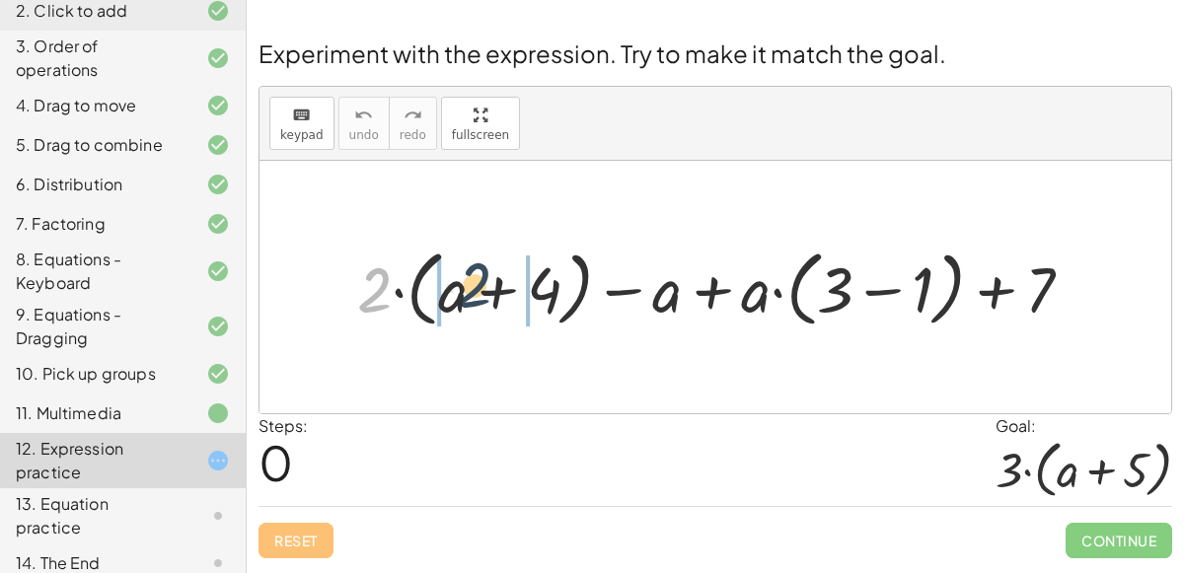
drag, startPoint x: 377, startPoint y: 282, endPoint x: 487, endPoint y: 275, distance: 109.8
click at [487, 275] on div at bounding box center [722, 287] width 751 height 93
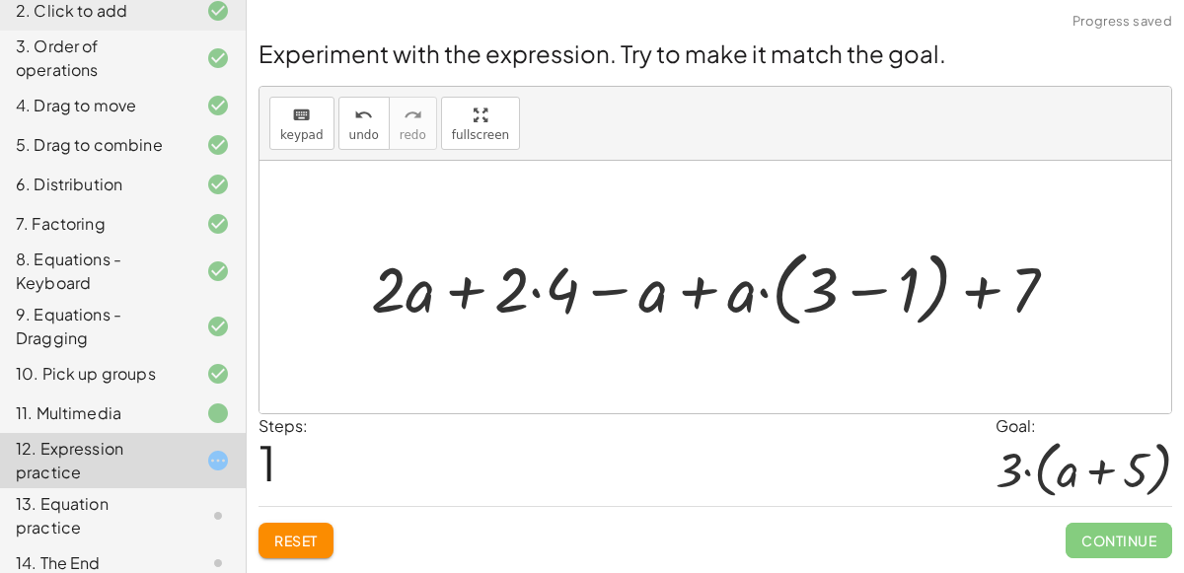
click at [406, 294] on div at bounding box center [723, 287] width 724 height 93
click at [535, 293] on div at bounding box center [723, 287] width 724 height 93
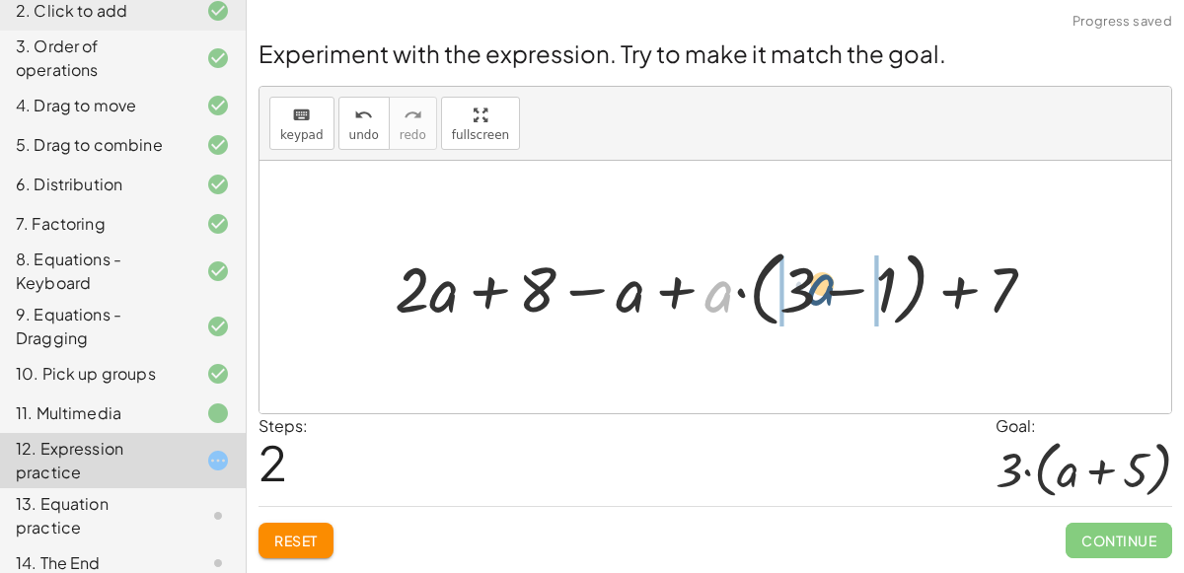
drag, startPoint x: 716, startPoint y: 293, endPoint x: 821, endPoint y: 286, distance: 105.8
click at [821, 286] on div at bounding box center [723, 287] width 677 height 93
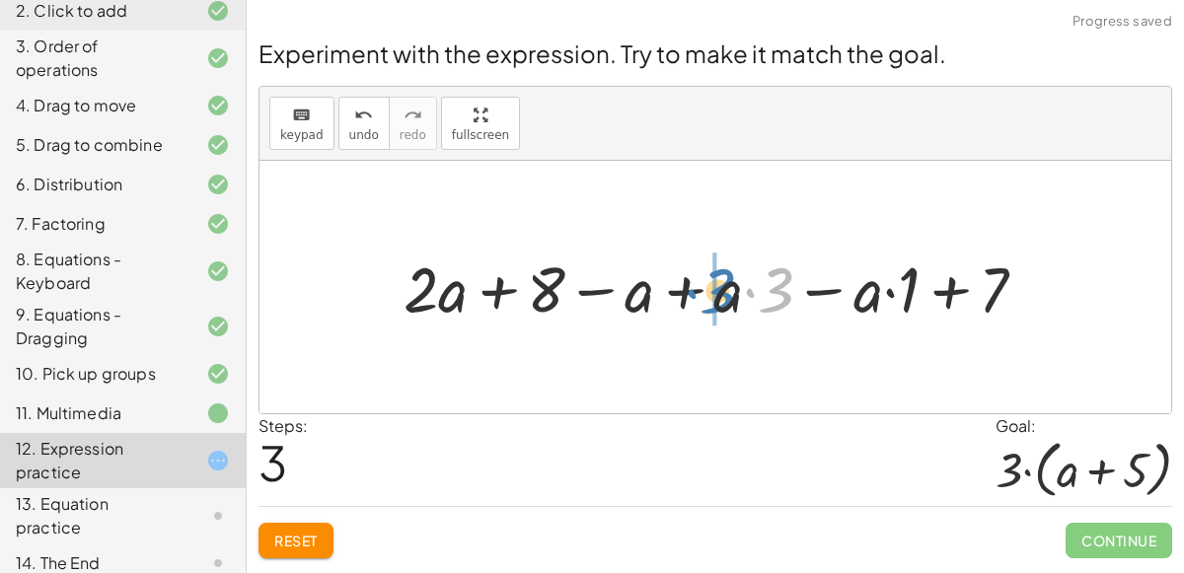
drag, startPoint x: 780, startPoint y: 293, endPoint x: 722, endPoint y: 293, distance: 58.2
click at [722, 293] on div at bounding box center [723, 287] width 659 height 83
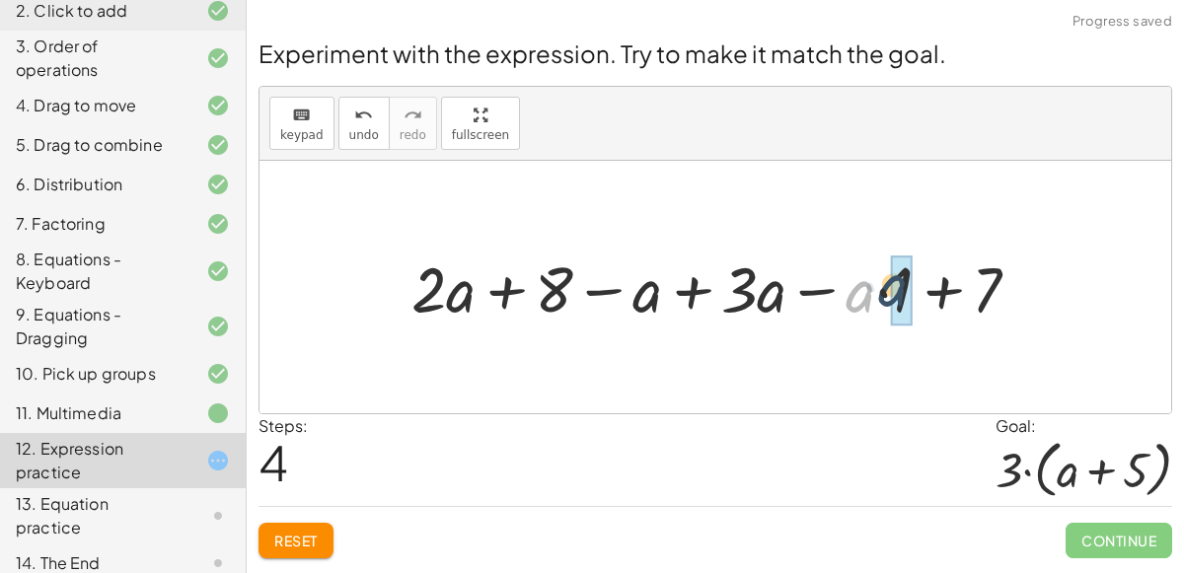
drag, startPoint x: 862, startPoint y: 297, endPoint x: 910, endPoint y: 296, distance: 48.4
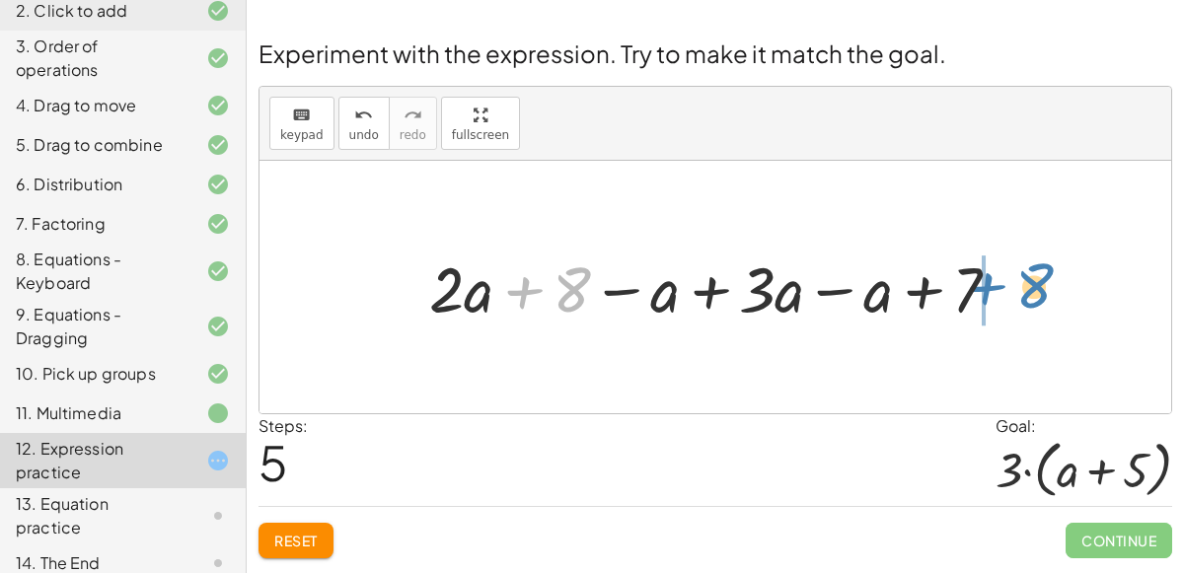
drag, startPoint x: 561, startPoint y: 291, endPoint x: 1023, endPoint y: 286, distance: 462.0
click at [1023, 286] on div at bounding box center [723, 287] width 607 height 83
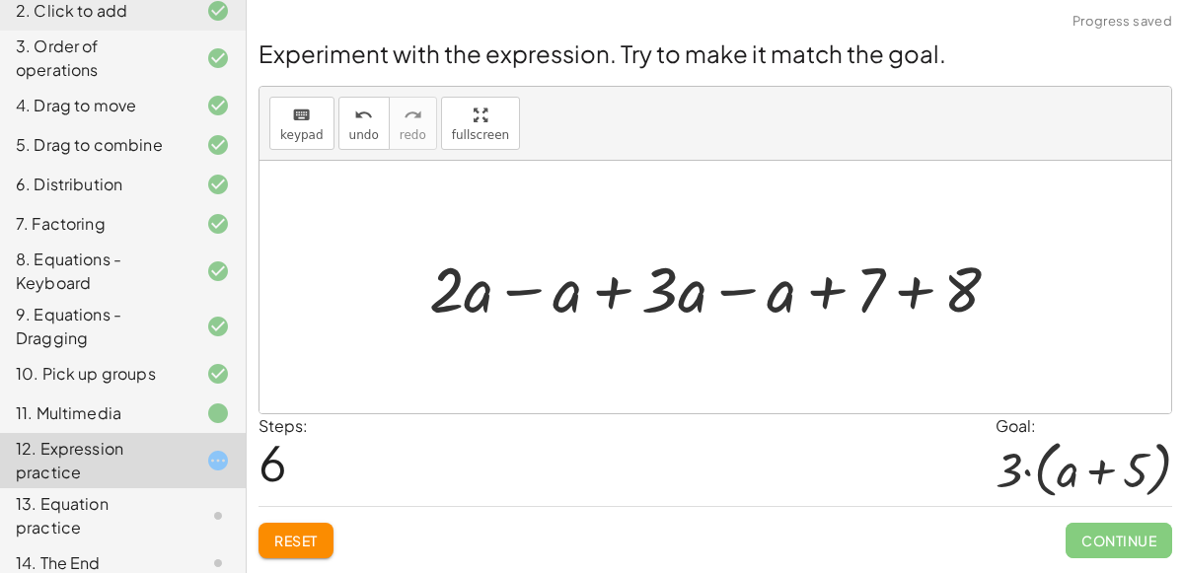
click at [921, 286] on div at bounding box center [723, 287] width 607 height 83
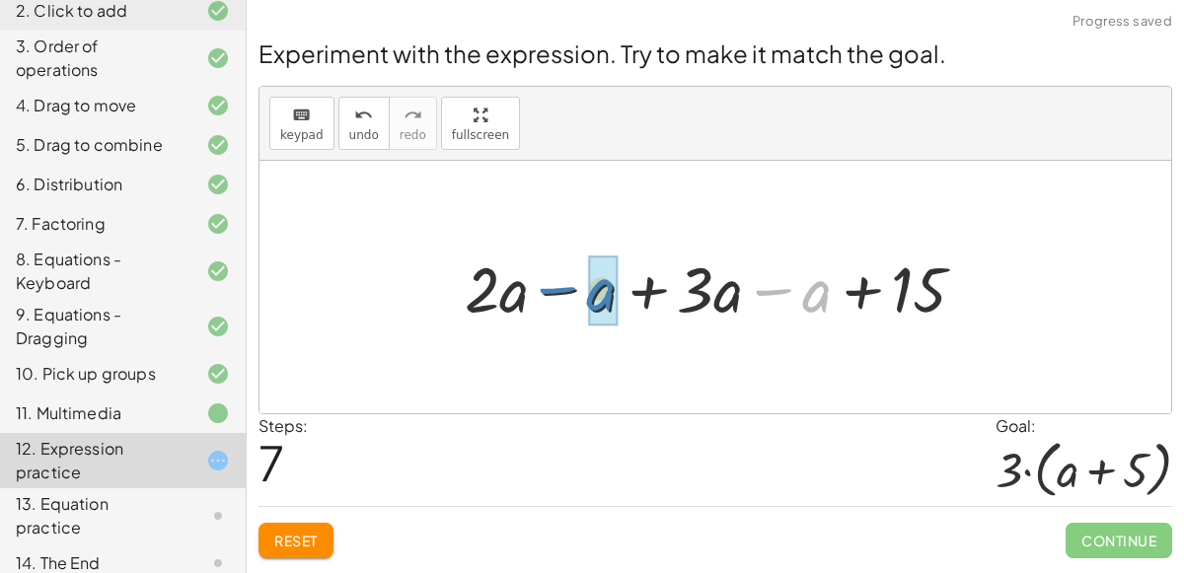
drag, startPoint x: 819, startPoint y: 295, endPoint x: 604, endPoint y: 294, distance: 215.2
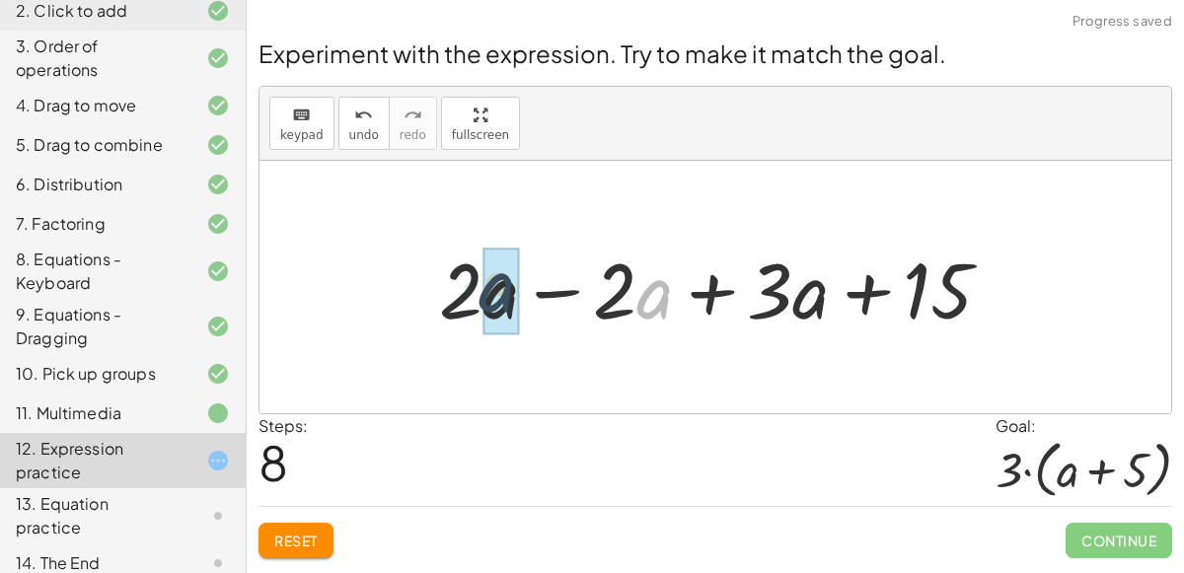
drag, startPoint x: 652, startPoint y: 306, endPoint x: 481, endPoint y: 300, distance: 171.9
click at [481, 300] on div at bounding box center [723, 288] width 588 height 102
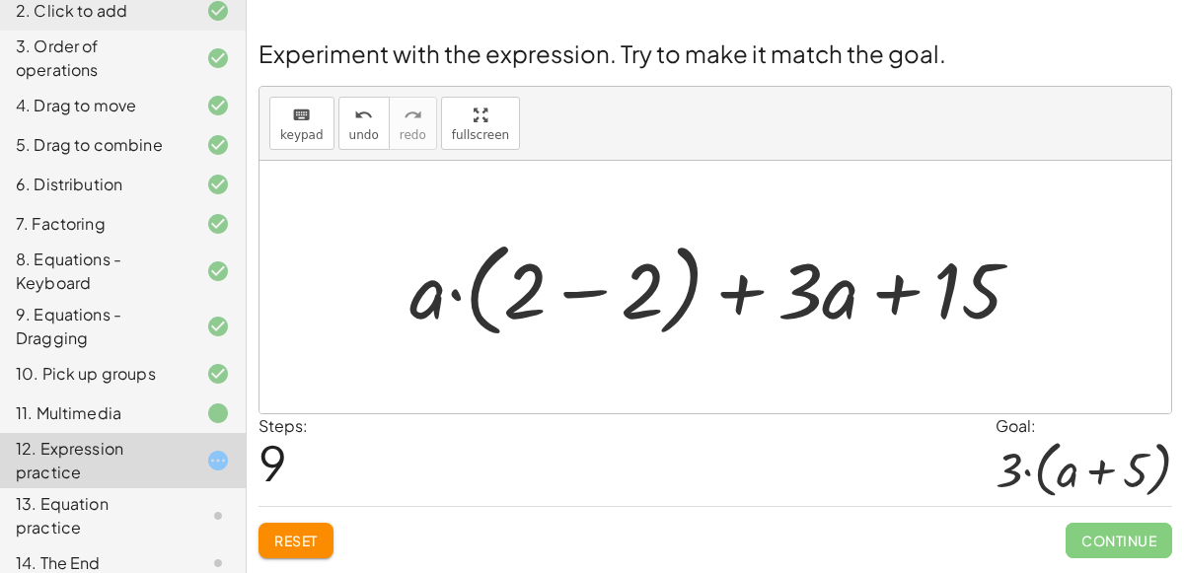
click at [539, 290] on div at bounding box center [724, 288] width 648 height 114
drag, startPoint x: 420, startPoint y: 309, endPoint x: 572, endPoint y: 284, distance: 153.0
click at [572, 284] on div at bounding box center [724, 288] width 648 height 114
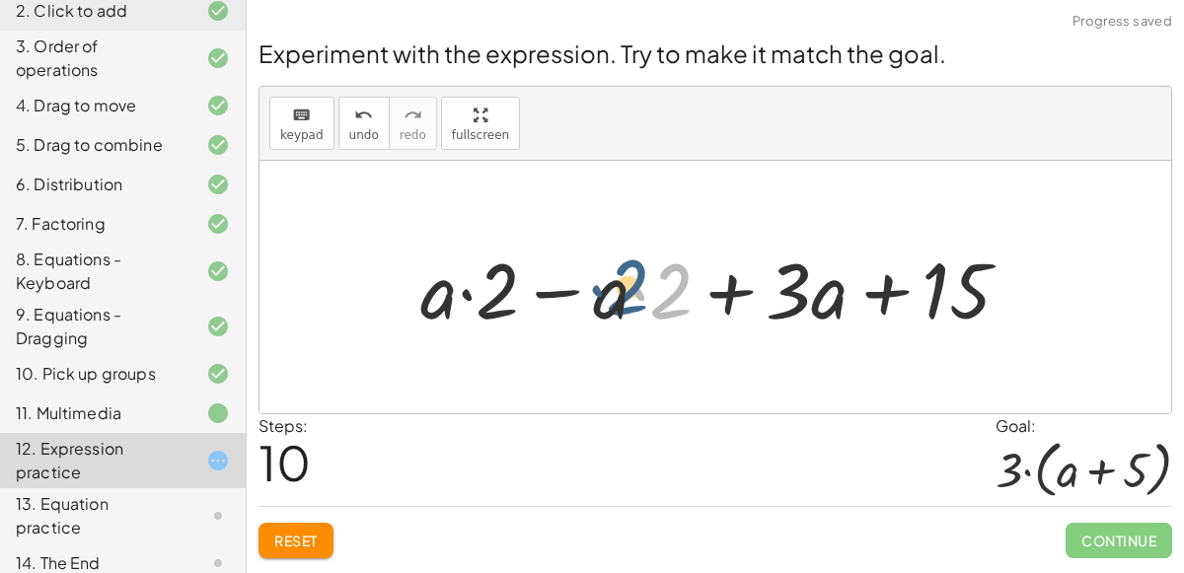
drag, startPoint x: 664, startPoint y: 294, endPoint x: 620, endPoint y: 290, distance: 44.6
click at [620, 290] on div at bounding box center [724, 288] width 626 height 102
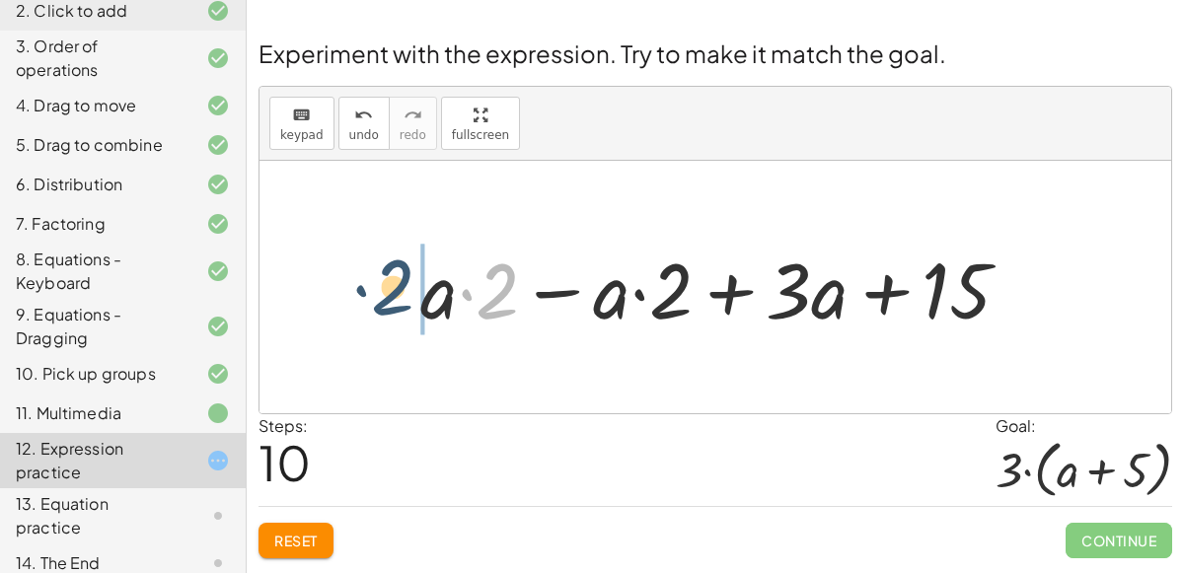
drag, startPoint x: 498, startPoint y: 286, endPoint x: 396, endPoint y: 281, distance: 102.8
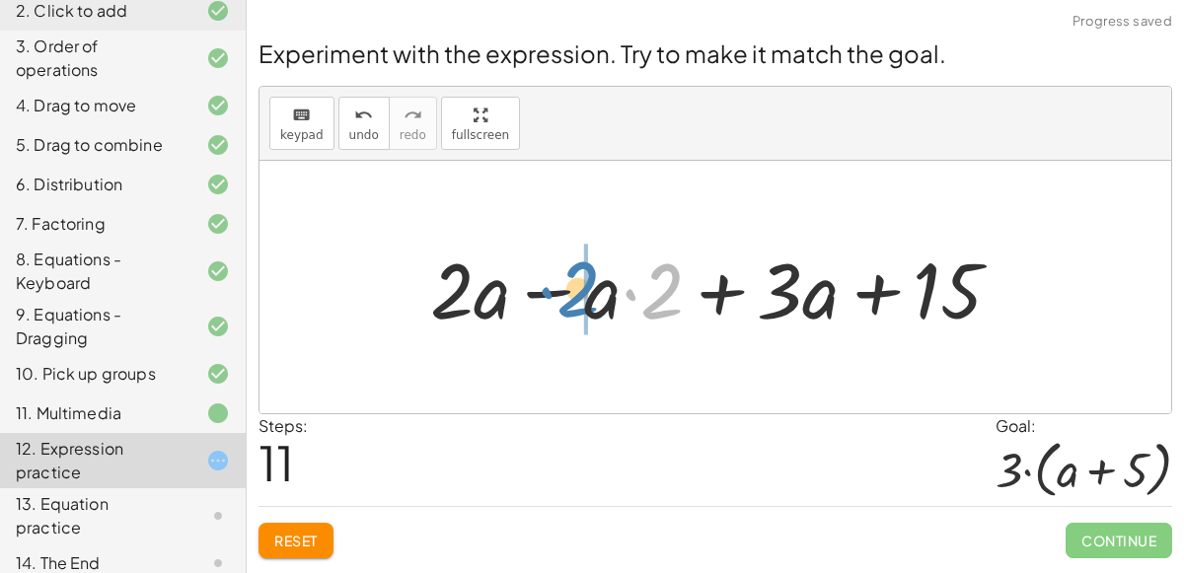
drag, startPoint x: 653, startPoint y: 291, endPoint x: 569, endPoint y: 287, distance: 85.0
click at [569, 287] on div at bounding box center [723, 288] width 607 height 102
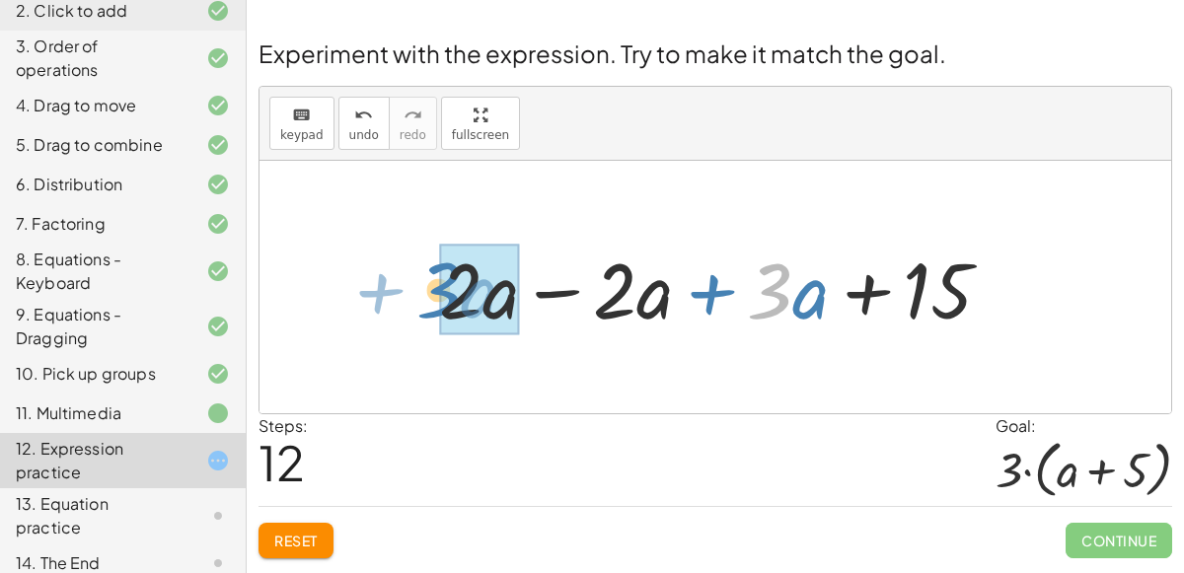
drag, startPoint x: 791, startPoint y: 302, endPoint x: 458, endPoint y: 298, distance: 332.7
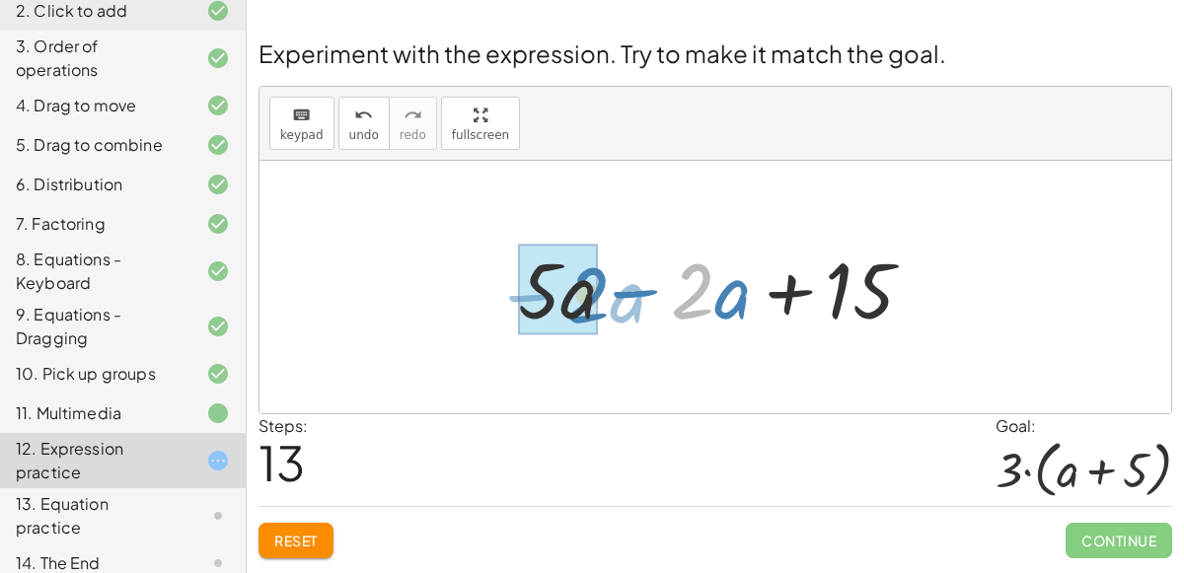
drag, startPoint x: 703, startPoint y: 296, endPoint x: 590, endPoint y: 299, distance: 112.6
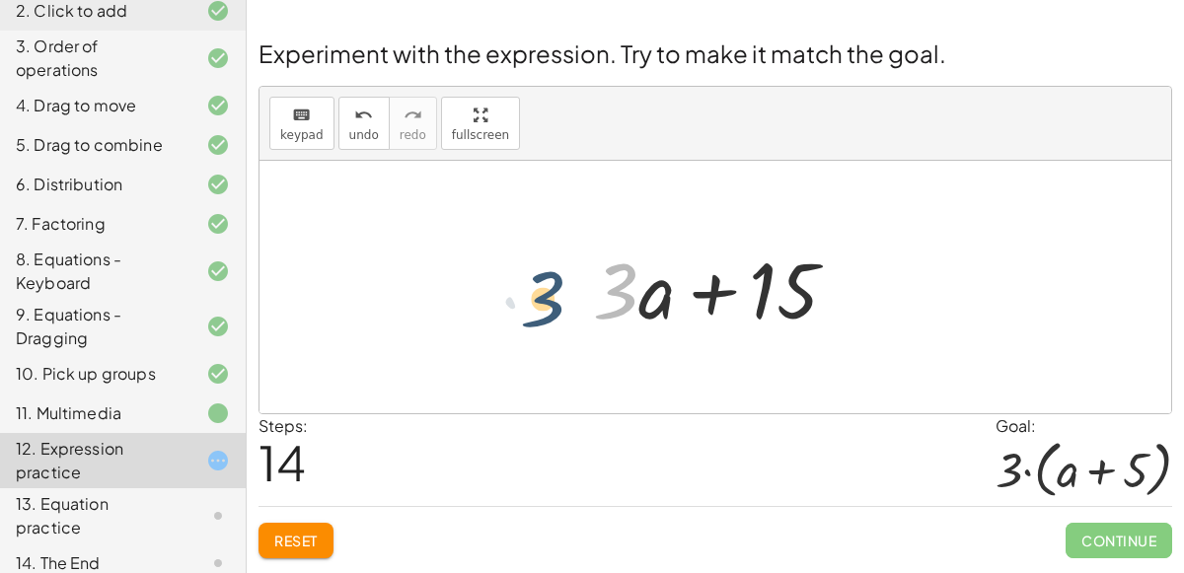
drag, startPoint x: 613, startPoint y: 288, endPoint x: 534, endPoint y: 293, distance: 79.1
click at [622, 304] on div at bounding box center [723, 288] width 280 height 102
click at [707, 288] on div at bounding box center [723, 288] width 280 height 102
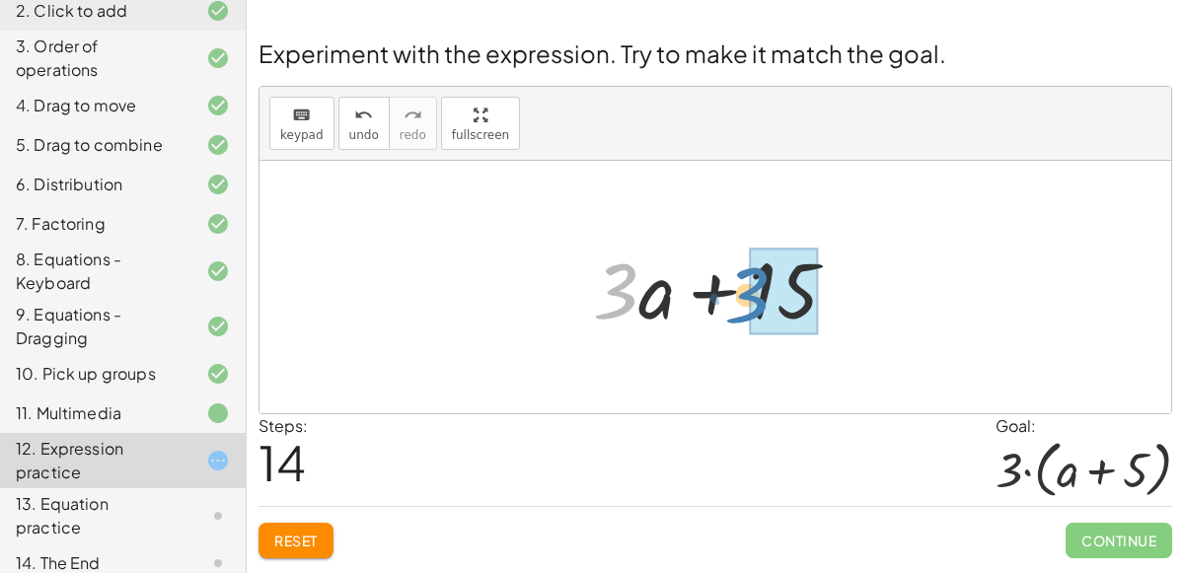
drag, startPoint x: 625, startPoint y: 296, endPoint x: 758, endPoint y: 298, distance: 133.3
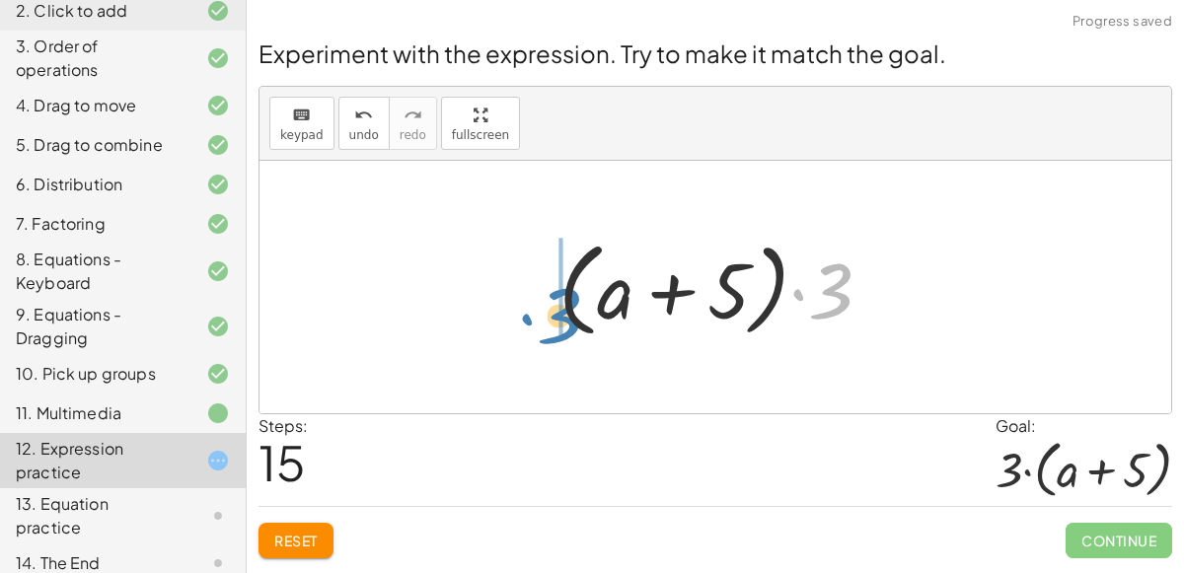
drag, startPoint x: 832, startPoint y: 310, endPoint x: 555, endPoint y: 333, distance: 278.3
click at [555, 333] on div at bounding box center [723, 288] width 349 height 114
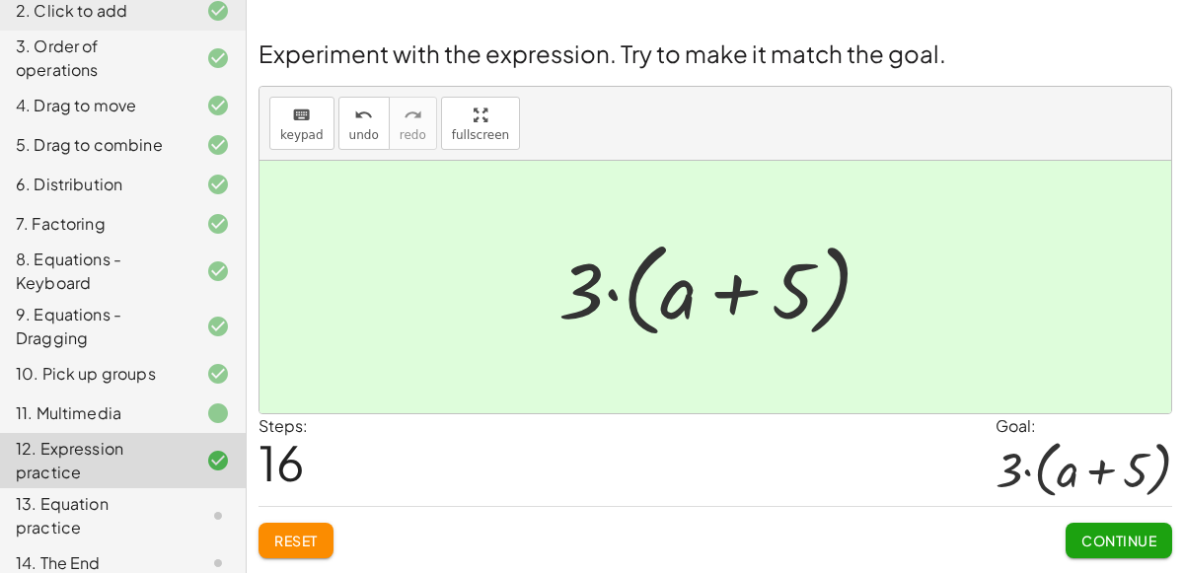
click at [1100, 554] on button "Continue" at bounding box center [1119, 541] width 107 height 36
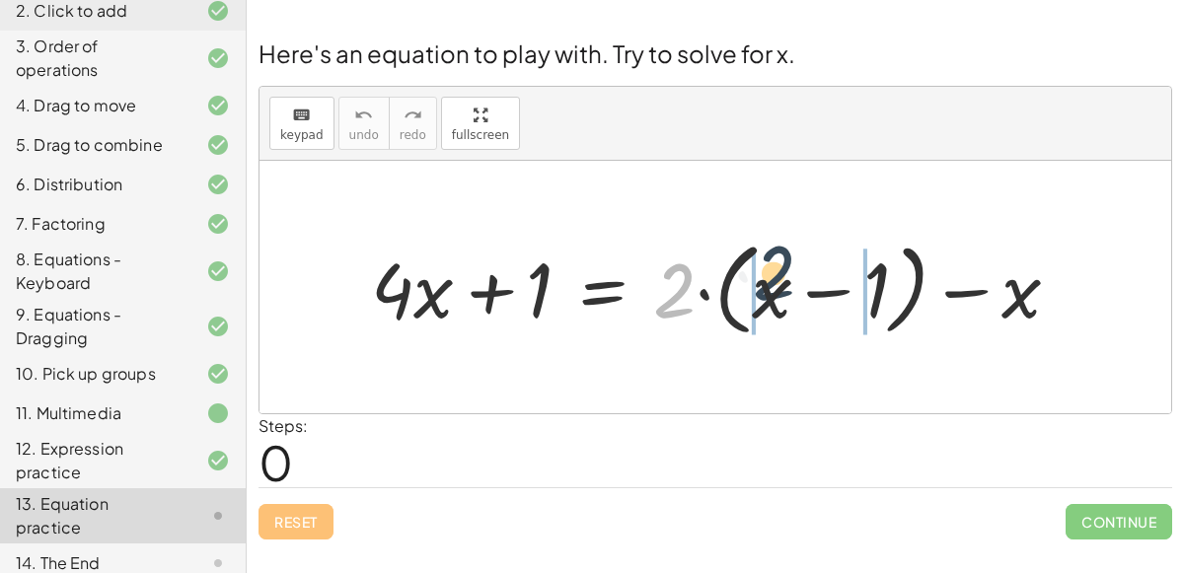
drag, startPoint x: 665, startPoint y: 290, endPoint x: 787, endPoint y: 278, distance: 122.0
click at [787, 278] on div at bounding box center [723, 288] width 725 height 112
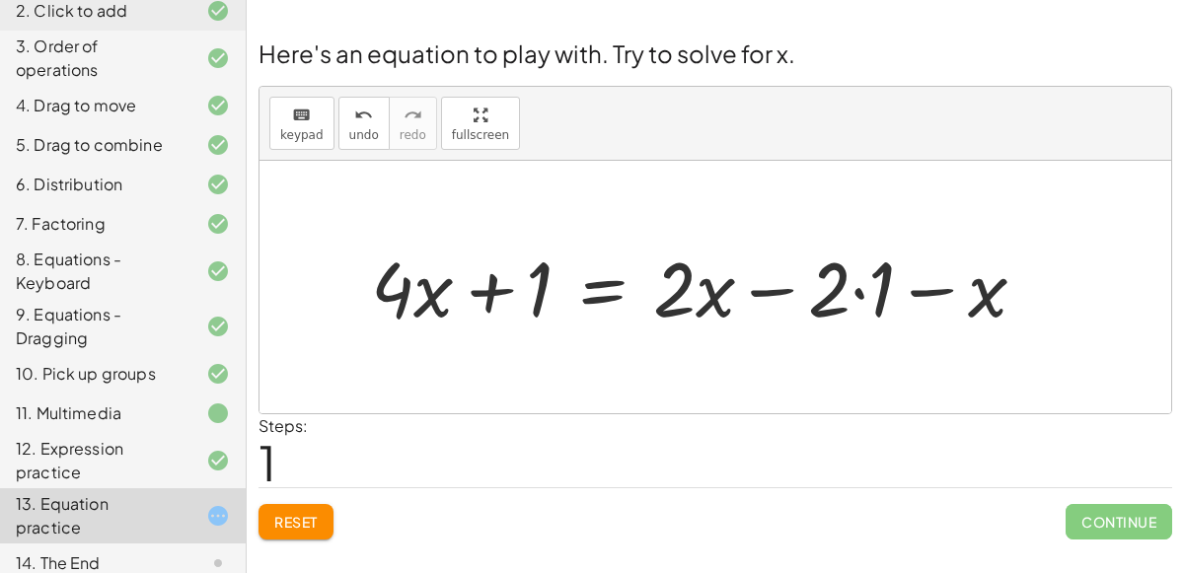
click at [865, 289] on div at bounding box center [706, 287] width 691 height 100
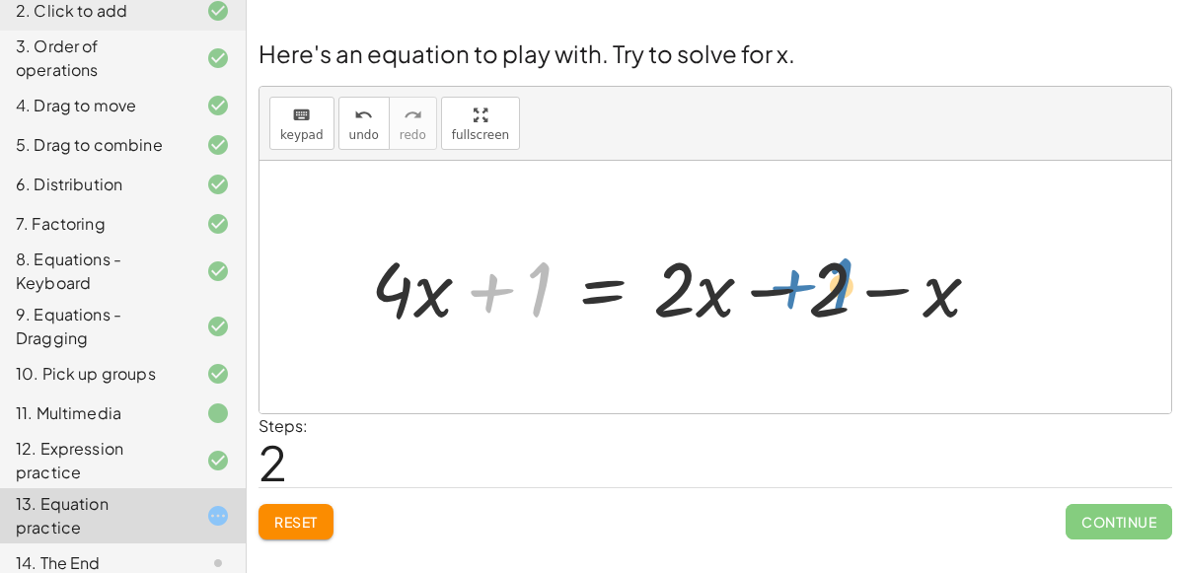
drag, startPoint x: 531, startPoint y: 298, endPoint x: 831, endPoint y: 294, distance: 300.1
click at [831, 294] on div at bounding box center [684, 287] width 646 height 100
drag, startPoint x: 833, startPoint y: 285, endPoint x: 546, endPoint y: 288, distance: 287.3
click at [546, 288] on div at bounding box center [684, 287] width 646 height 100
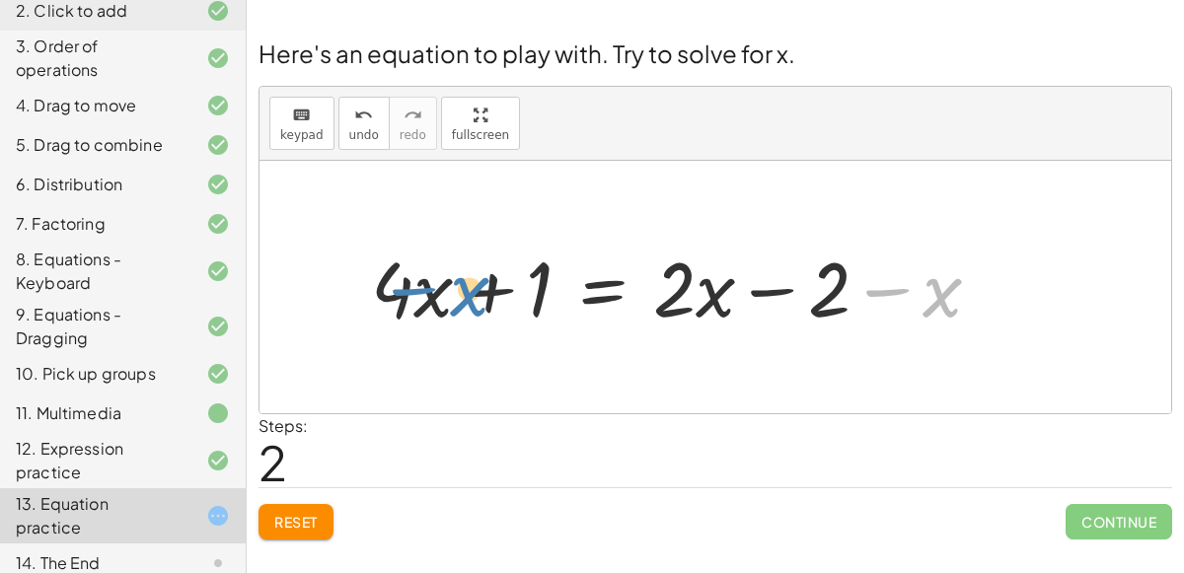
drag, startPoint x: 953, startPoint y: 294, endPoint x: 488, endPoint y: 293, distance: 464.9
click at [488, 293] on div at bounding box center [684, 287] width 646 height 100
click at [599, 289] on div at bounding box center [684, 287] width 646 height 100
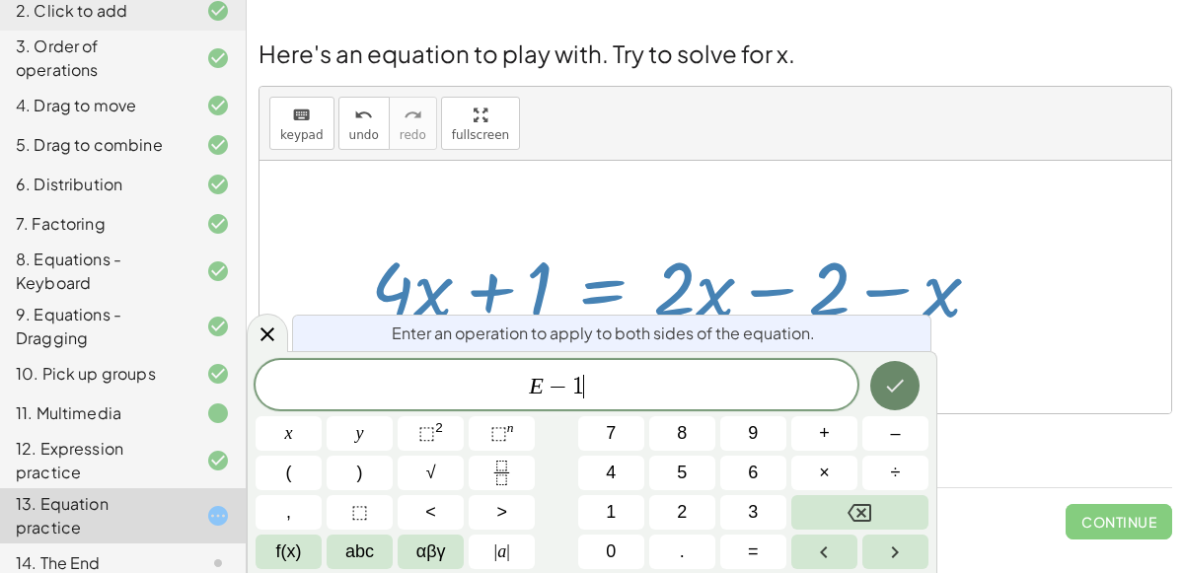
click at [904, 391] on icon "Done" at bounding box center [895, 386] width 24 height 24
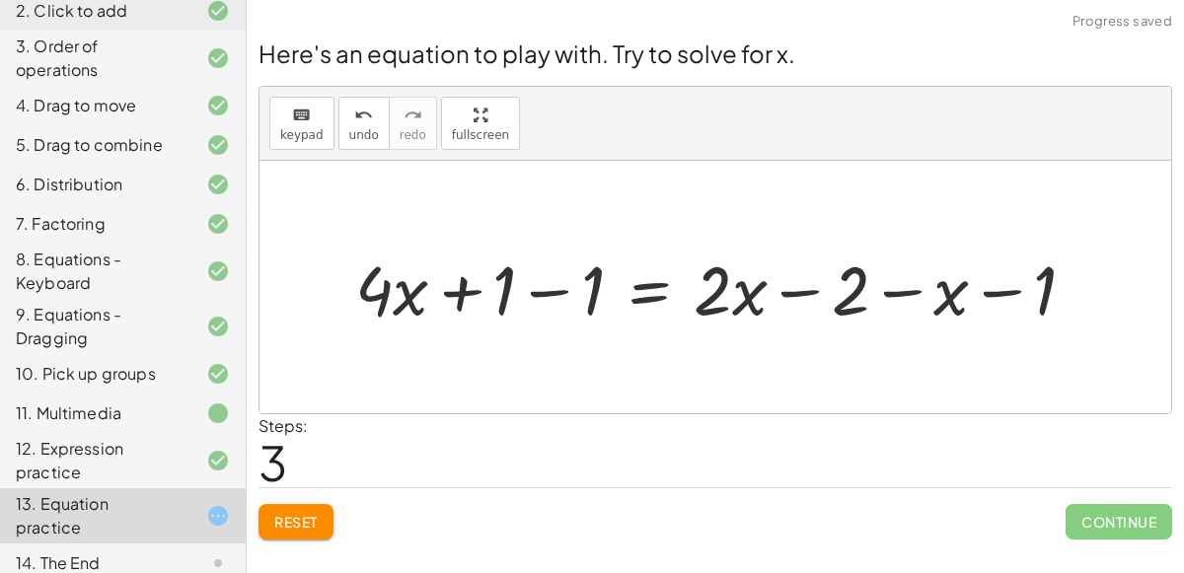
click at [543, 294] on div at bounding box center [723, 288] width 756 height 90
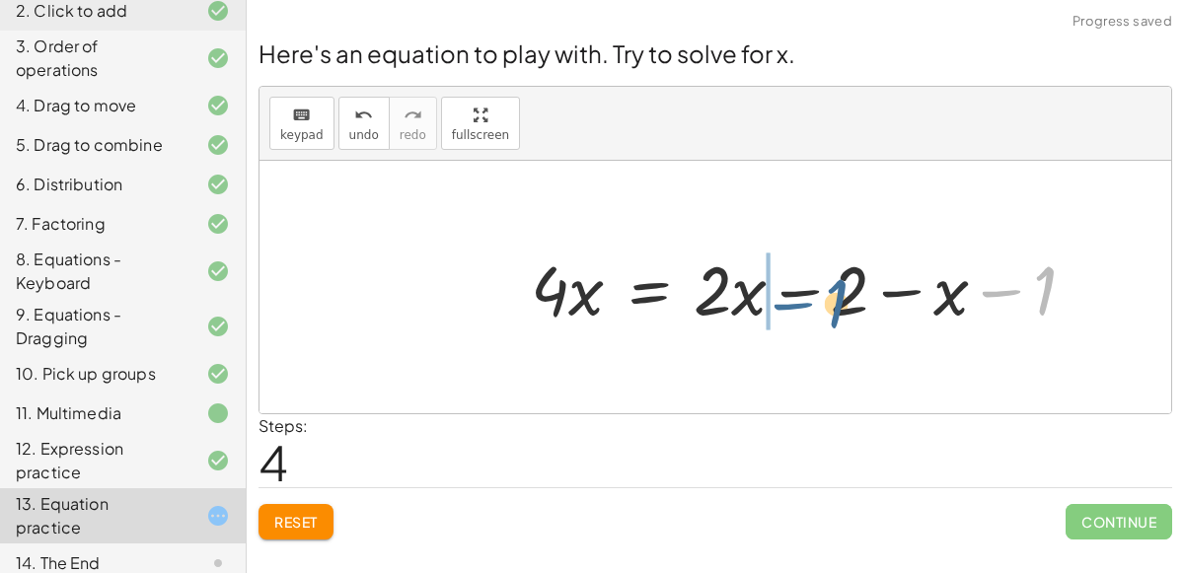
drag, startPoint x: 1032, startPoint y: 298, endPoint x: 822, endPoint y: 310, distance: 210.6
click at [822, 310] on div at bounding box center [811, 288] width 580 height 90
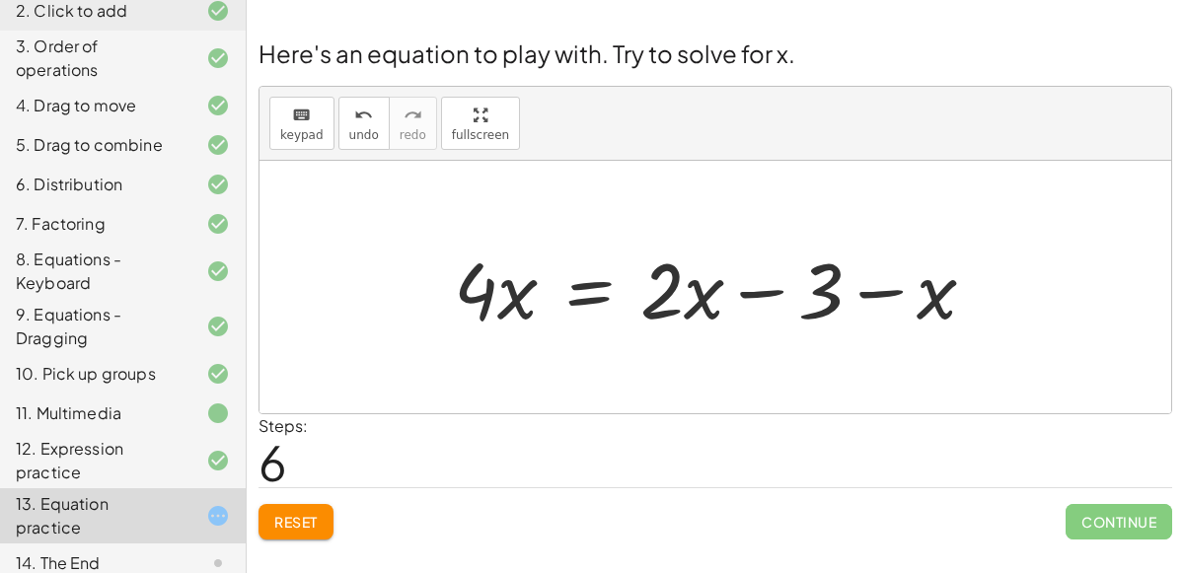
click at [927, 302] on div at bounding box center [723, 288] width 558 height 102
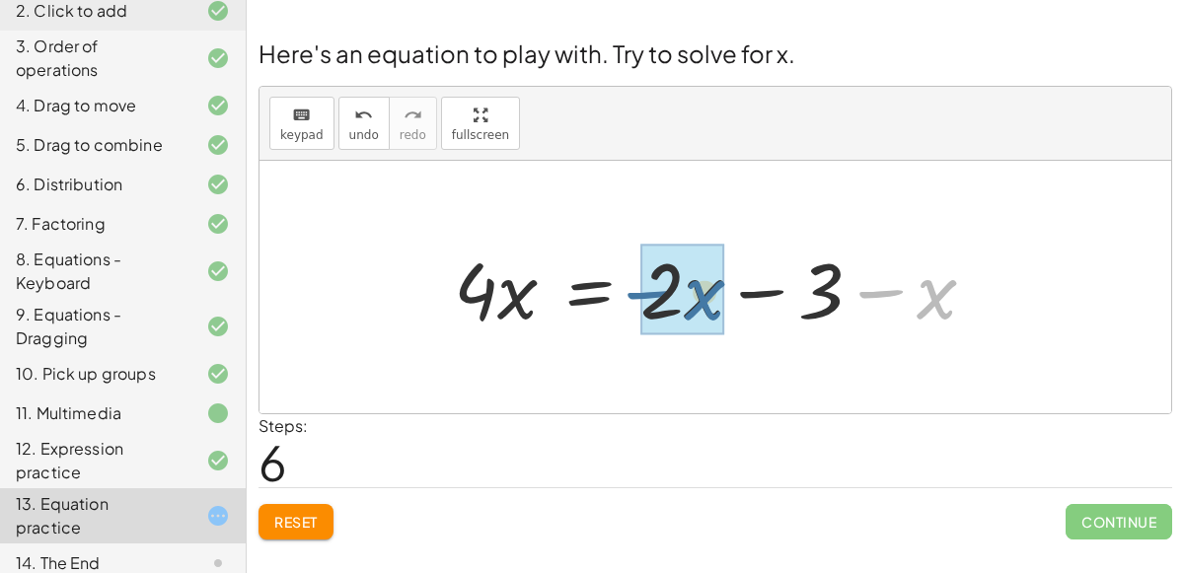
drag, startPoint x: 927, startPoint y: 302, endPoint x: 692, endPoint y: 301, distance: 234.9
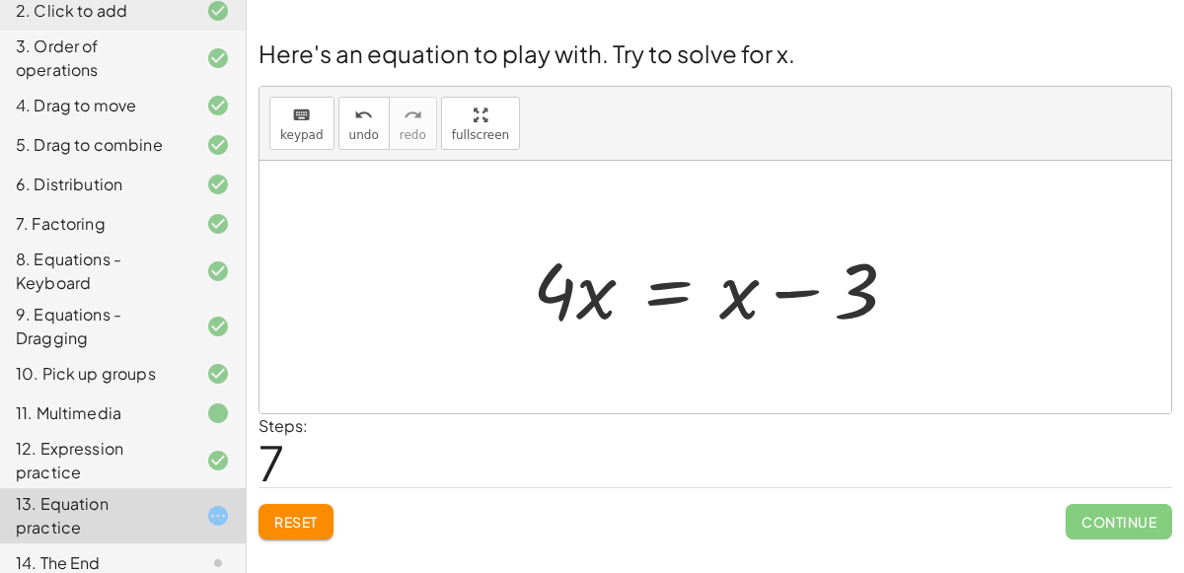
click at [300, 520] on span "Reset" at bounding box center [295, 522] width 43 height 18
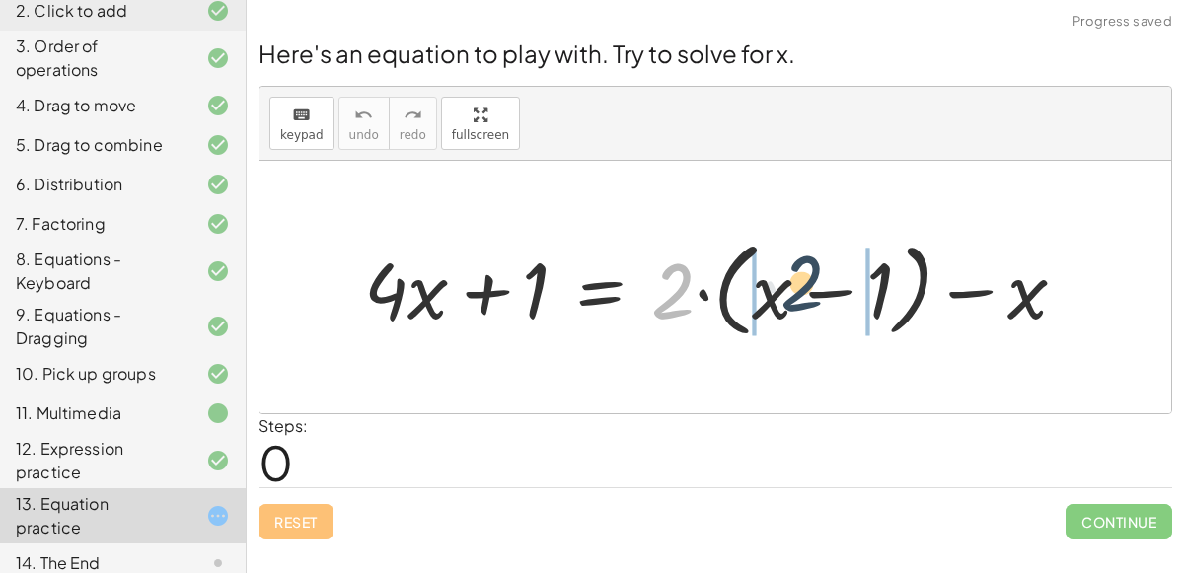
drag, startPoint x: 687, startPoint y: 298, endPoint x: 844, endPoint y: 287, distance: 157.3
click at [844, 287] on div at bounding box center [723, 288] width 738 height 114
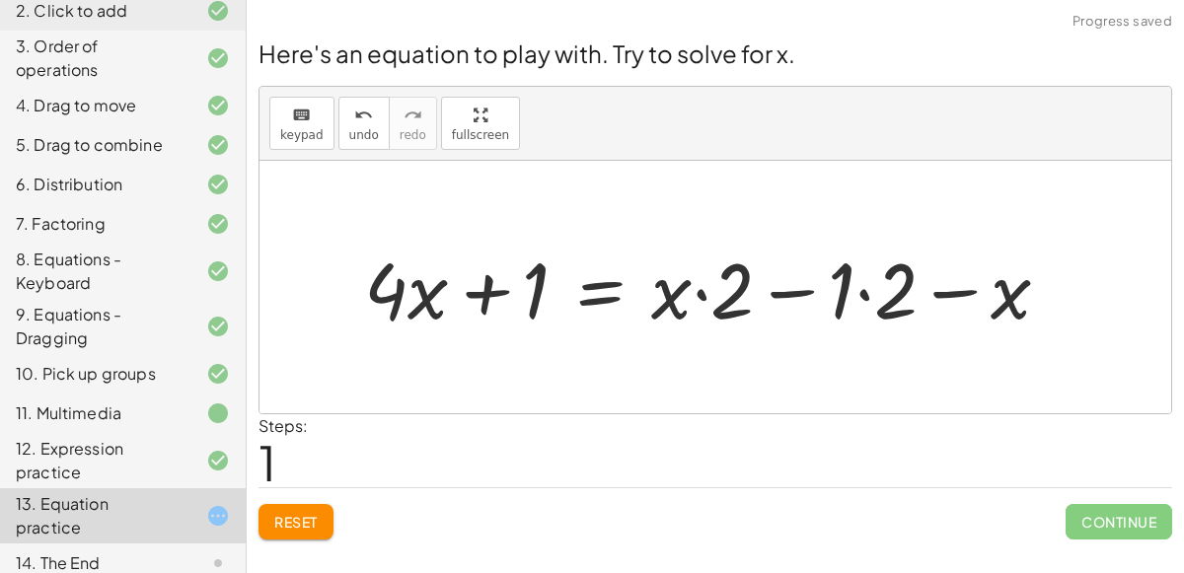
click at [864, 288] on div at bounding box center [715, 288] width 722 height 102
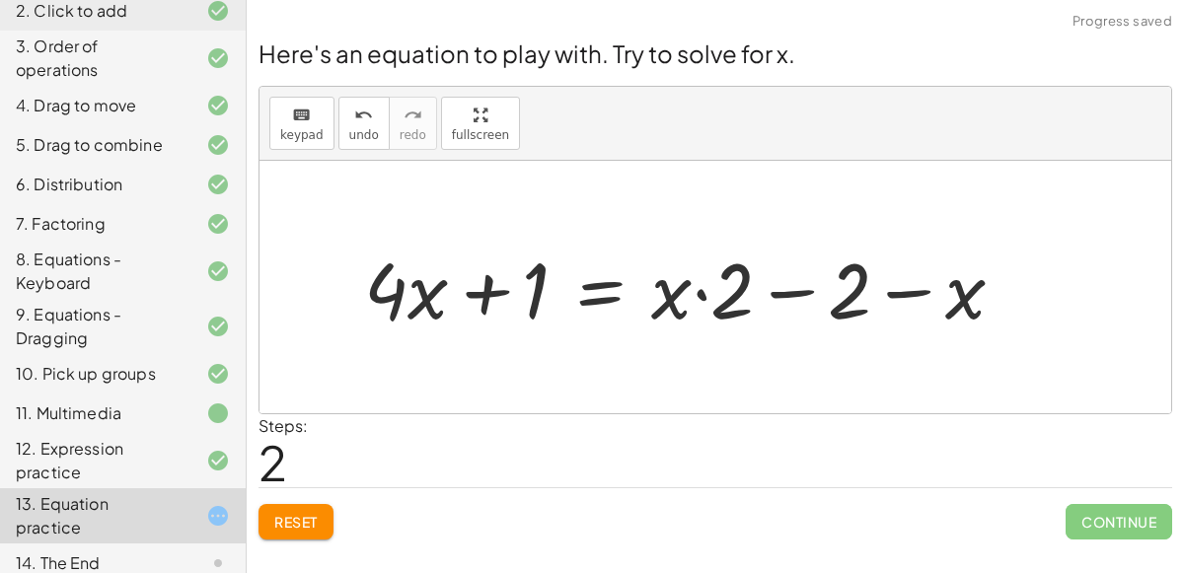
click at [703, 291] on div at bounding box center [692, 288] width 676 height 102
drag, startPoint x: 736, startPoint y: 303, endPoint x: 641, endPoint y: 310, distance: 96.0
click at [641, 310] on div at bounding box center [692, 288] width 676 height 102
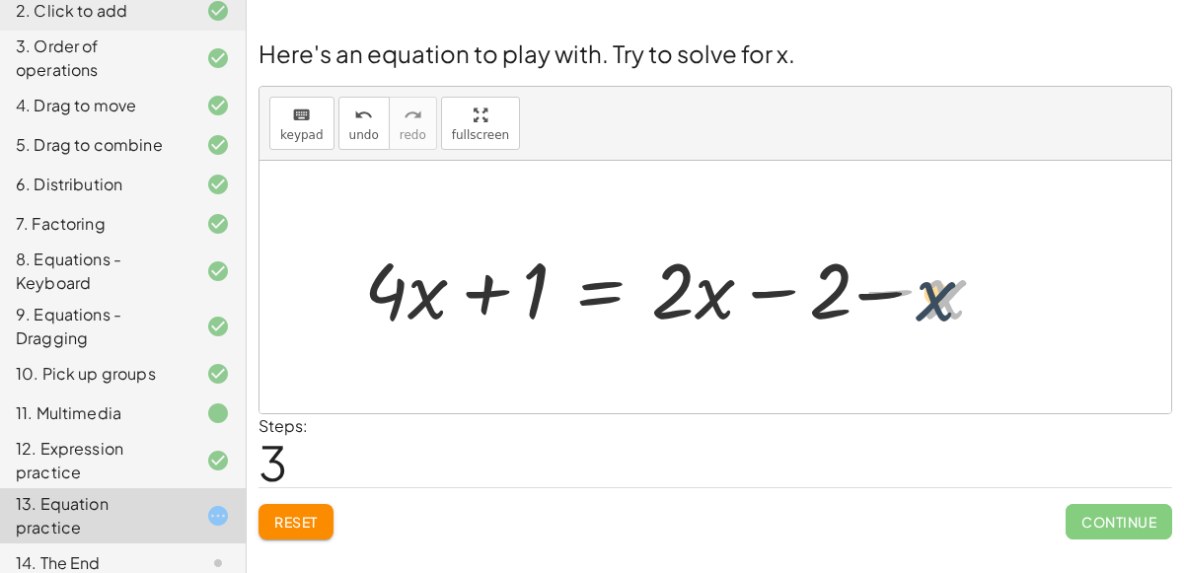
drag, startPoint x: 939, startPoint y: 306, endPoint x: 846, endPoint y: 316, distance: 93.3
click at [846, 316] on div at bounding box center [682, 288] width 657 height 102
click at [585, 296] on div at bounding box center [682, 288] width 657 height 102
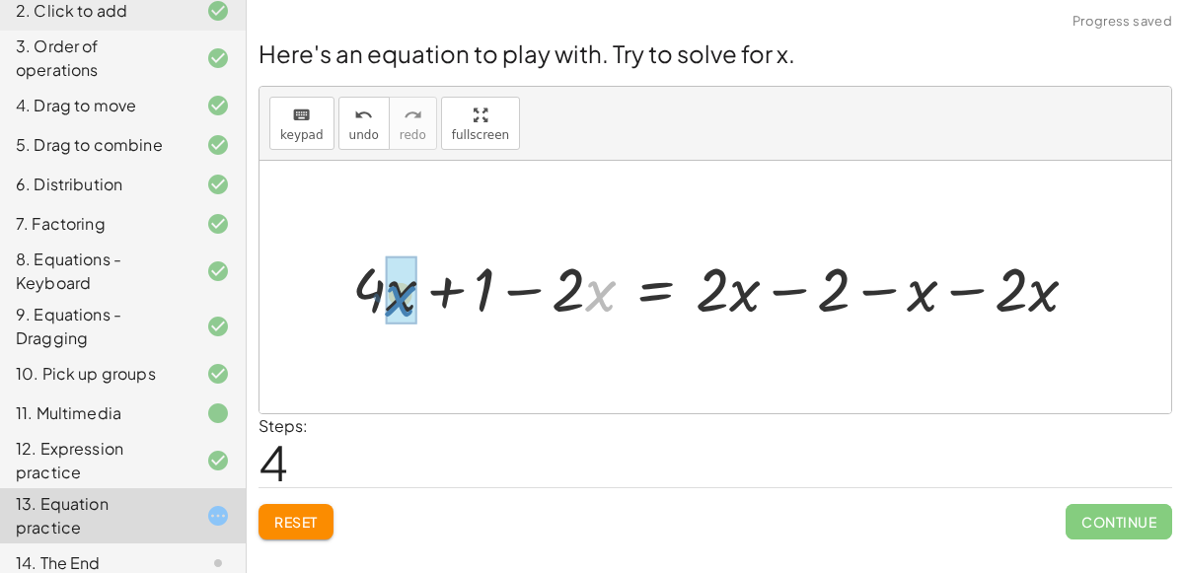
drag, startPoint x: 589, startPoint y: 304, endPoint x: 386, endPoint y: 307, distance: 203.4
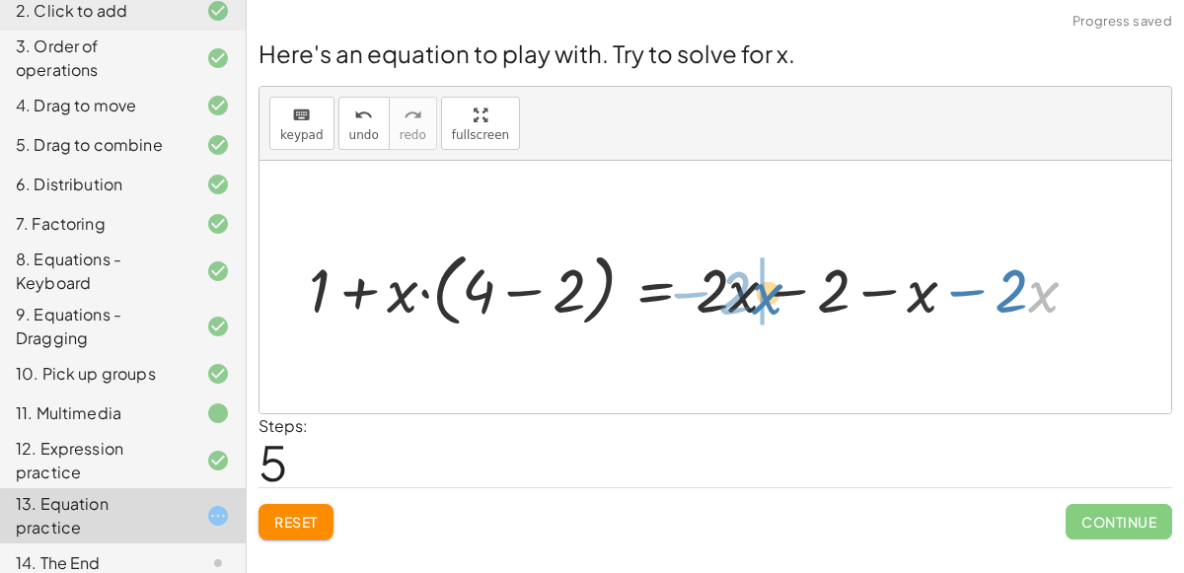
drag, startPoint x: 1045, startPoint y: 314, endPoint x: 770, endPoint y: 317, distance: 275.4
click at [770, 317] on div at bounding box center [701, 288] width 805 height 90
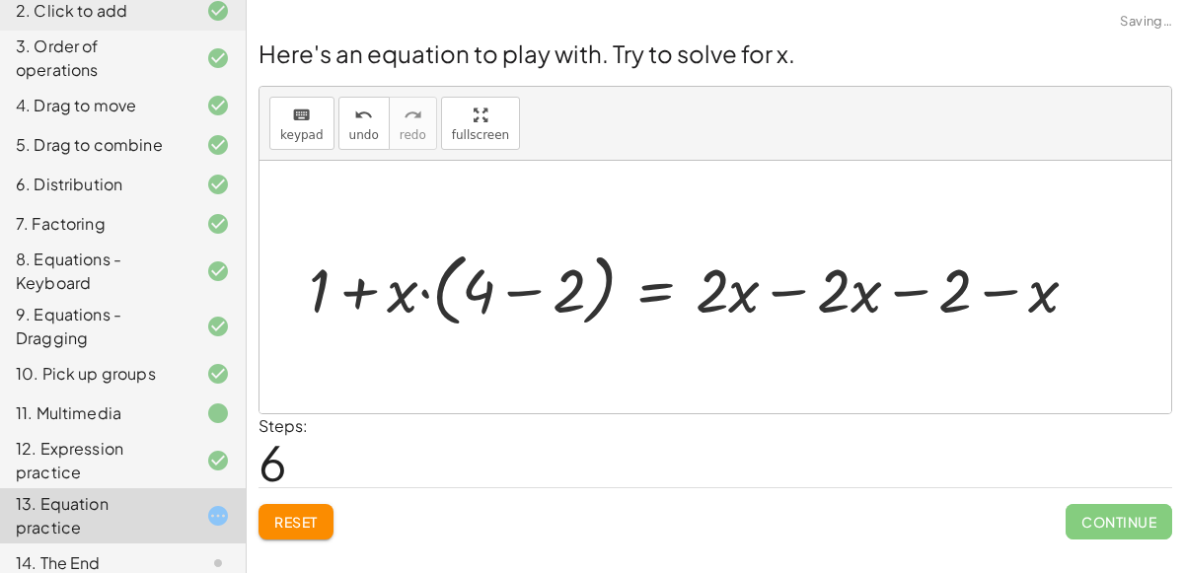
click at [783, 297] on div at bounding box center [701, 288] width 805 height 90
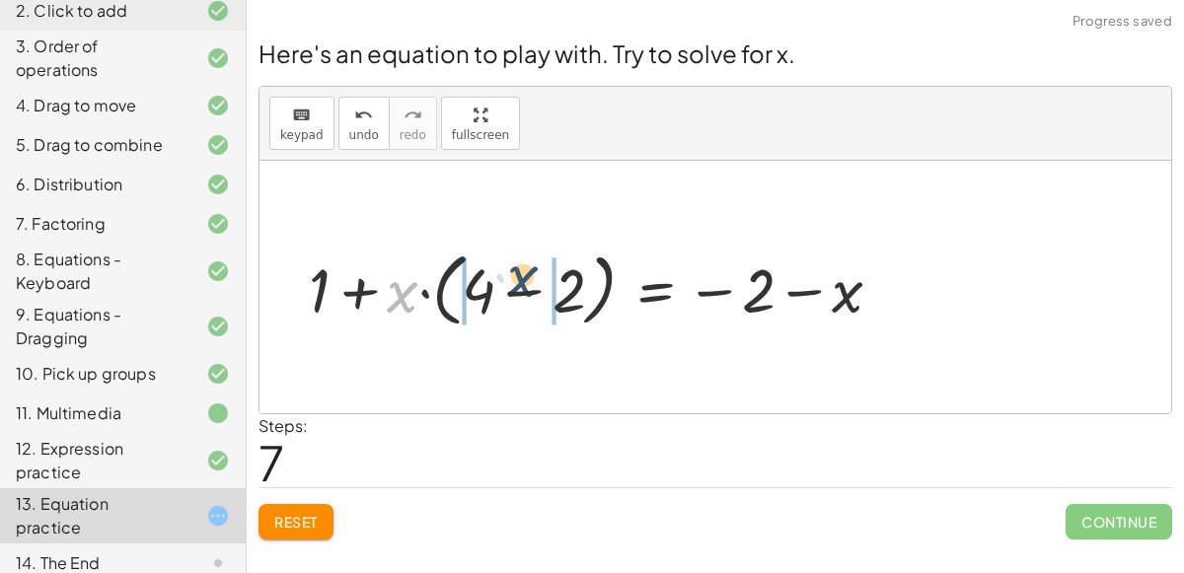
drag, startPoint x: 405, startPoint y: 298, endPoint x: 527, endPoint y: 284, distance: 123.2
click at [527, 284] on div at bounding box center [603, 288] width 609 height 90
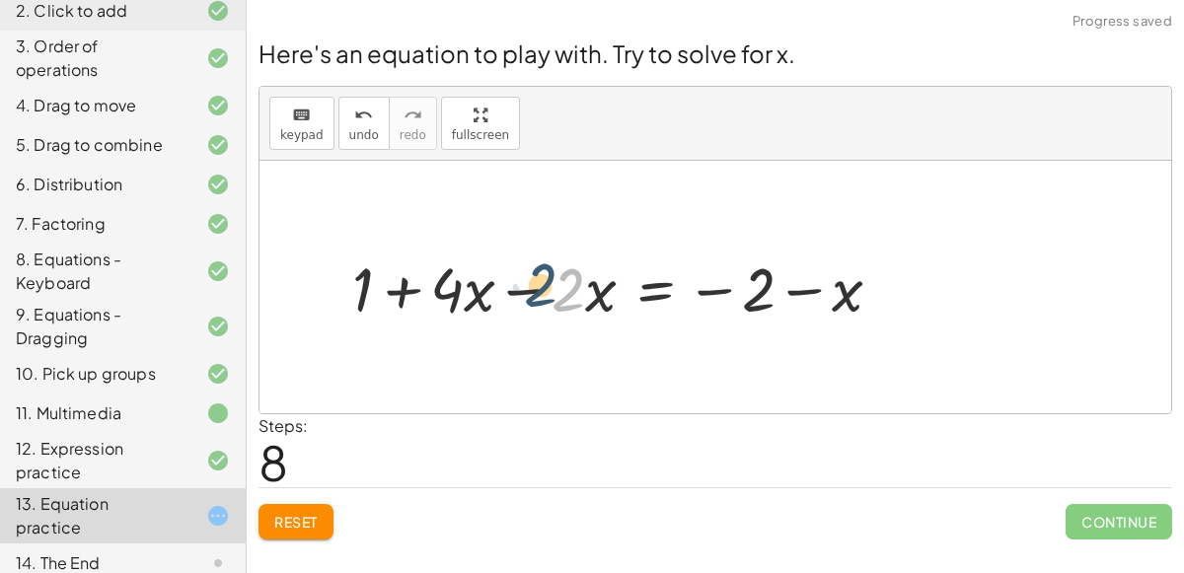
click at [569, 297] on div at bounding box center [626, 287] width 566 height 81
click at [527, 284] on div at bounding box center [626, 287] width 566 height 81
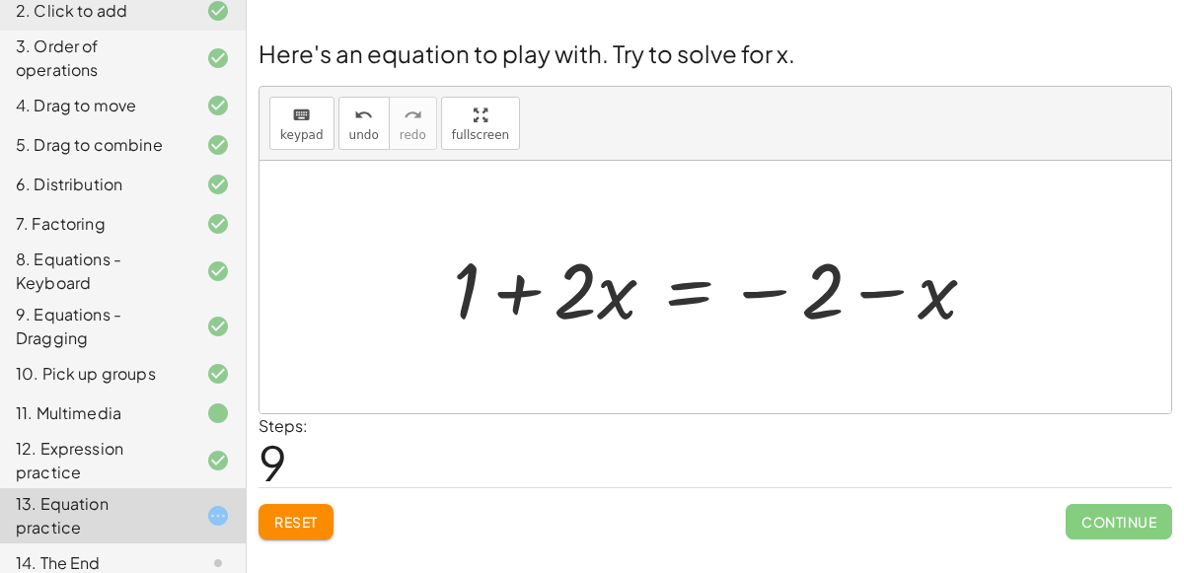
click at [683, 299] on div at bounding box center [723, 288] width 560 height 102
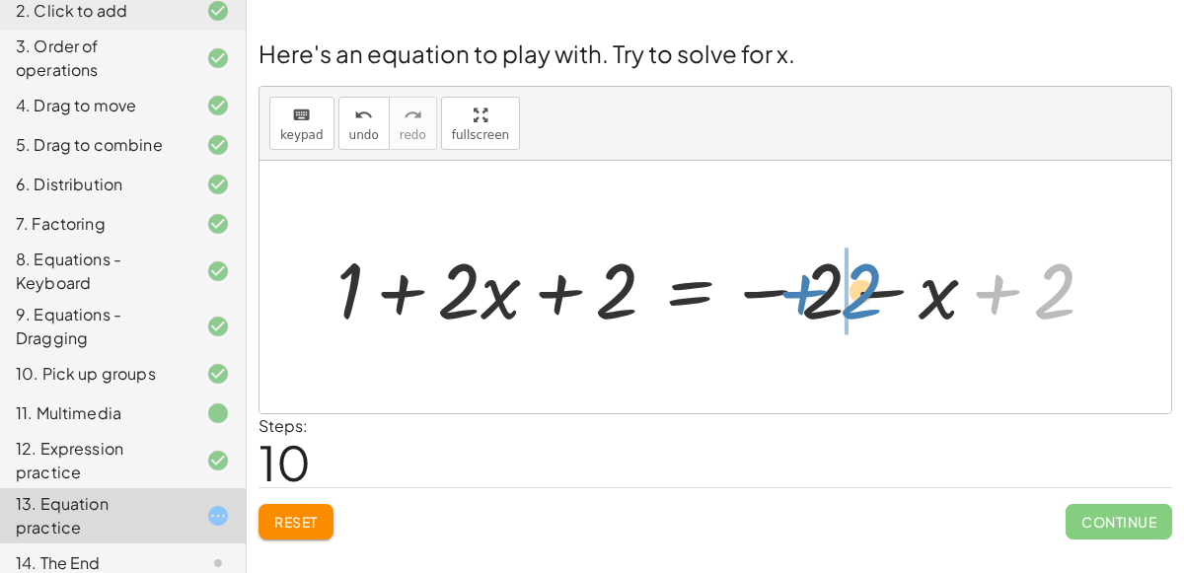
drag, startPoint x: 1057, startPoint y: 290, endPoint x: 866, endPoint y: 290, distance: 191.5
click at [866, 290] on div at bounding box center [724, 288] width 794 height 102
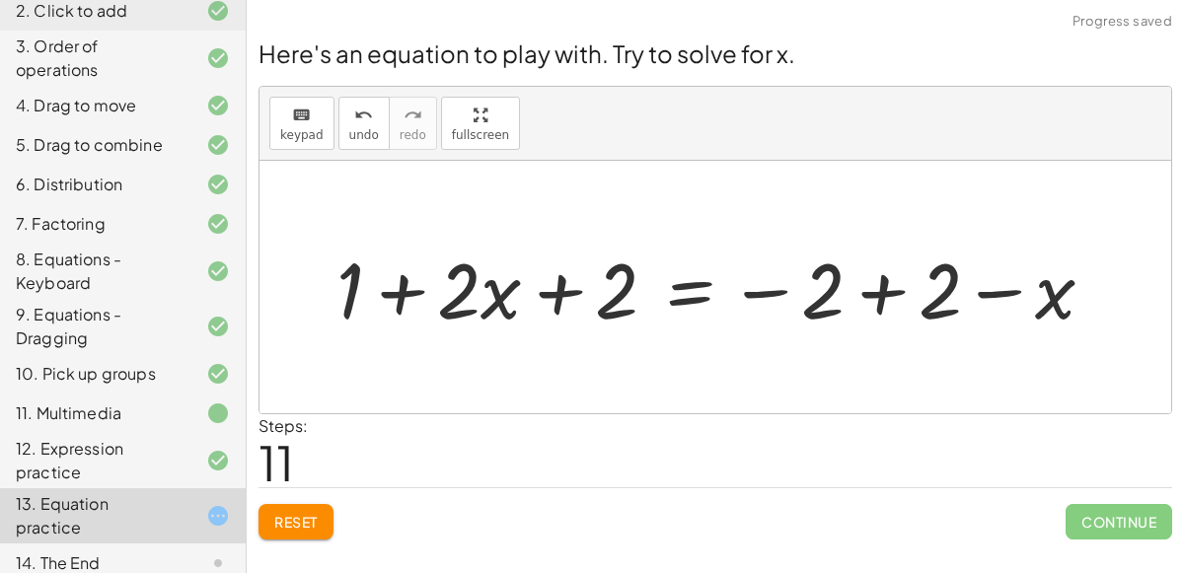
click at [888, 288] on div at bounding box center [724, 288] width 794 height 102
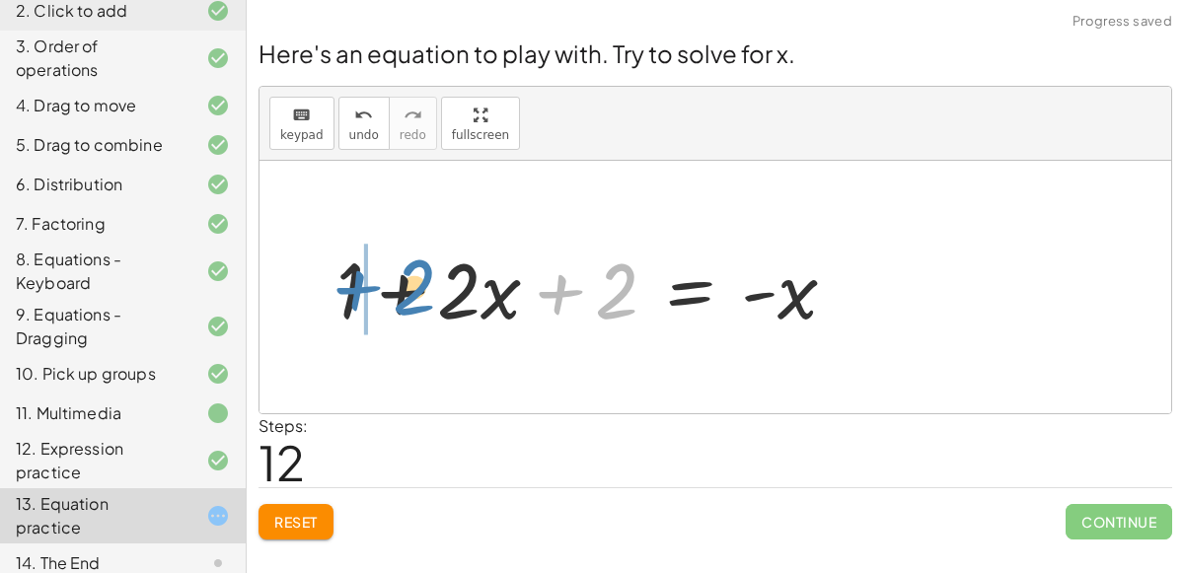
drag, startPoint x: 615, startPoint y: 290, endPoint x: 413, endPoint y: 284, distance: 202.4
click at [413, 284] on div at bounding box center [595, 288] width 536 height 102
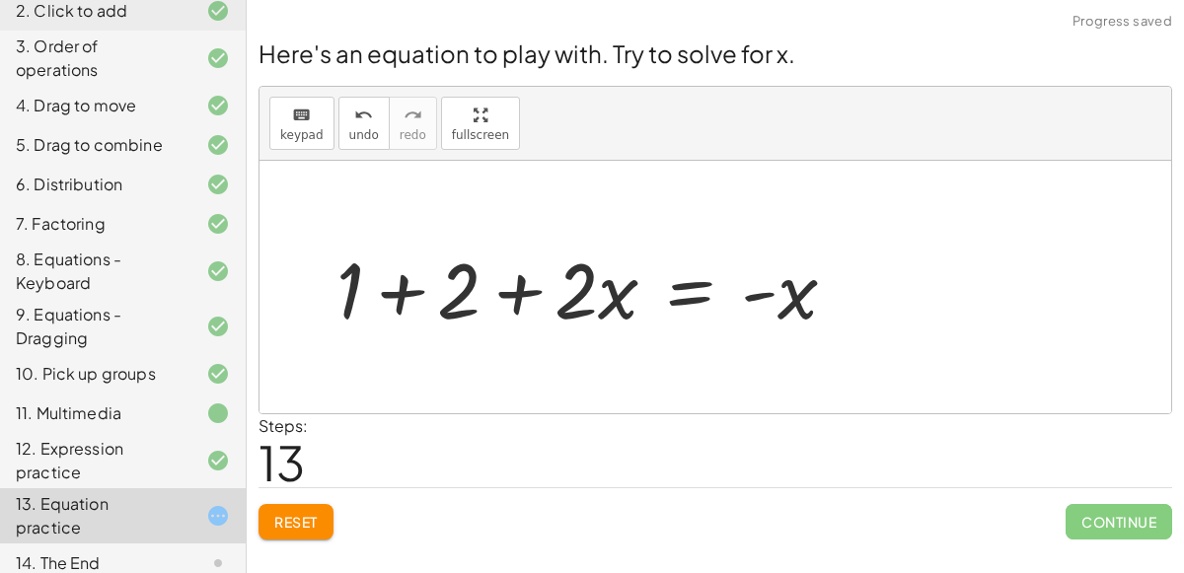
click at [393, 294] on div at bounding box center [595, 288] width 536 height 102
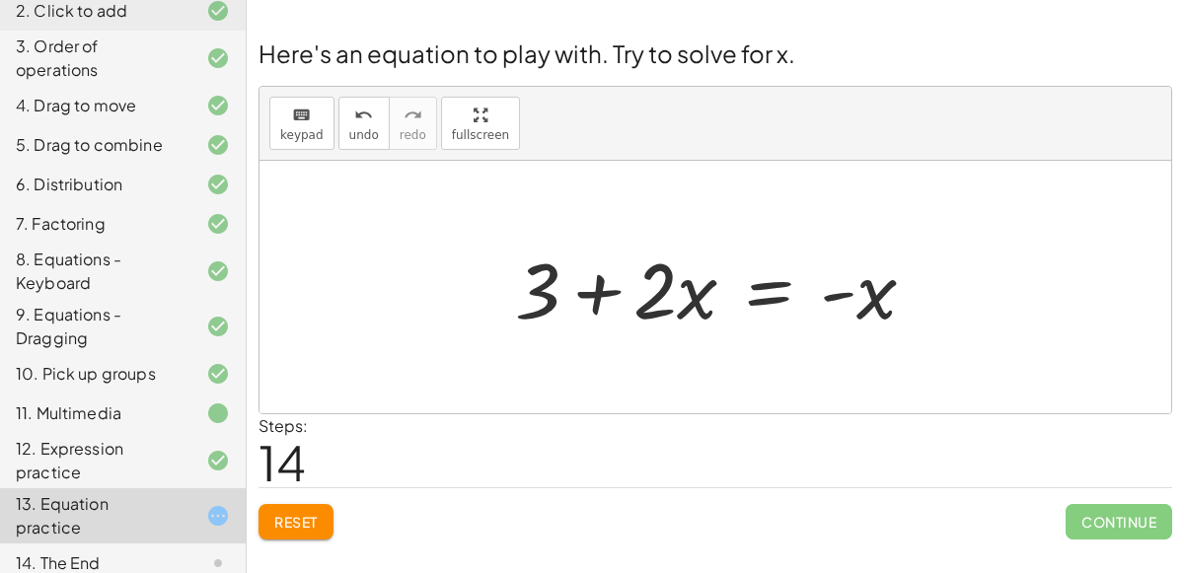
click at [762, 278] on div at bounding box center [723, 288] width 436 height 102
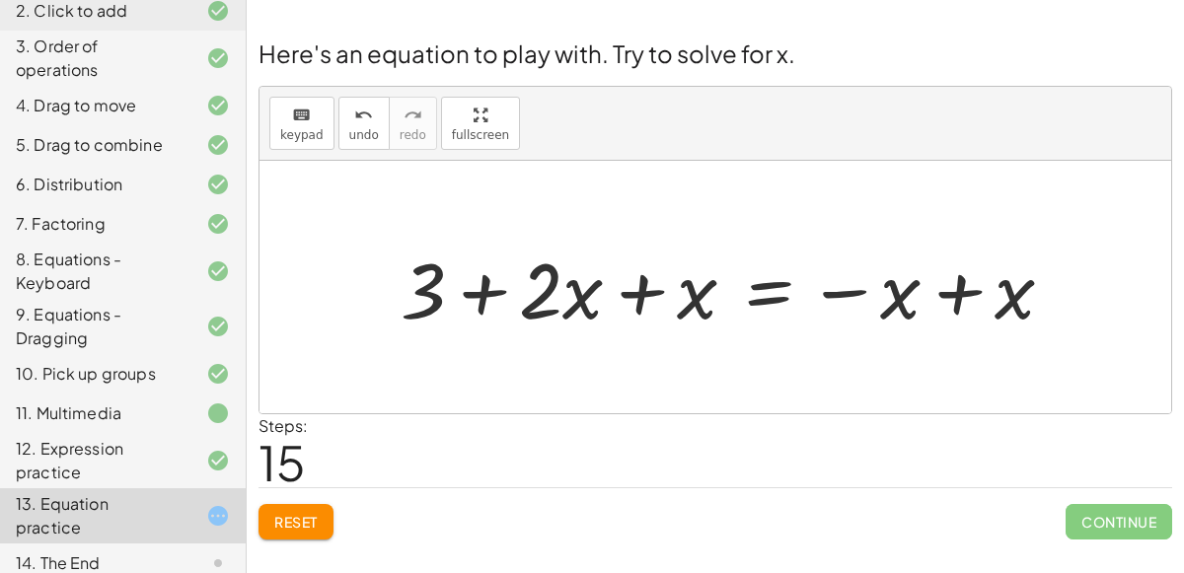
click at [967, 297] on div at bounding box center [735, 288] width 689 height 102
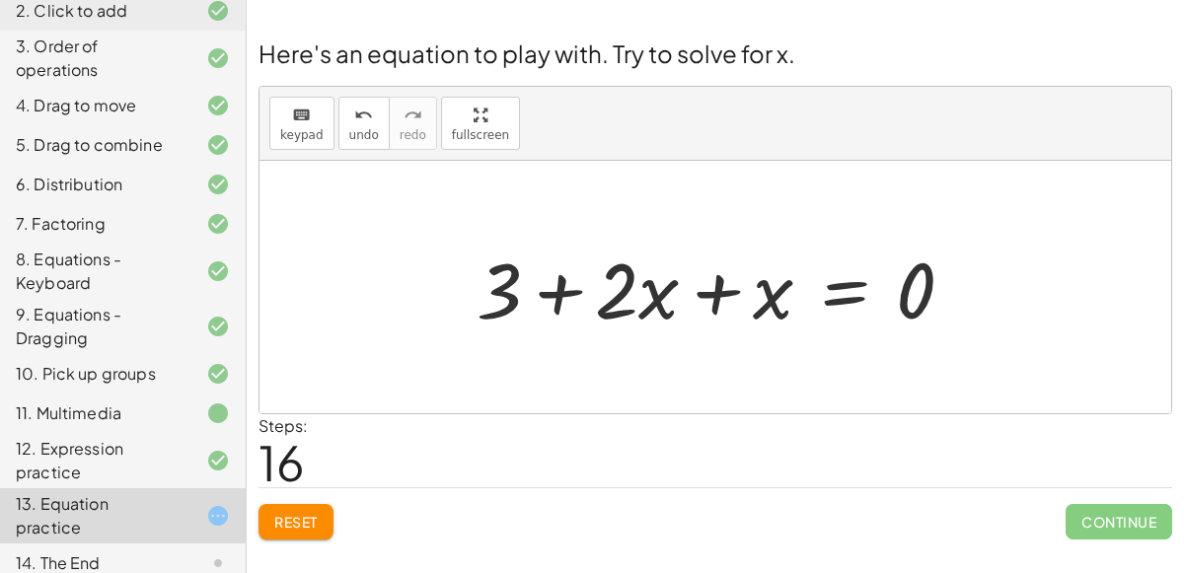
click at [716, 293] on div at bounding box center [723, 288] width 513 height 102
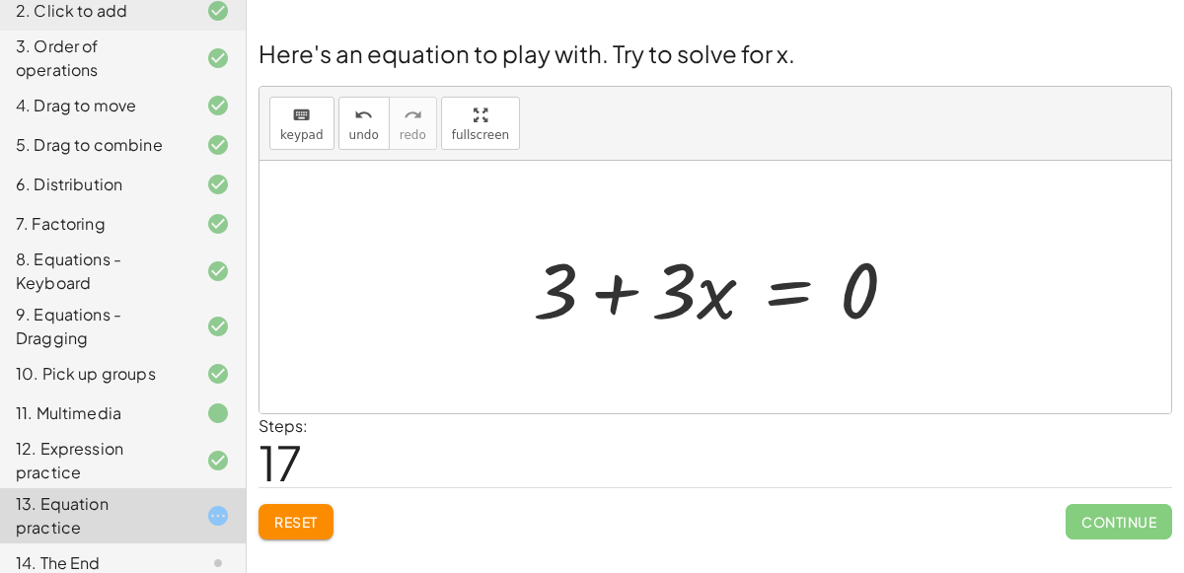
click at [785, 266] on div at bounding box center [723, 288] width 401 height 102
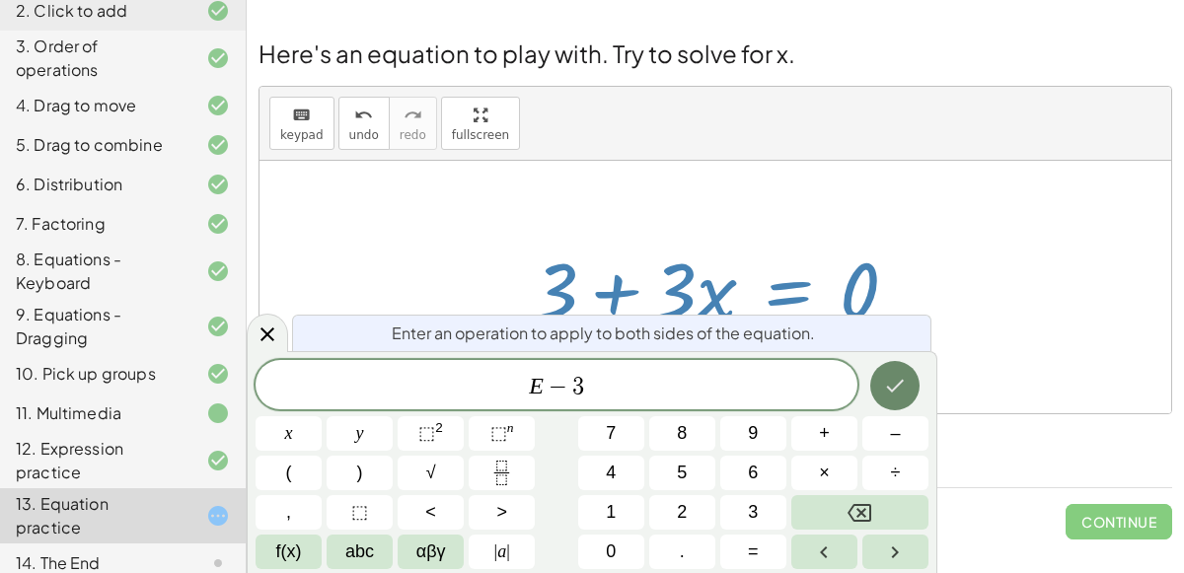
click at [892, 386] on icon "Done" at bounding box center [895, 386] width 24 height 24
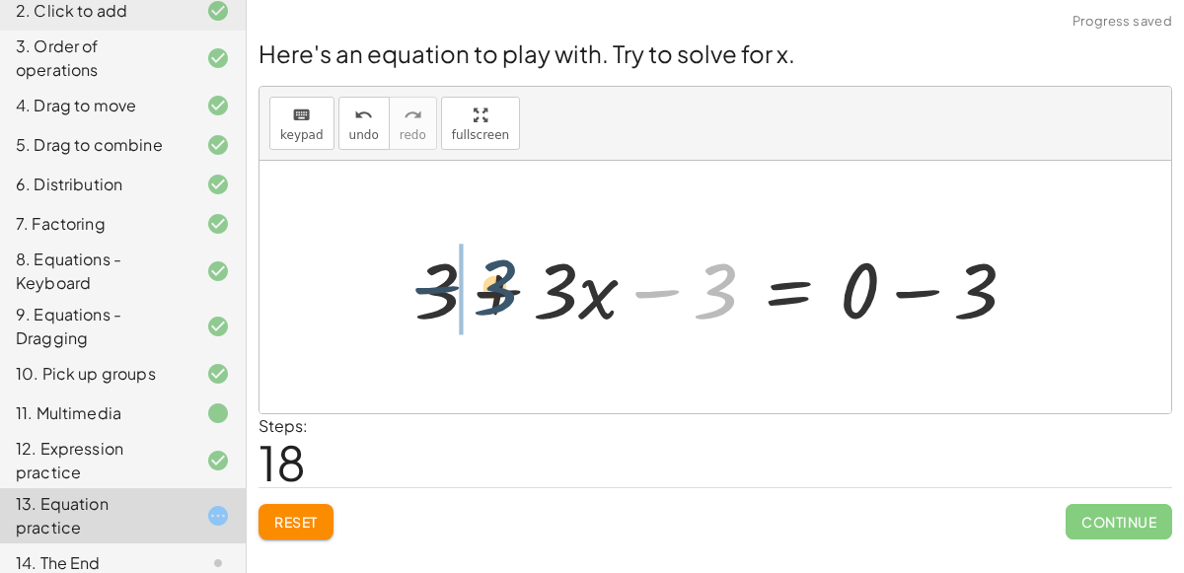
drag, startPoint x: 695, startPoint y: 301, endPoint x: 477, endPoint y: 297, distance: 218.2
click at [477, 297] on div at bounding box center [724, 288] width 639 height 102
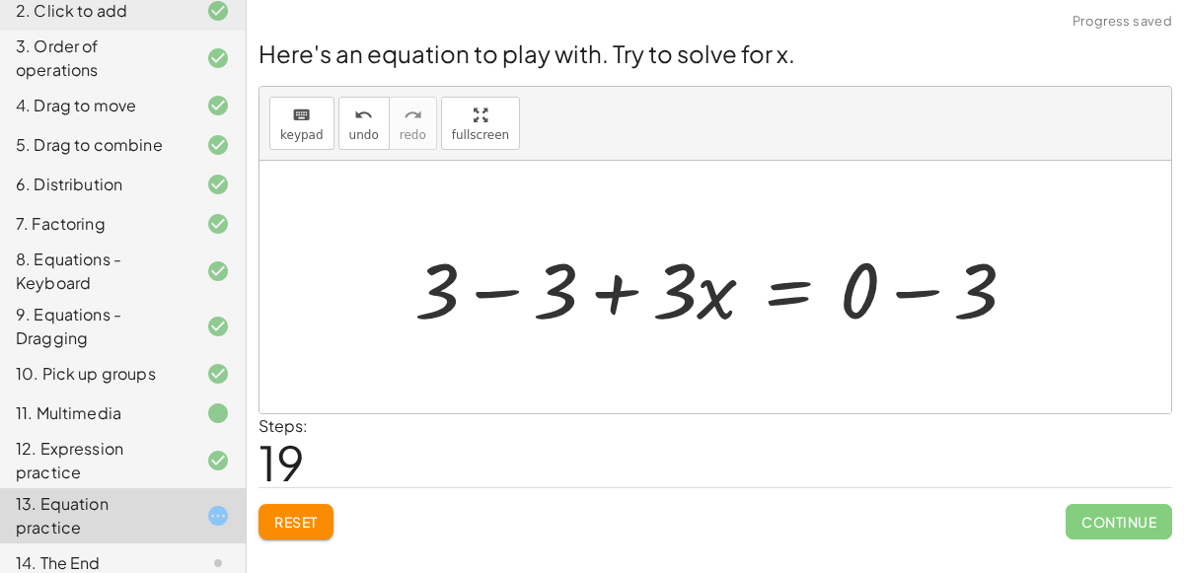
click at [503, 290] on div at bounding box center [724, 288] width 639 height 102
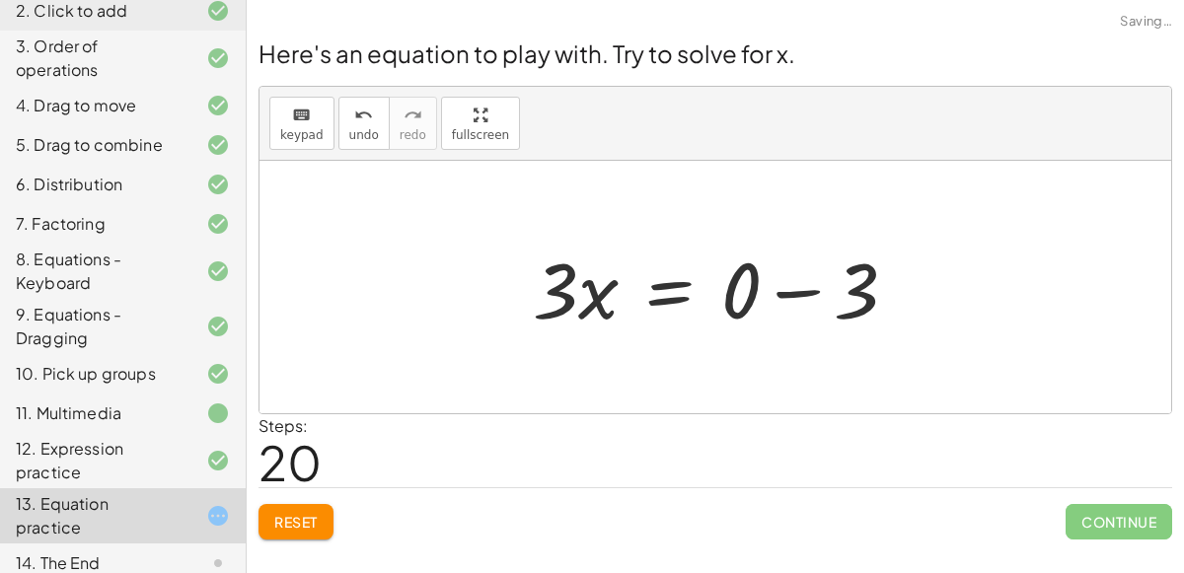
click at [802, 293] on div at bounding box center [723, 288] width 401 height 102
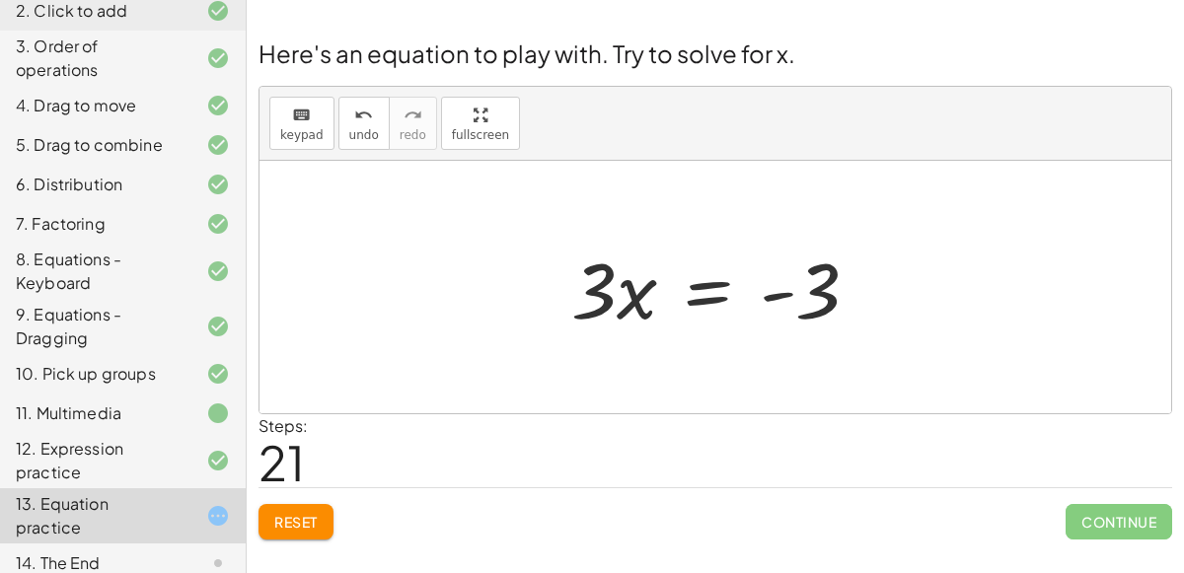
click at [705, 287] on div at bounding box center [724, 288] width 324 height 102
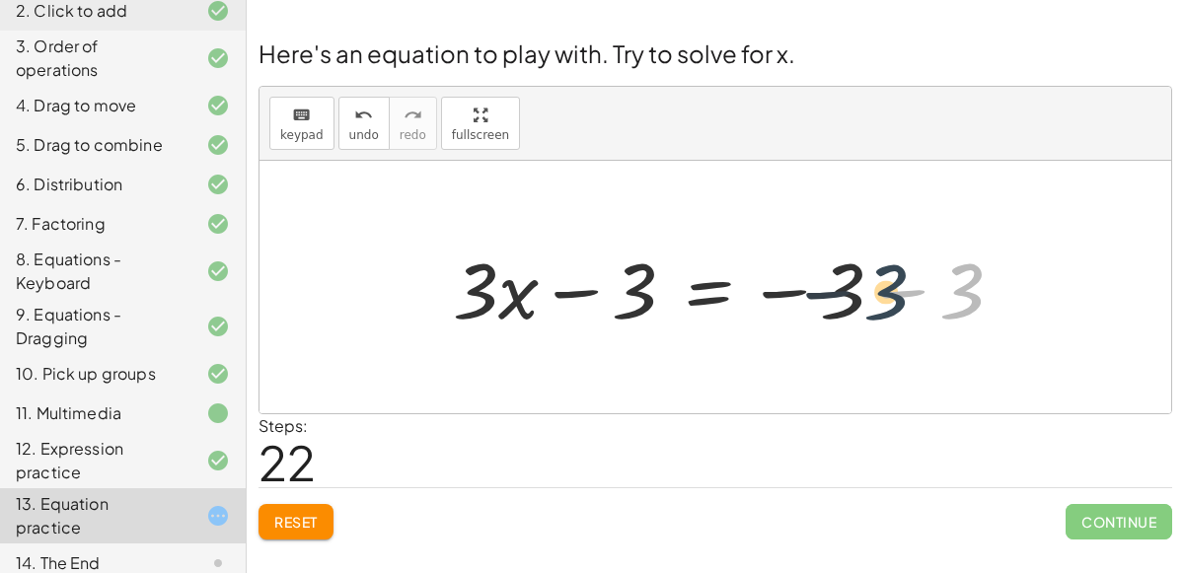
drag, startPoint x: 972, startPoint y: 290, endPoint x: 867, endPoint y: 298, distance: 105.9
click at [867, 298] on div at bounding box center [735, 288] width 585 height 102
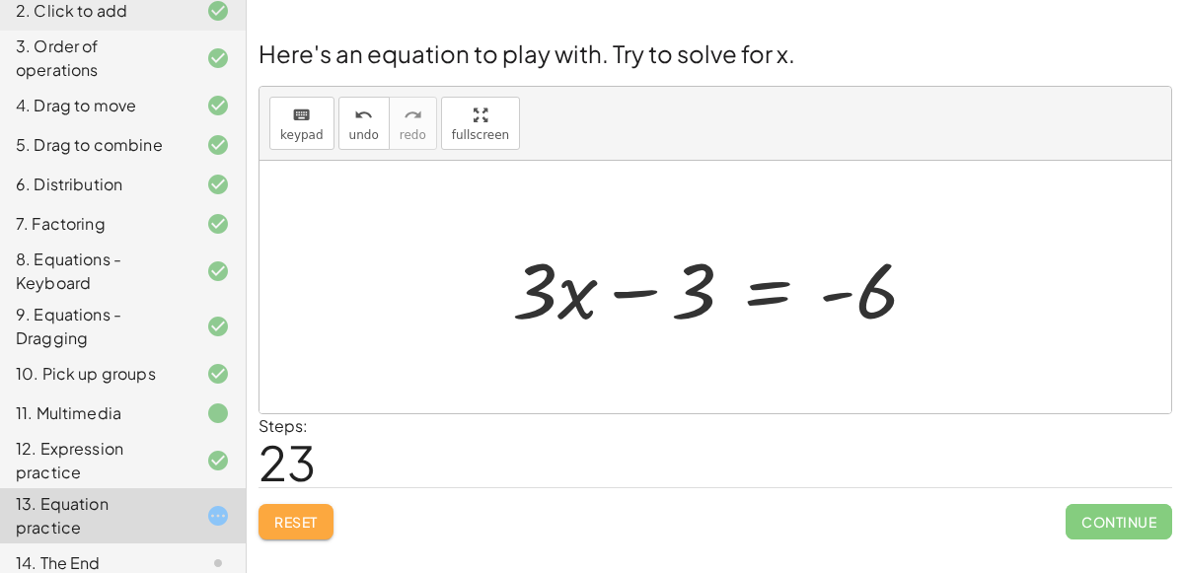
click at [299, 504] on button "Reset" at bounding box center [296, 522] width 75 height 36
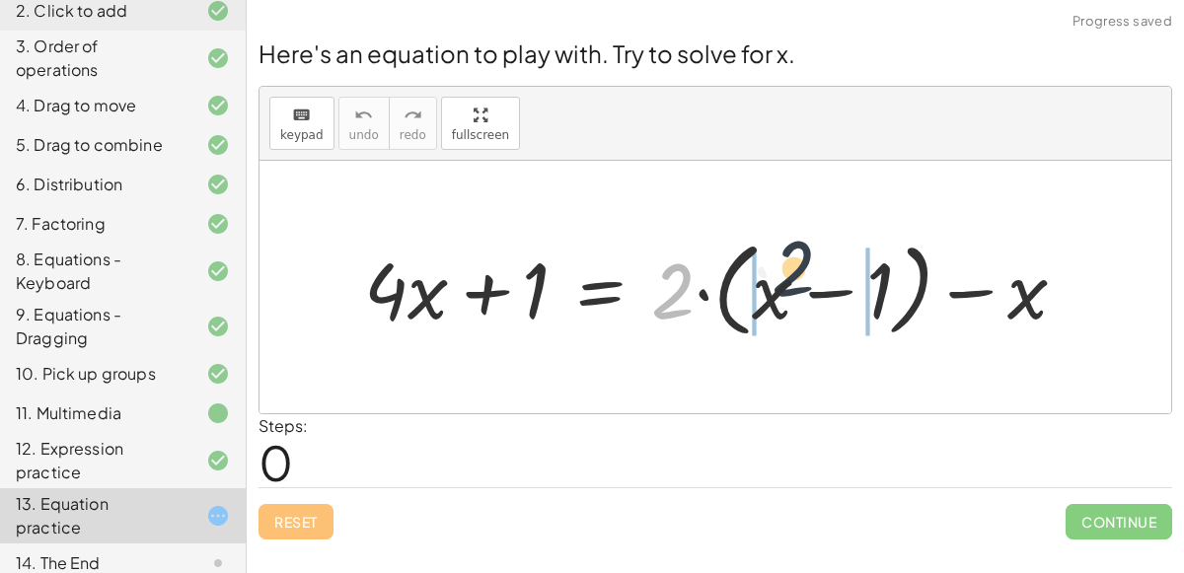
drag, startPoint x: 678, startPoint y: 304, endPoint x: 805, endPoint y: 280, distance: 129.5
click at [805, 280] on div at bounding box center [723, 288] width 738 height 114
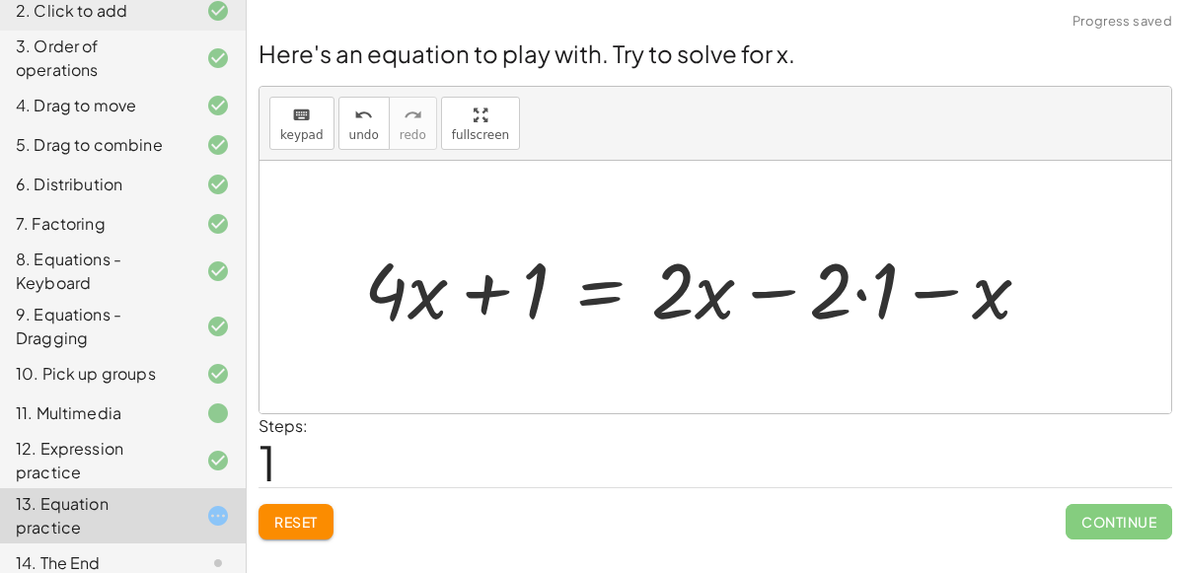
click at [857, 296] on div at bounding box center [705, 288] width 703 height 102
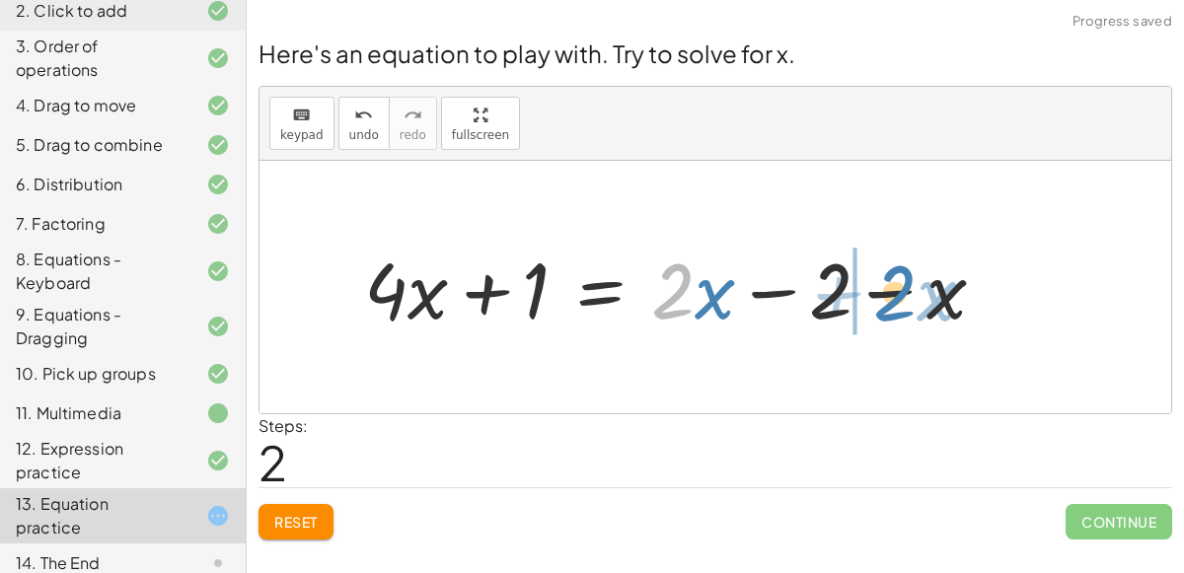
drag, startPoint x: 694, startPoint y: 299, endPoint x: 924, endPoint y: 301, distance: 230.0
click at [924, 301] on div at bounding box center [682, 288] width 657 height 102
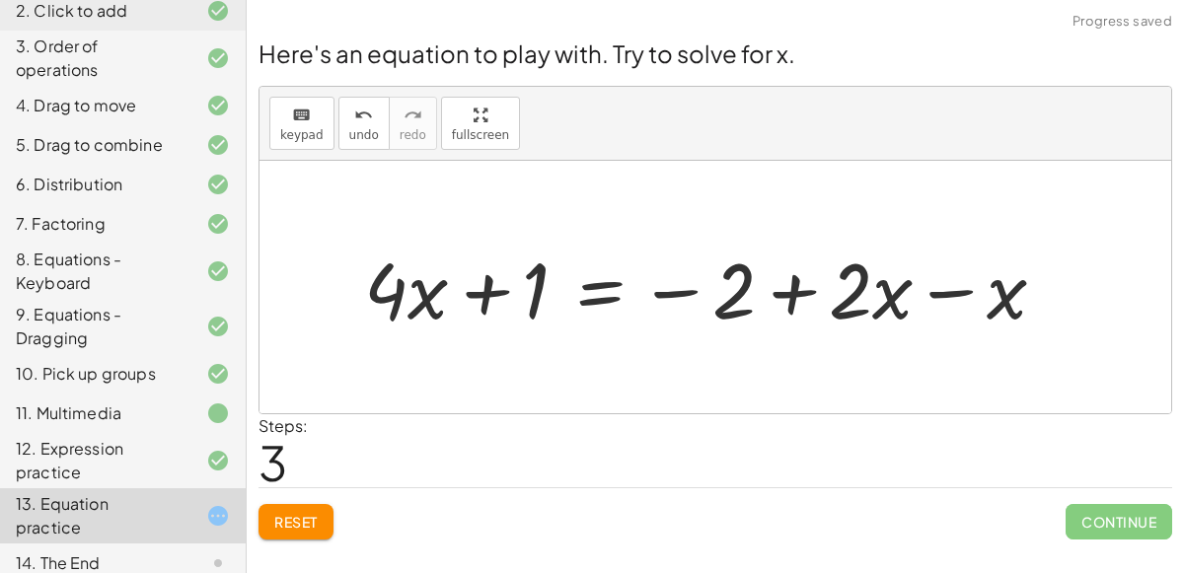
click at [936, 294] on div at bounding box center [713, 288] width 718 height 102
click at [607, 298] on div at bounding box center [634, 288] width 560 height 102
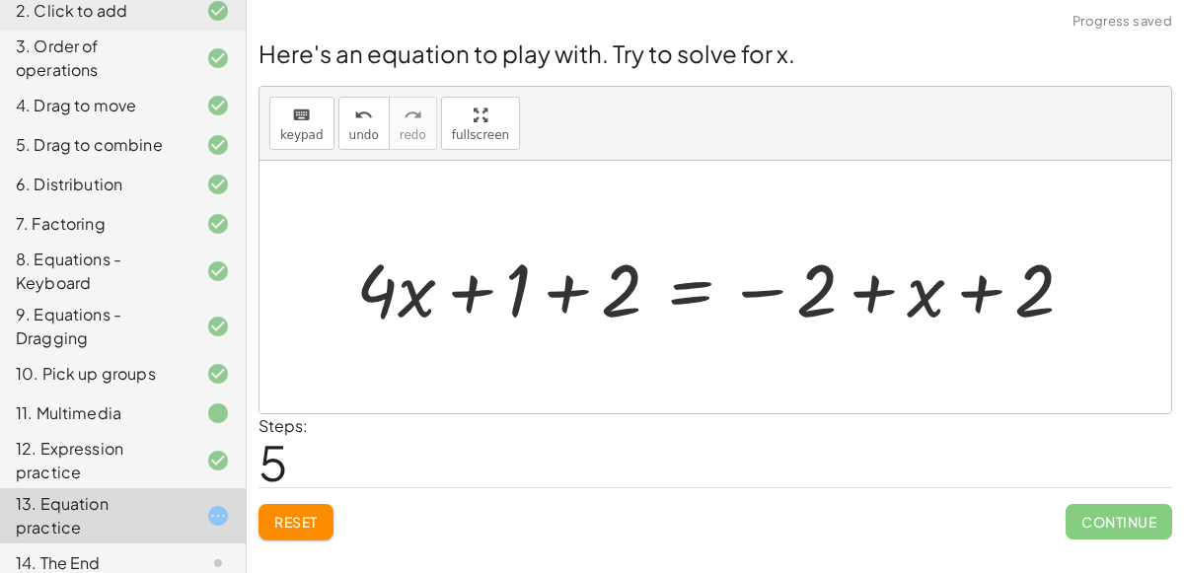
click at [572, 292] on div at bounding box center [723, 287] width 754 height 97
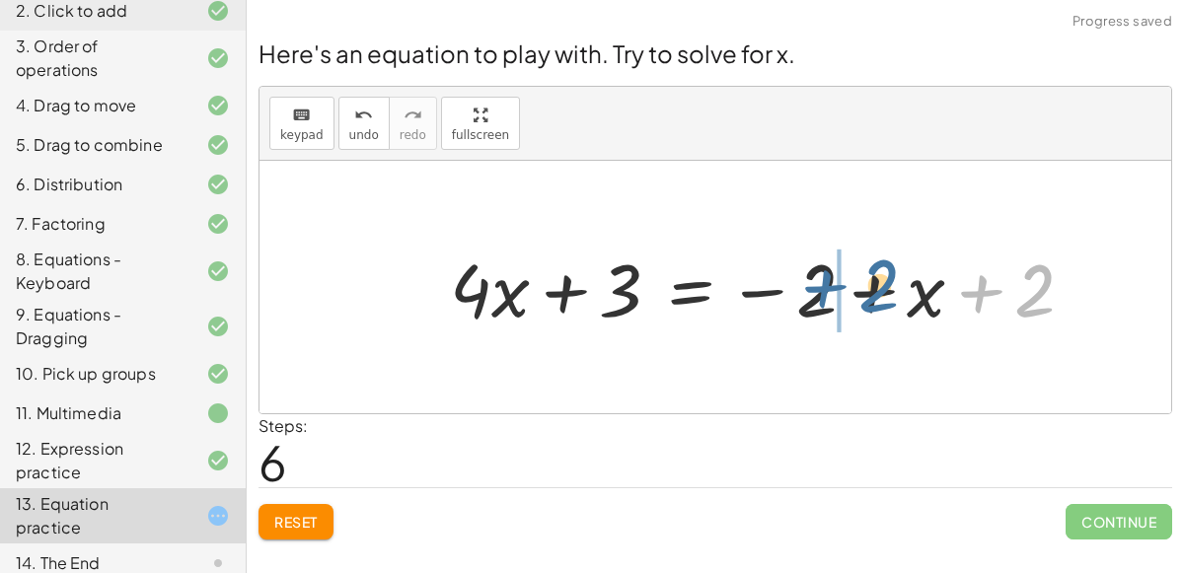
drag, startPoint x: 1031, startPoint y: 302, endPoint x: 876, endPoint y: 297, distance: 156.0
click at [876, 297] on div at bounding box center [770, 287] width 660 height 97
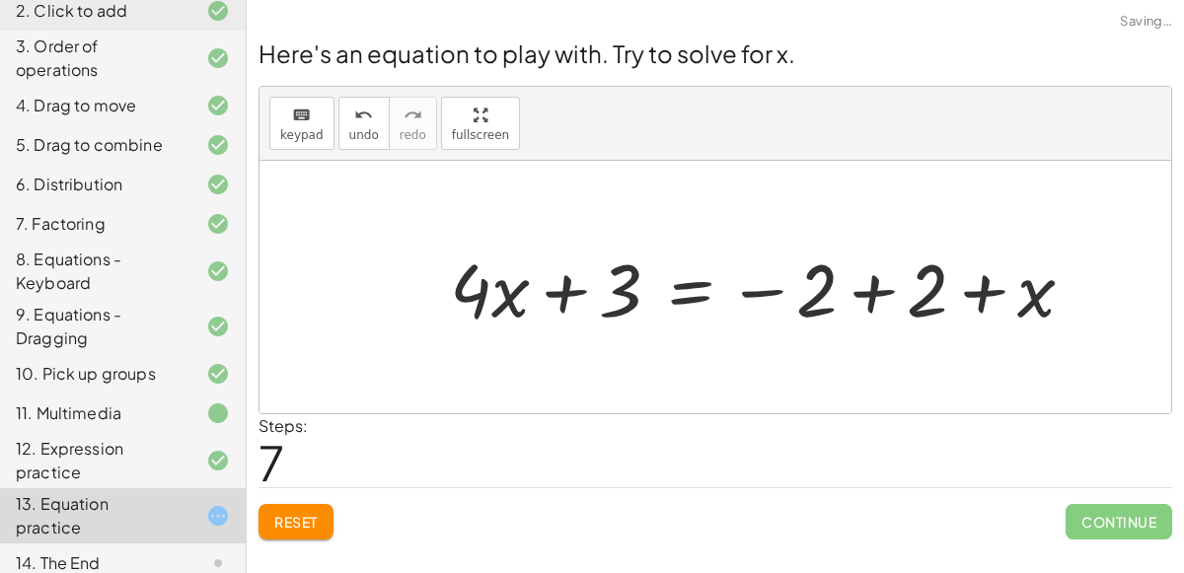
click at [870, 294] on div at bounding box center [770, 287] width 660 height 97
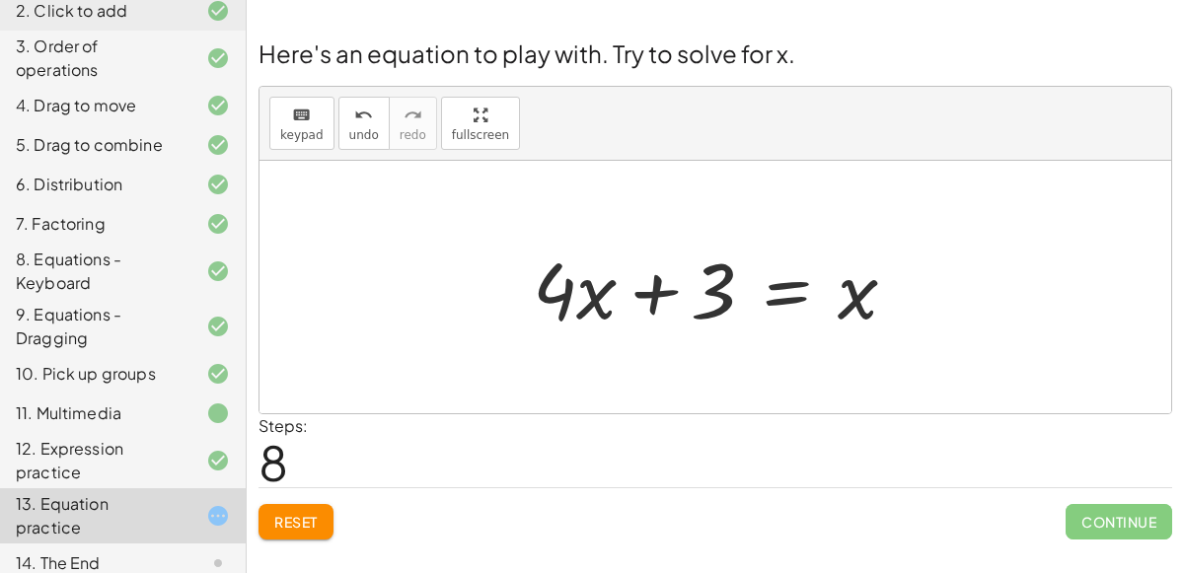
click at [299, 517] on span "Reset" at bounding box center [295, 522] width 43 height 18
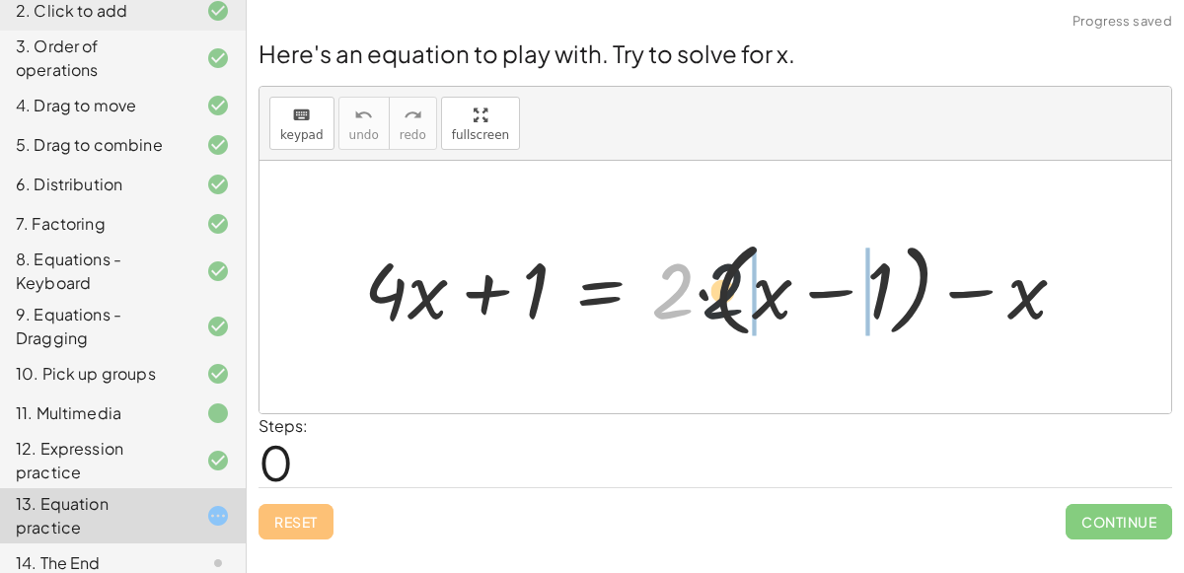
drag, startPoint x: 682, startPoint y: 296, endPoint x: 776, endPoint y: 296, distance: 93.8
click at [776, 296] on div at bounding box center [723, 288] width 738 height 114
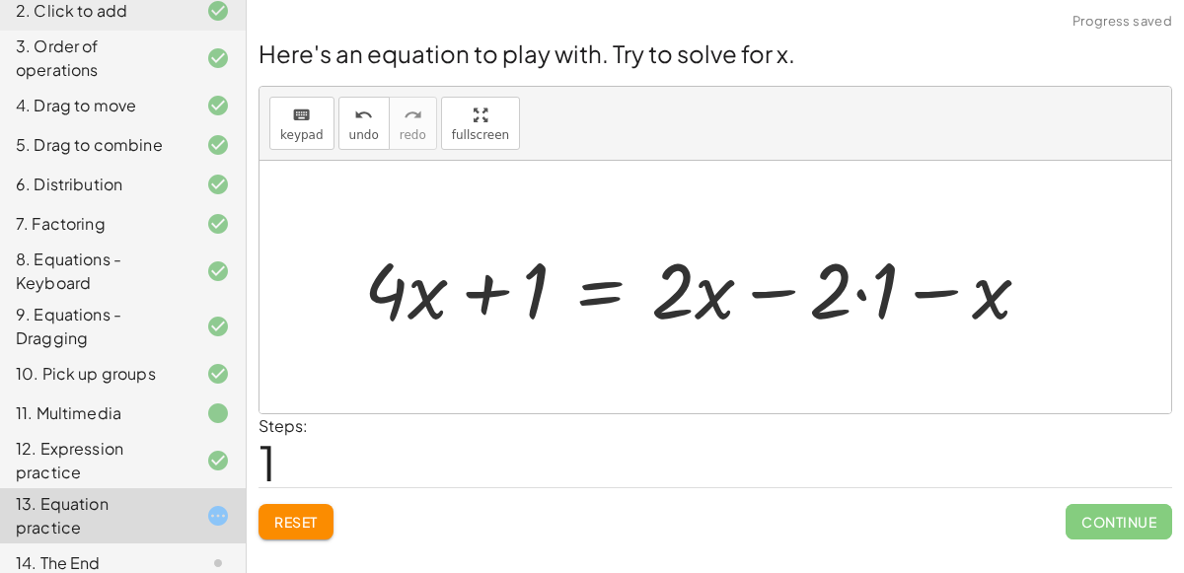
click at [874, 292] on div at bounding box center [705, 288] width 703 height 102
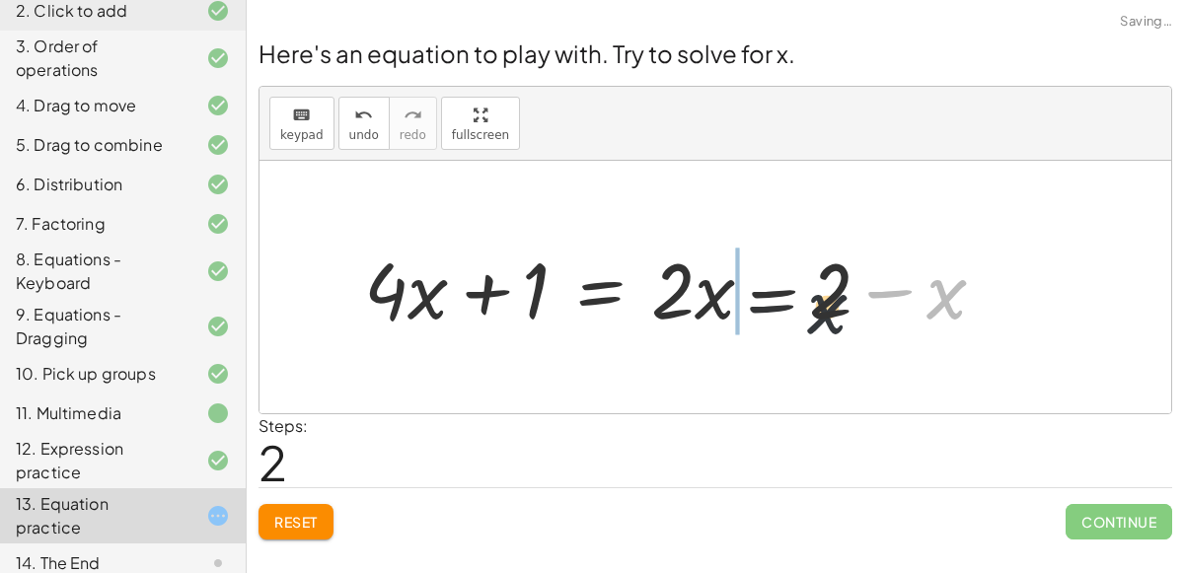
drag, startPoint x: 947, startPoint y: 303, endPoint x: 749, endPoint y: 302, distance: 197.4
click at [749, 302] on div at bounding box center [682, 288] width 657 height 102
click at [765, 290] on div at bounding box center [682, 288] width 657 height 102
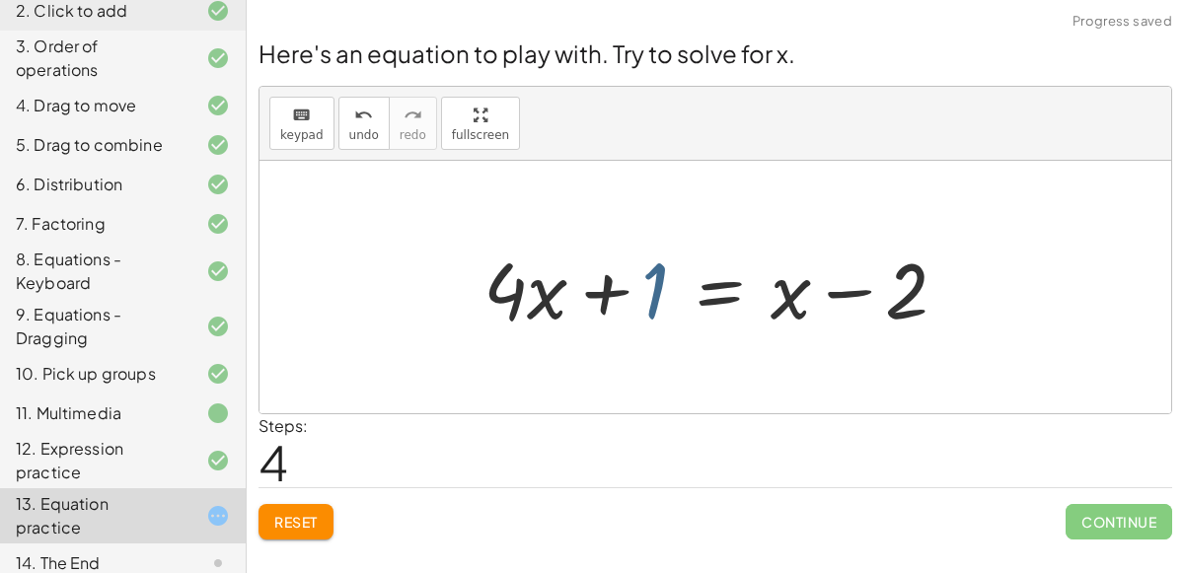
click at [657, 296] on div at bounding box center [723, 288] width 499 height 102
click at [654, 305] on div at bounding box center [723, 288] width 499 height 102
drag, startPoint x: 655, startPoint y: 306, endPoint x: 669, endPoint y: 320, distance: 19.5
click at [669, 320] on div at bounding box center [723, 288] width 499 height 102
click at [714, 293] on div at bounding box center [723, 288] width 499 height 102
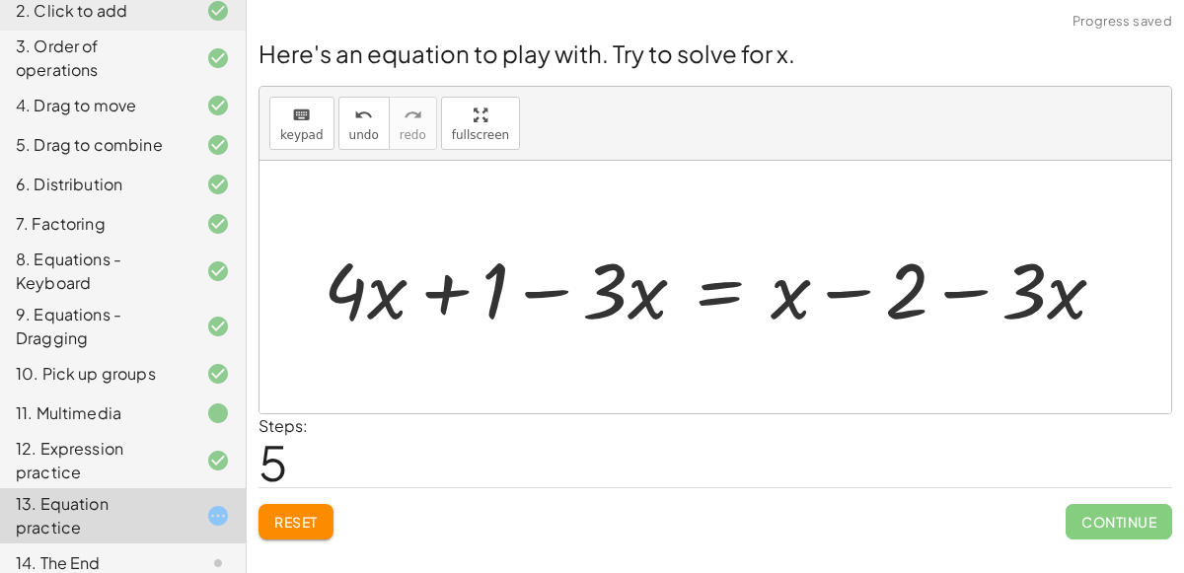
click at [537, 289] on div at bounding box center [723, 288] width 818 height 102
click at [977, 290] on div at bounding box center [723, 288] width 818 height 102
drag, startPoint x: 1059, startPoint y: 298, endPoint x: 770, endPoint y: 304, distance: 289.3
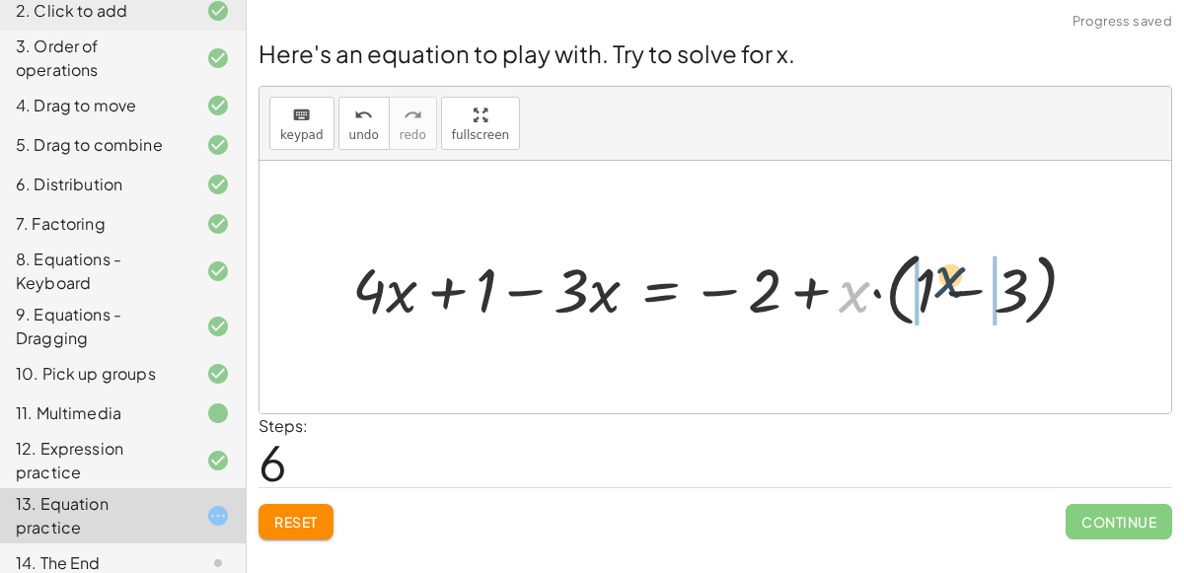
drag, startPoint x: 850, startPoint y: 298, endPoint x: 945, endPoint y: 283, distance: 95.9
click at [945, 283] on div at bounding box center [724, 287] width 762 height 91
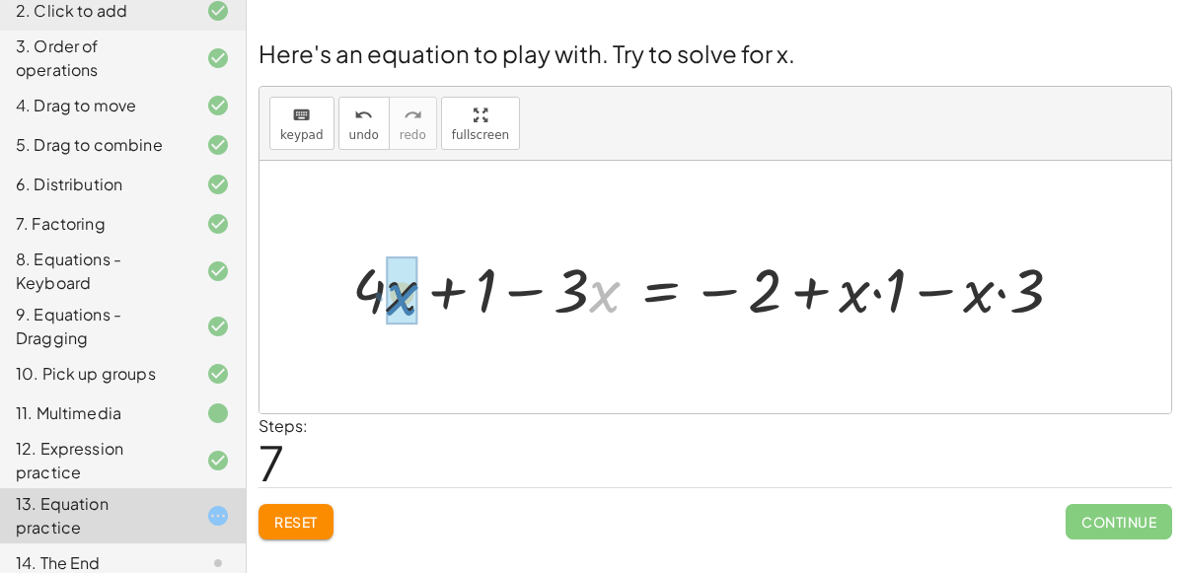
drag, startPoint x: 592, startPoint y: 291, endPoint x: 388, endPoint y: 294, distance: 204.3
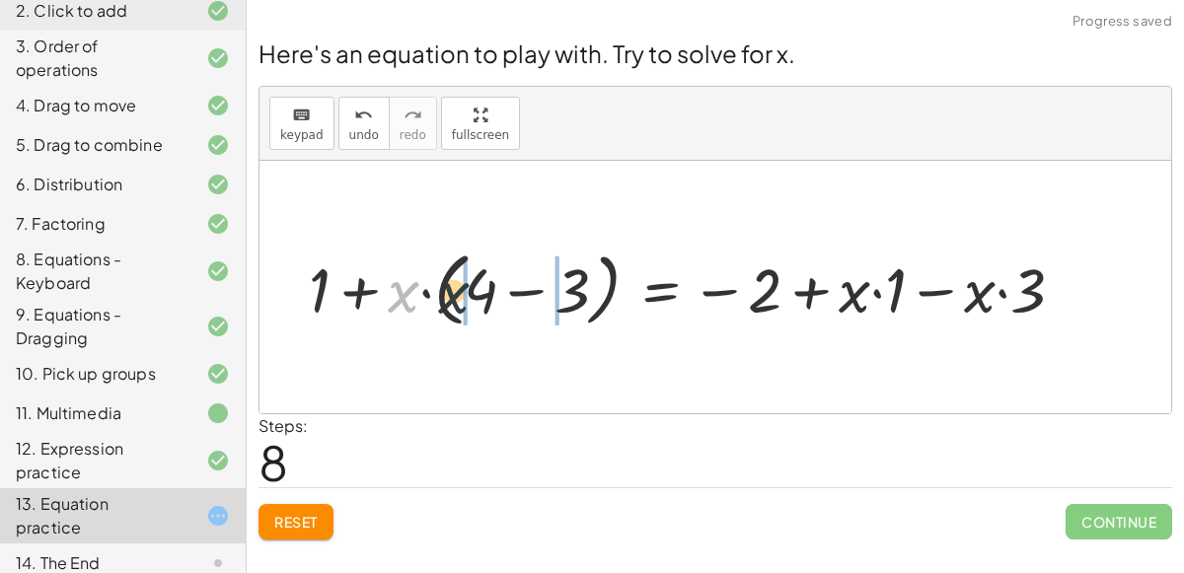
drag, startPoint x: 397, startPoint y: 290, endPoint x: 522, endPoint y: 286, distance: 125.4
click at [522, 286] on div at bounding box center [694, 287] width 791 height 91
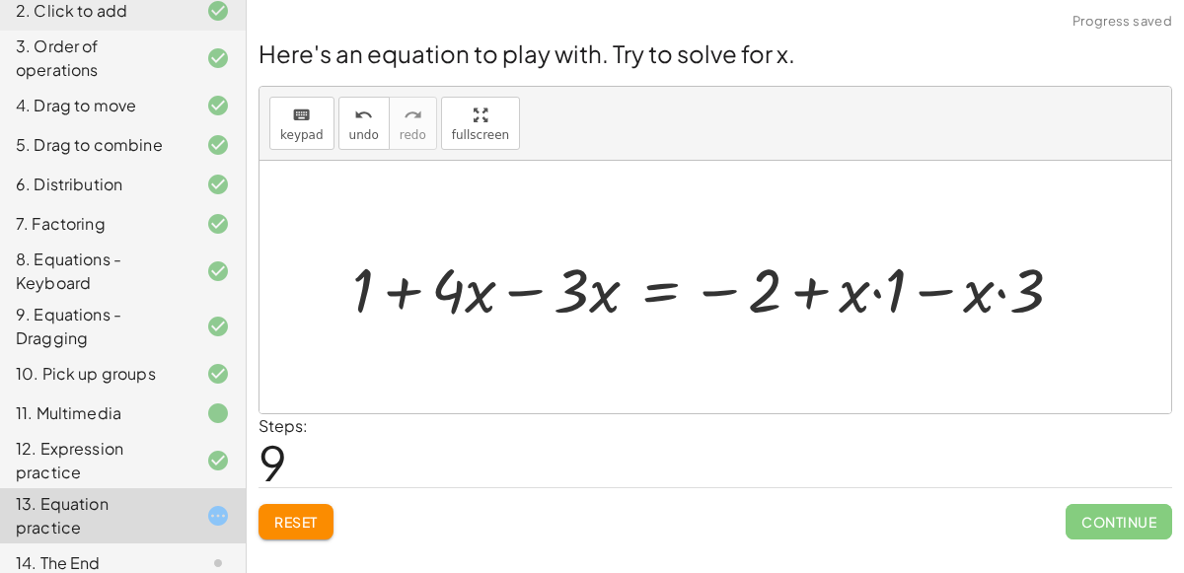
click at [525, 289] on div at bounding box center [716, 287] width 747 height 81
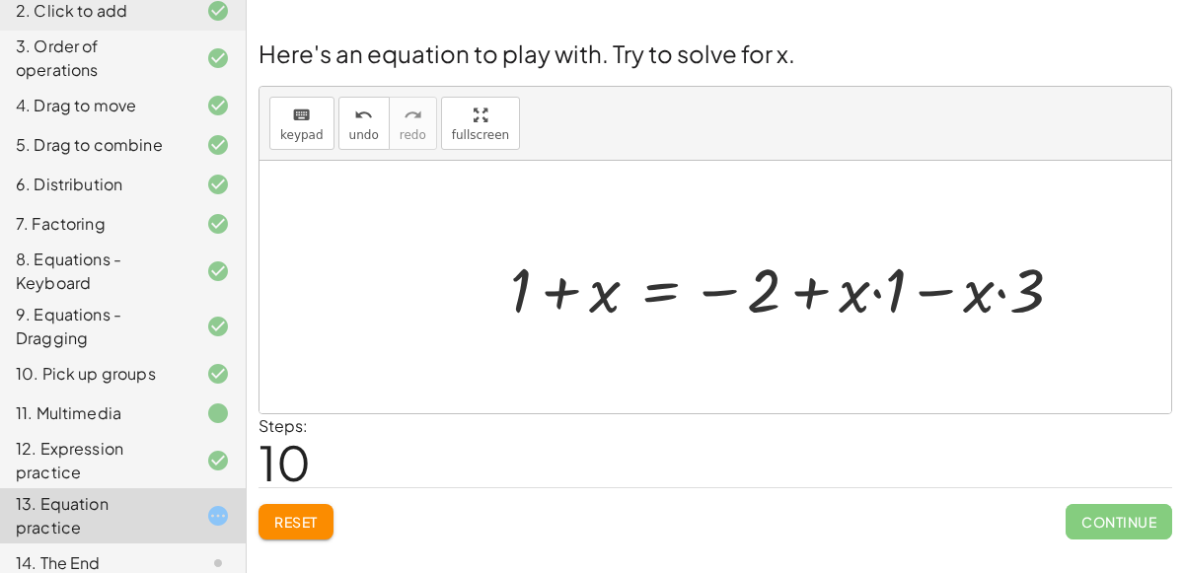
click at [939, 289] on div at bounding box center [794, 287] width 589 height 81
